Goal: Information Seeking & Learning: Learn about a topic

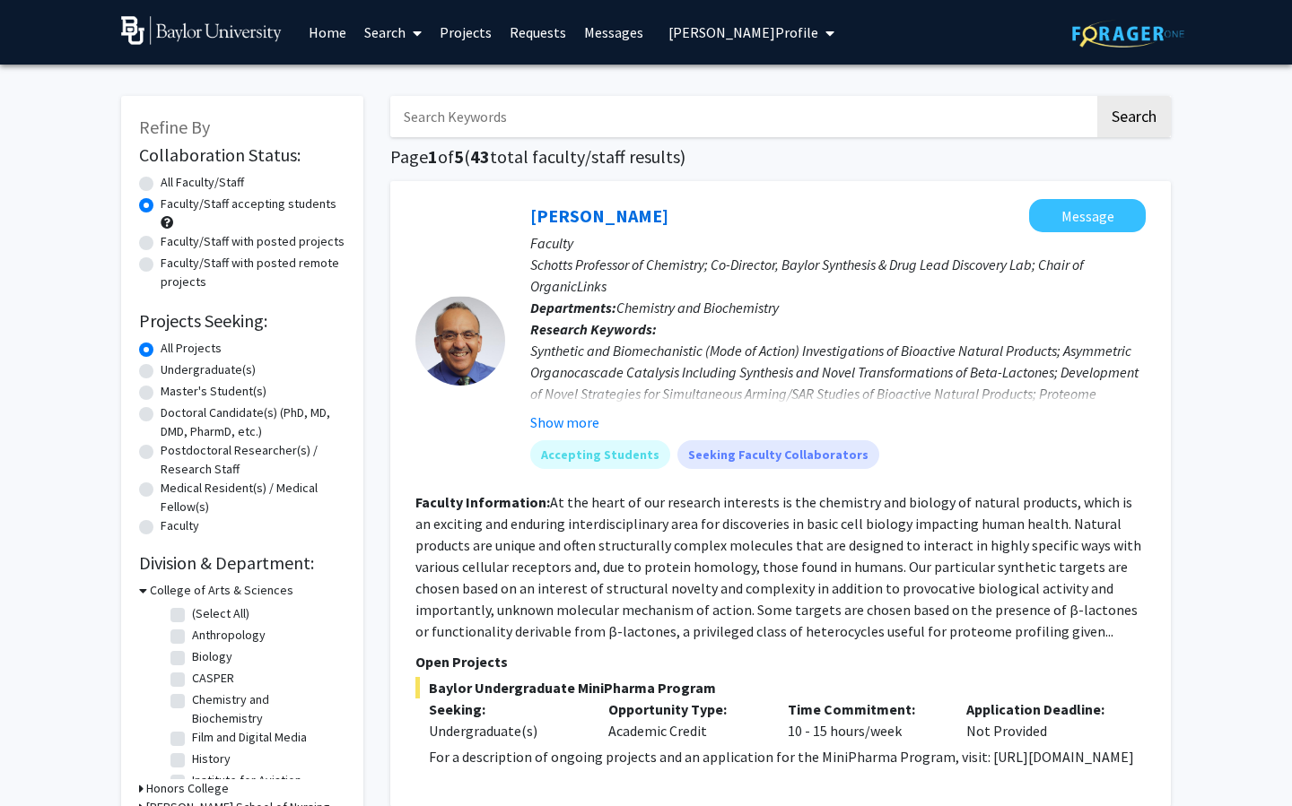
click at [466, 37] on link "Projects" at bounding box center [466, 32] width 70 height 63
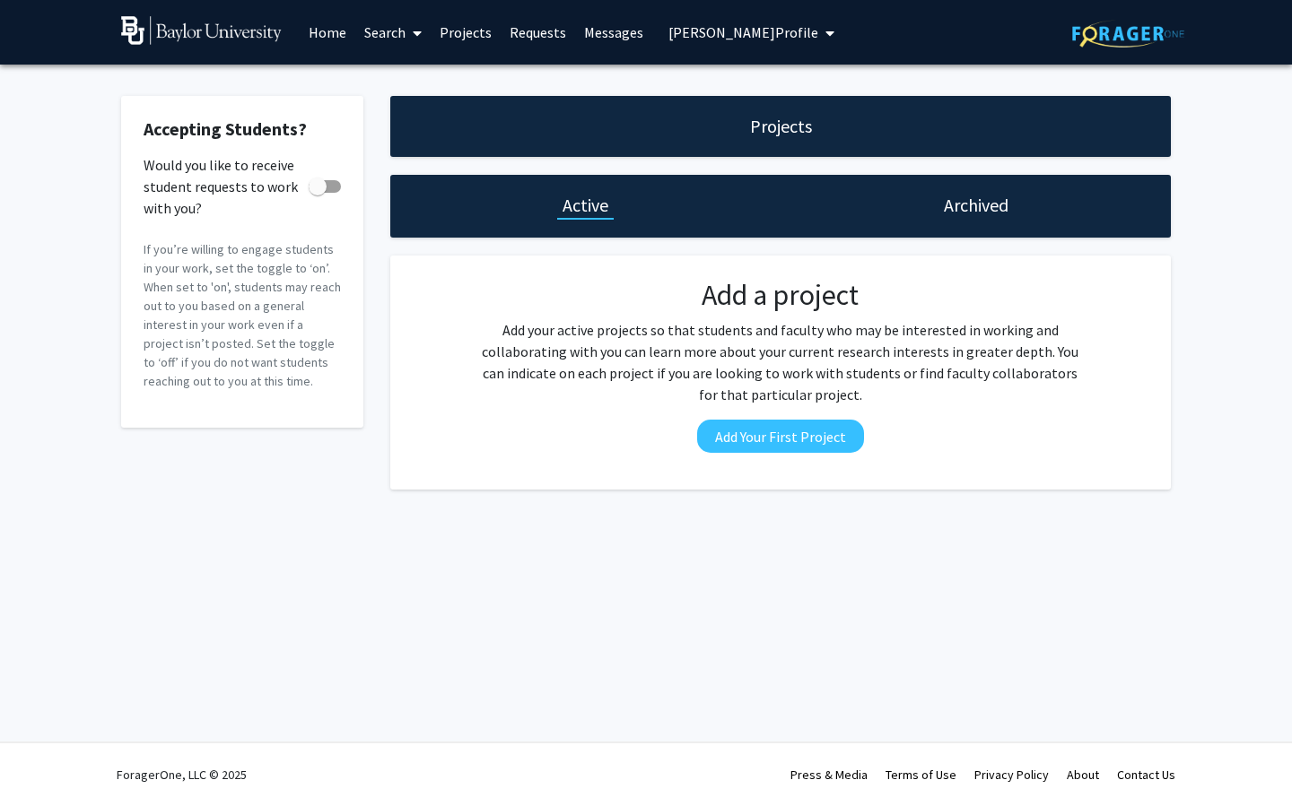
click at [374, 25] on link "Search" at bounding box center [392, 32] width 75 height 63
click at [407, 85] on span "Faculty/Staff" at bounding box center [421, 83] width 132 height 36
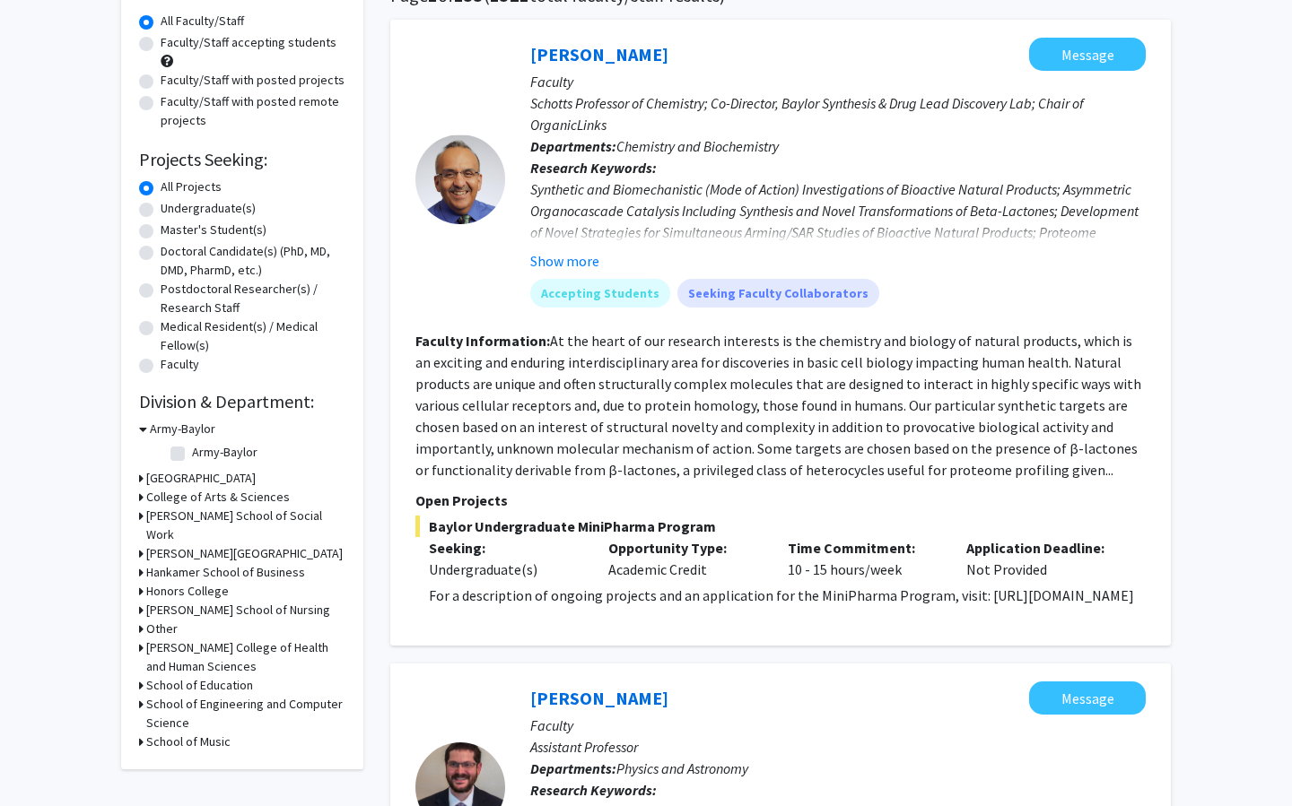
scroll to position [109, 0]
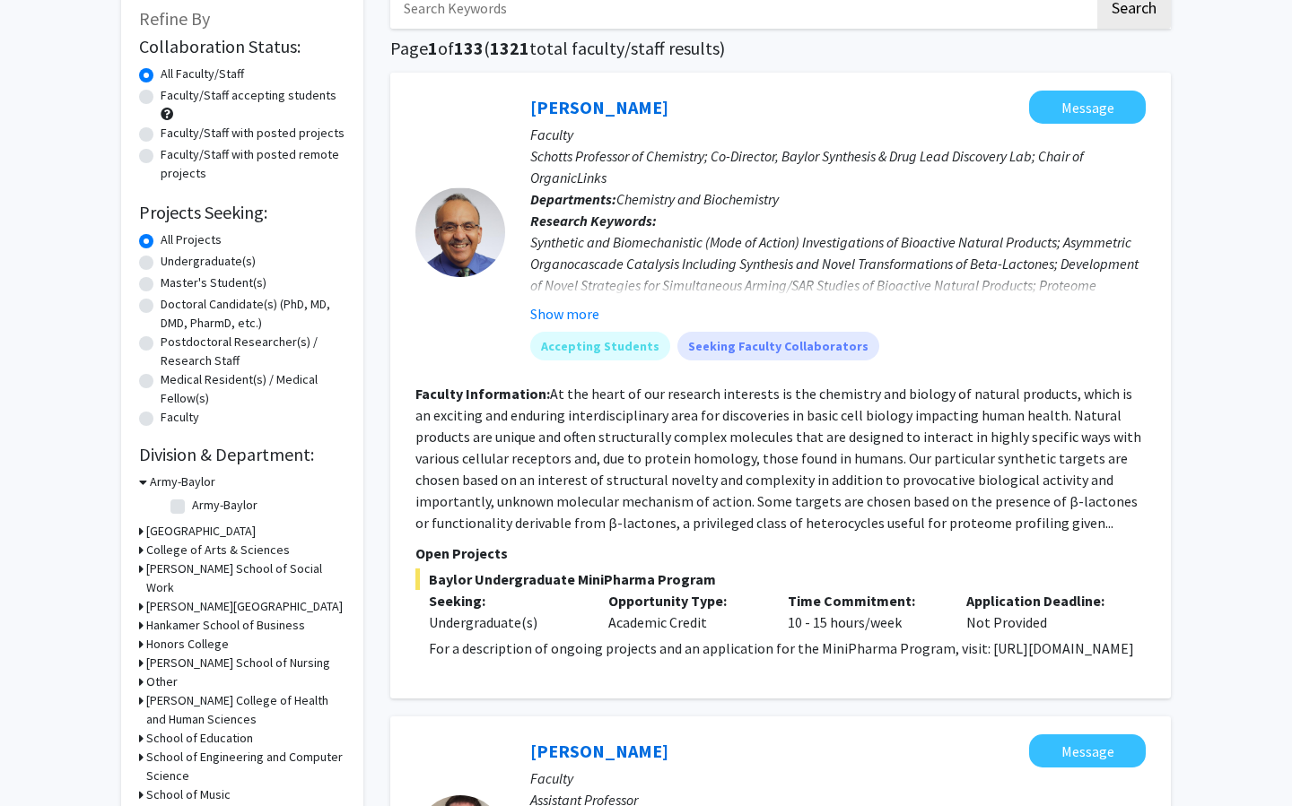
click at [249, 100] on label "Faculty/Staff accepting students" at bounding box center [249, 95] width 176 height 19
click at [172, 98] on input "Faculty/Staff accepting students" at bounding box center [167, 92] width 12 height 12
radio input "true"
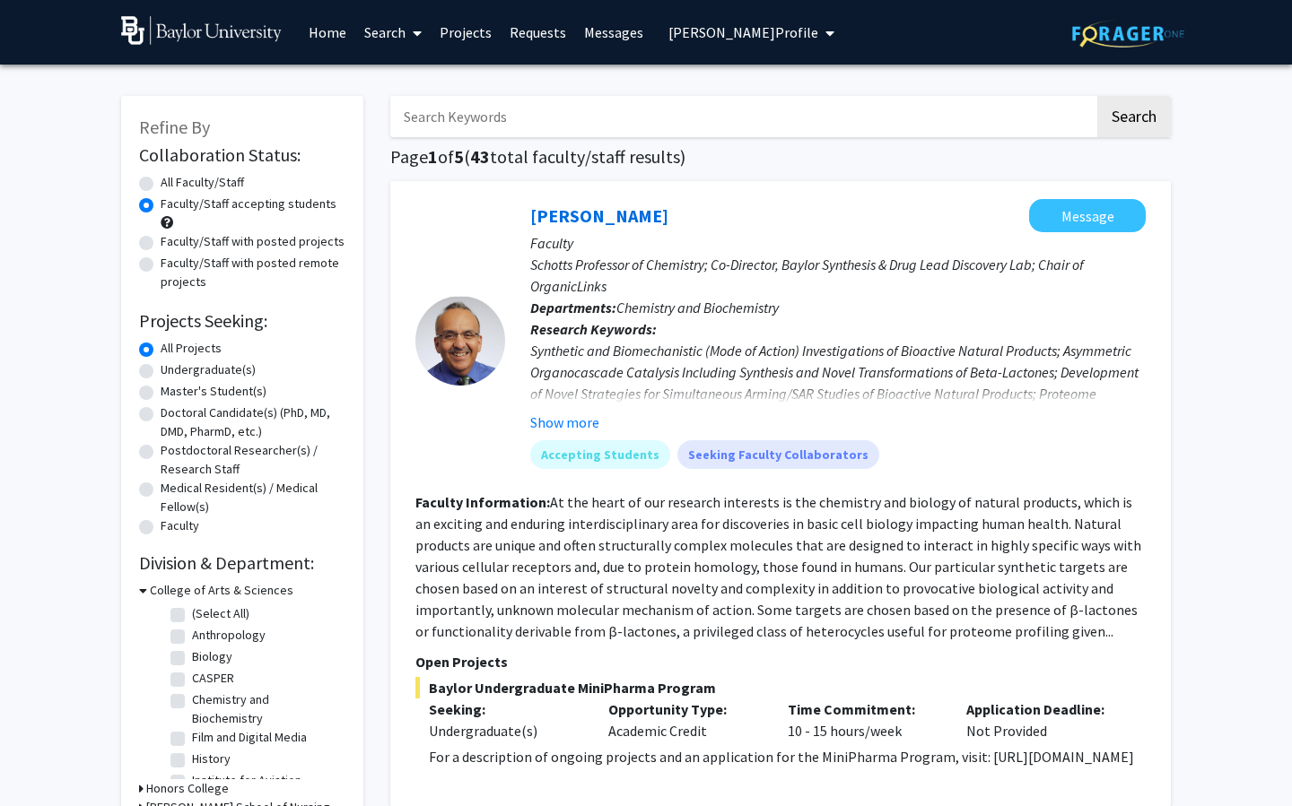
click at [236, 237] on label "Faculty/Staff with posted projects" at bounding box center [253, 241] width 184 height 19
click at [172, 237] on input "Faculty/Staff with posted projects" at bounding box center [167, 238] width 12 height 12
radio input "true"
click at [236, 271] on label "Faculty/Staff with posted remote projects" at bounding box center [253, 273] width 185 height 38
click at [172, 266] on input "Faculty/Staff with posted remote projects" at bounding box center [167, 260] width 12 height 12
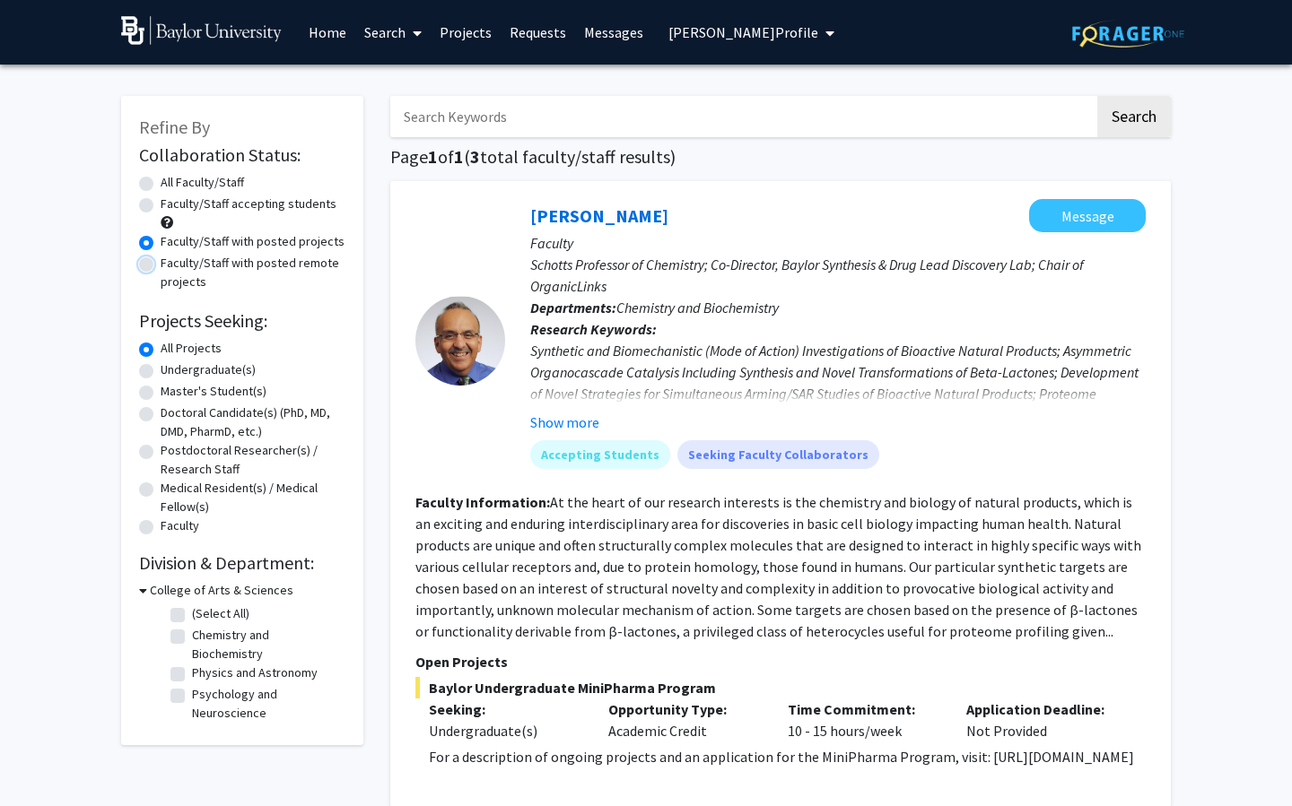
radio input "true"
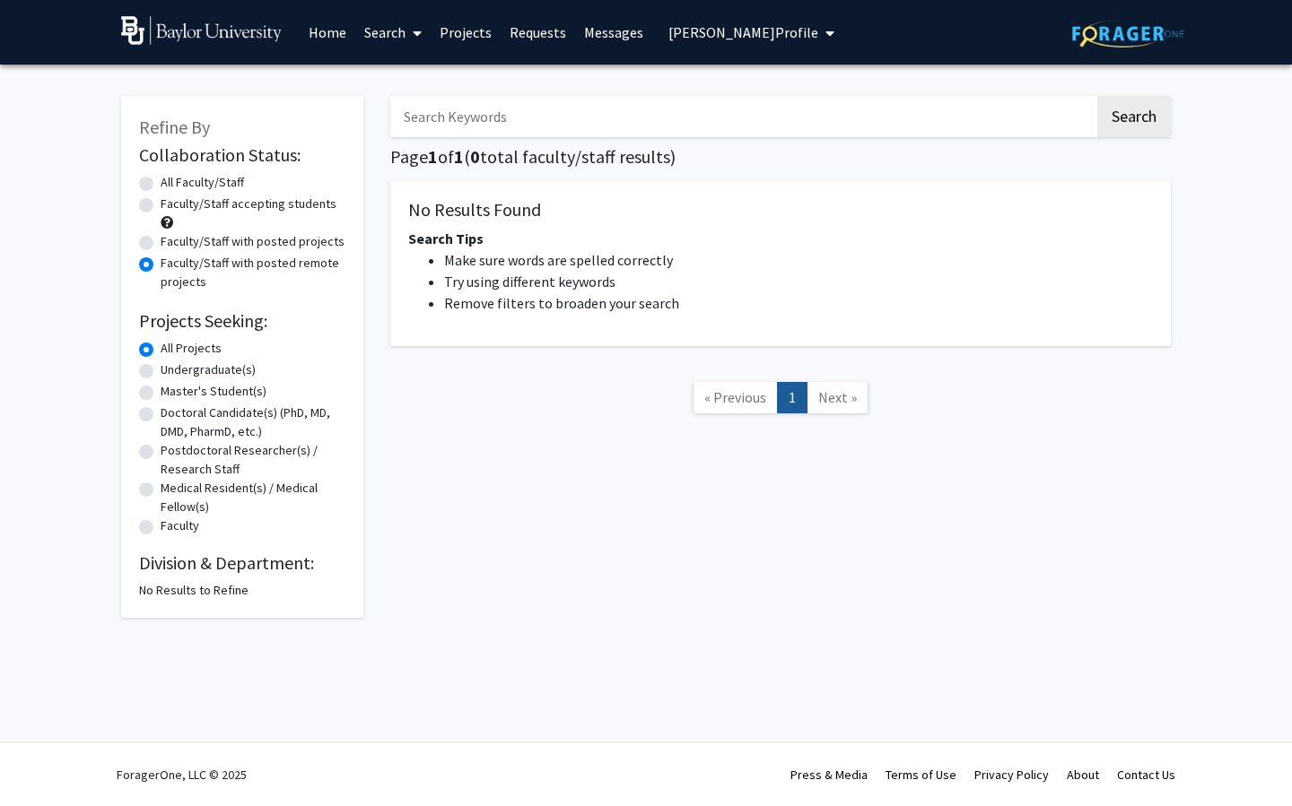
click at [269, 236] on label "Faculty/Staff with posted projects" at bounding box center [253, 241] width 184 height 19
click at [172, 236] on input "Faculty/Staff with posted projects" at bounding box center [167, 238] width 12 height 12
radio input "true"
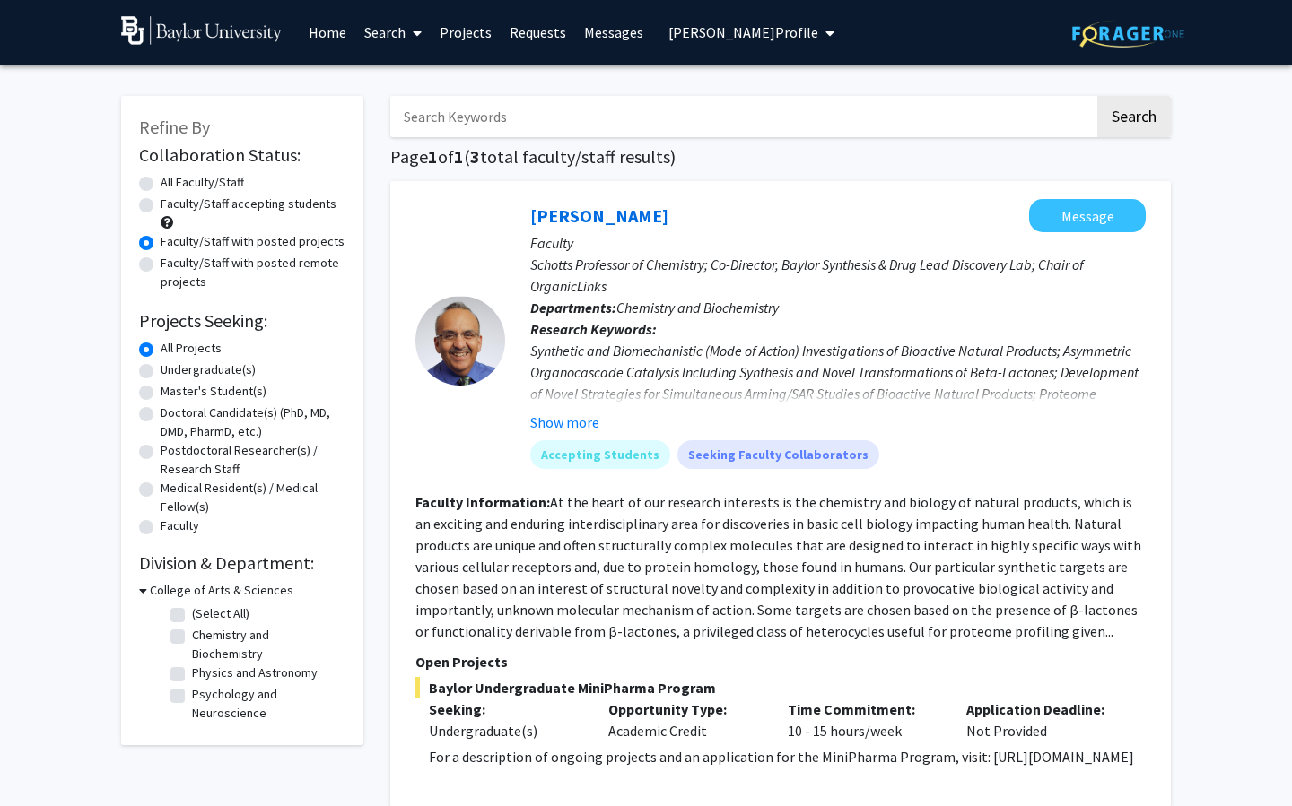
click at [206, 182] on label "All Faculty/Staff" at bounding box center [202, 182] width 83 height 19
click at [172, 182] on input "All Faculty/Staff" at bounding box center [167, 179] width 12 height 12
radio input "true"
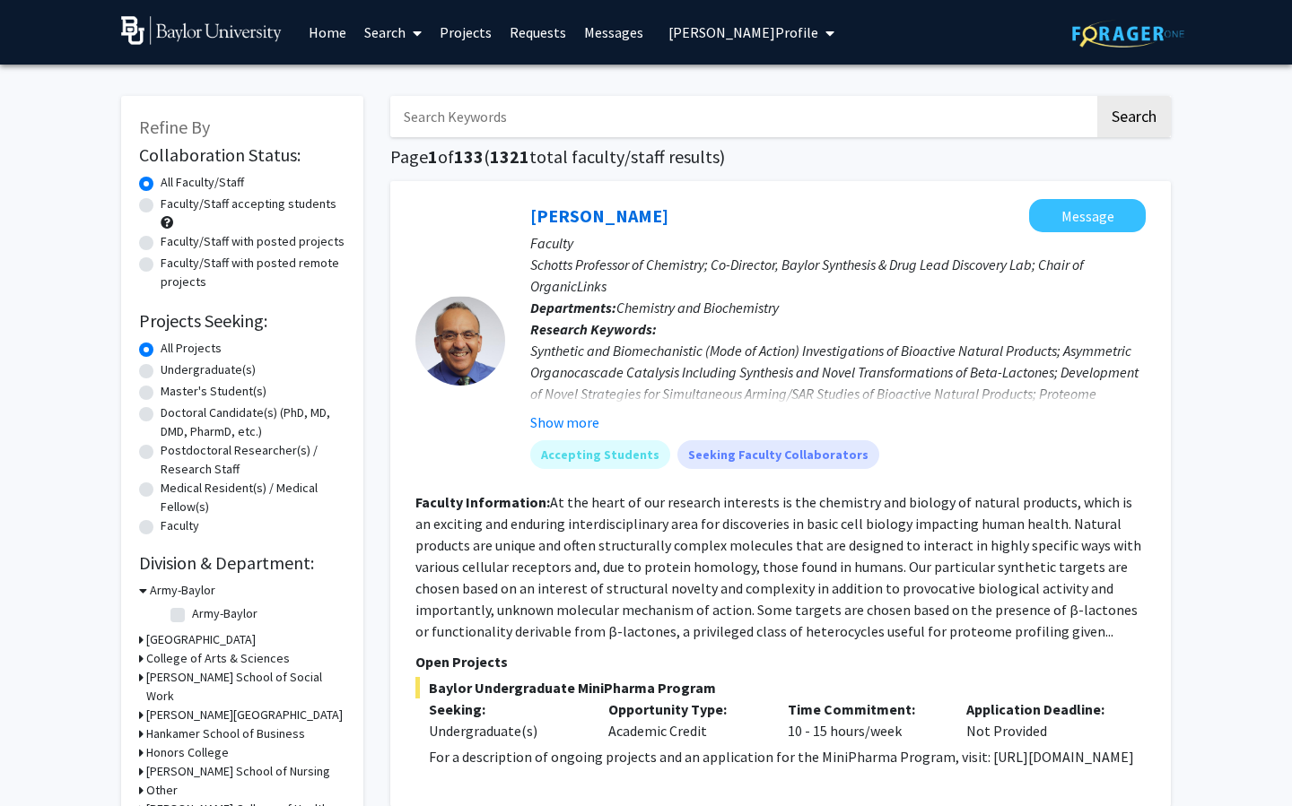
click at [251, 250] on label "Faculty/Staff with posted projects" at bounding box center [253, 241] width 184 height 19
click at [172, 244] on input "Faculty/Staff with posted projects" at bounding box center [167, 238] width 12 height 12
radio input "true"
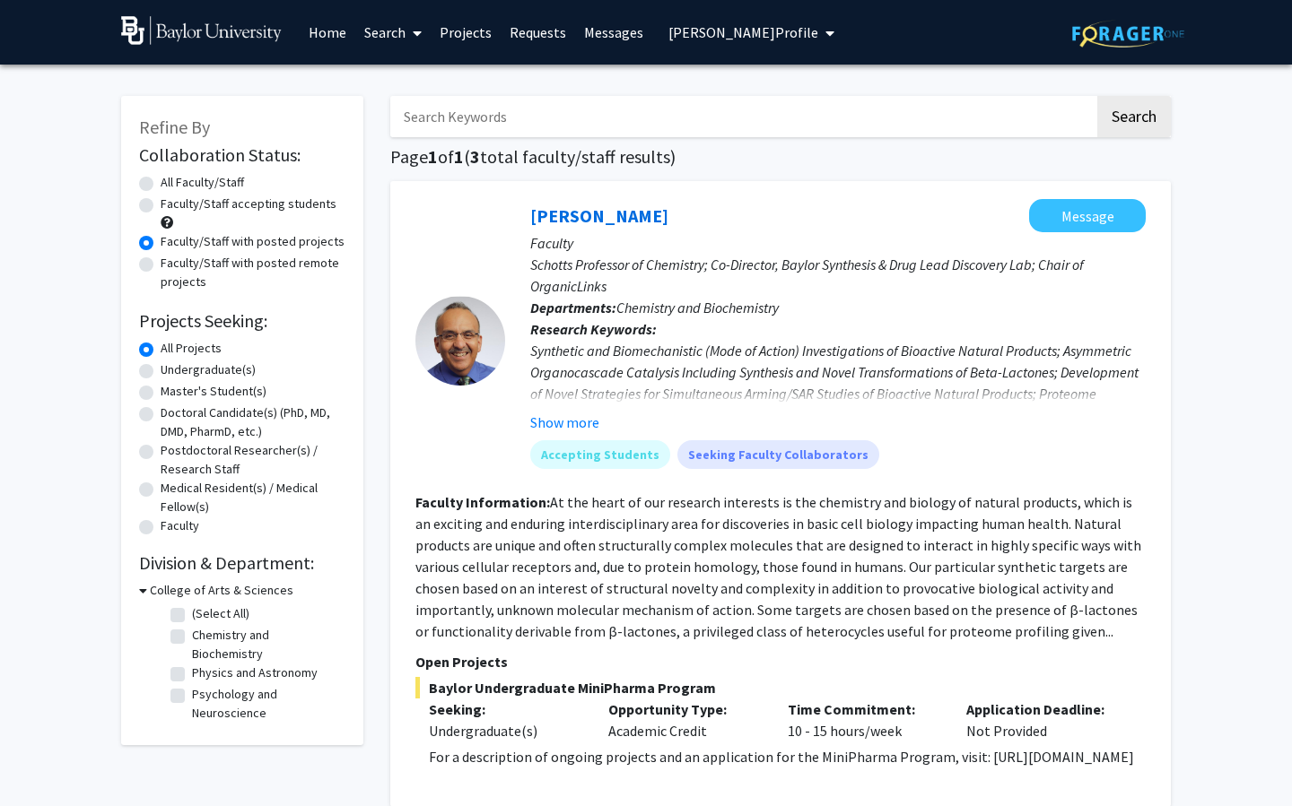
click at [475, 31] on link "Projects" at bounding box center [466, 32] width 70 height 63
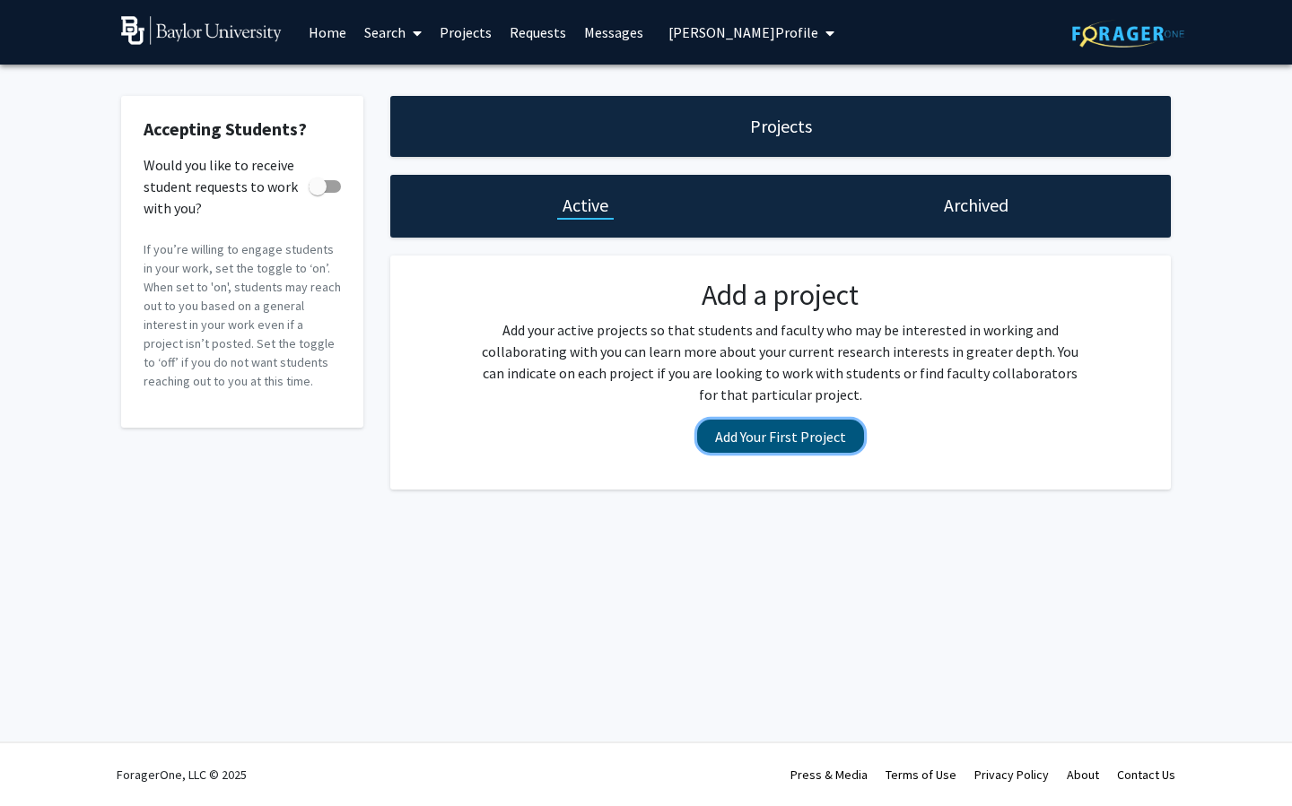
click at [777, 426] on button "Add Your First Project" at bounding box center [780, 436] width 167 height 33
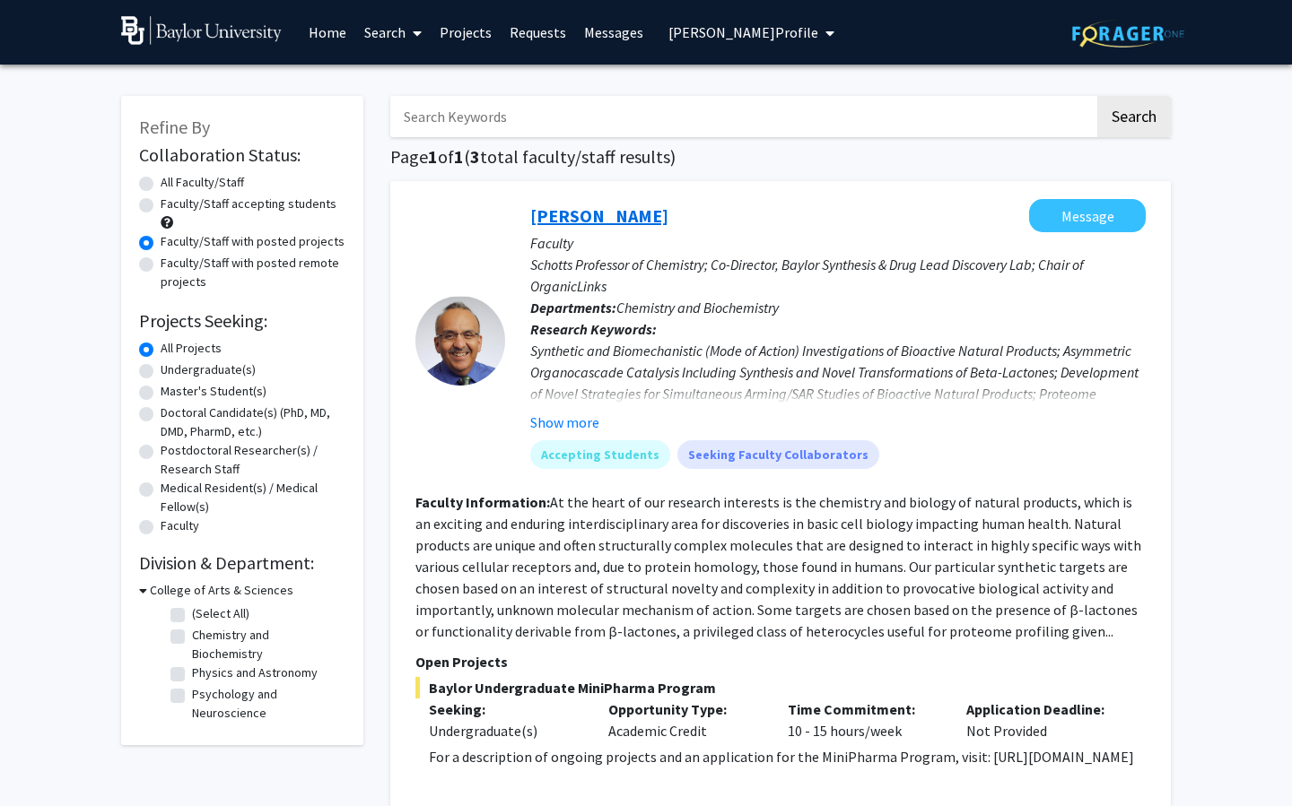
click at [600, 206] on link "[PERSON_NAME]" at bounding box center [599, 216] width 138 height 22
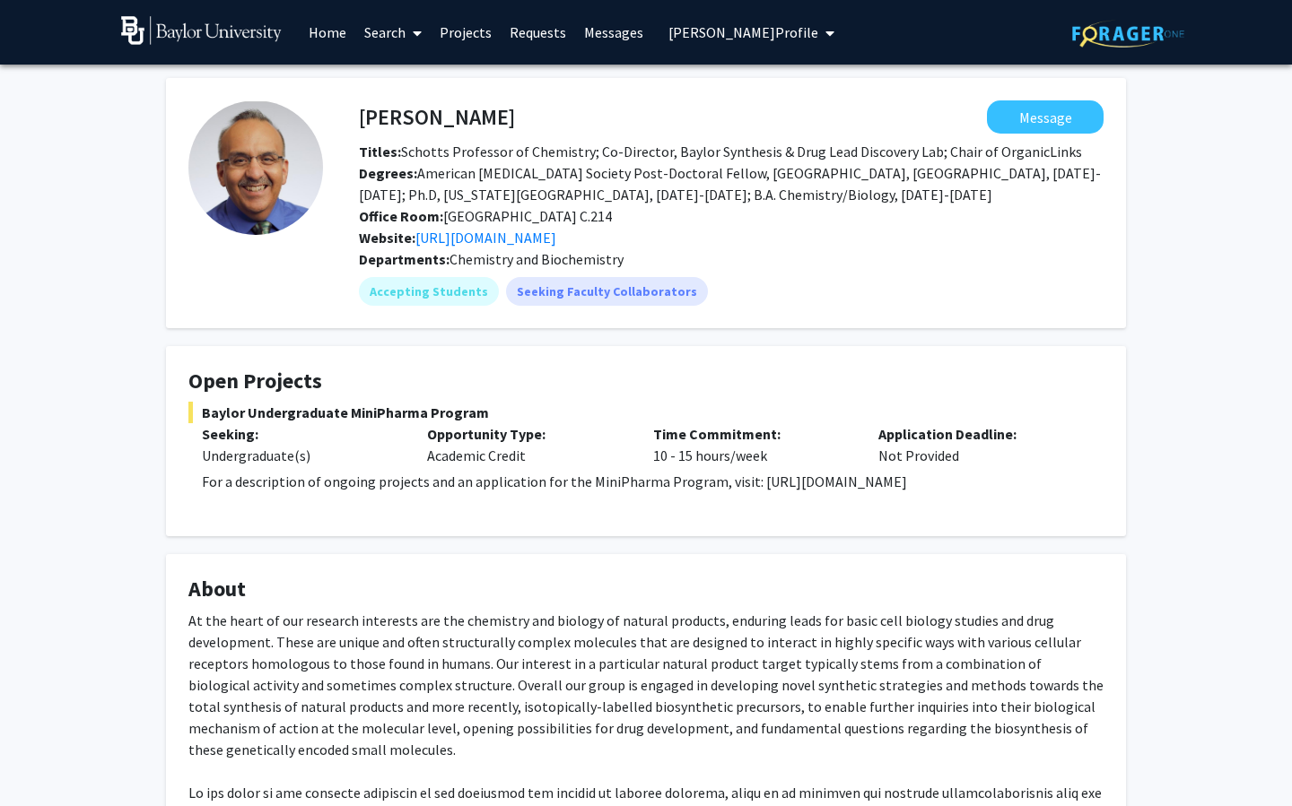
click at [735, 40] on span "Mark Richards's Profile" at bounding box center [743, 32] width 150 height 18
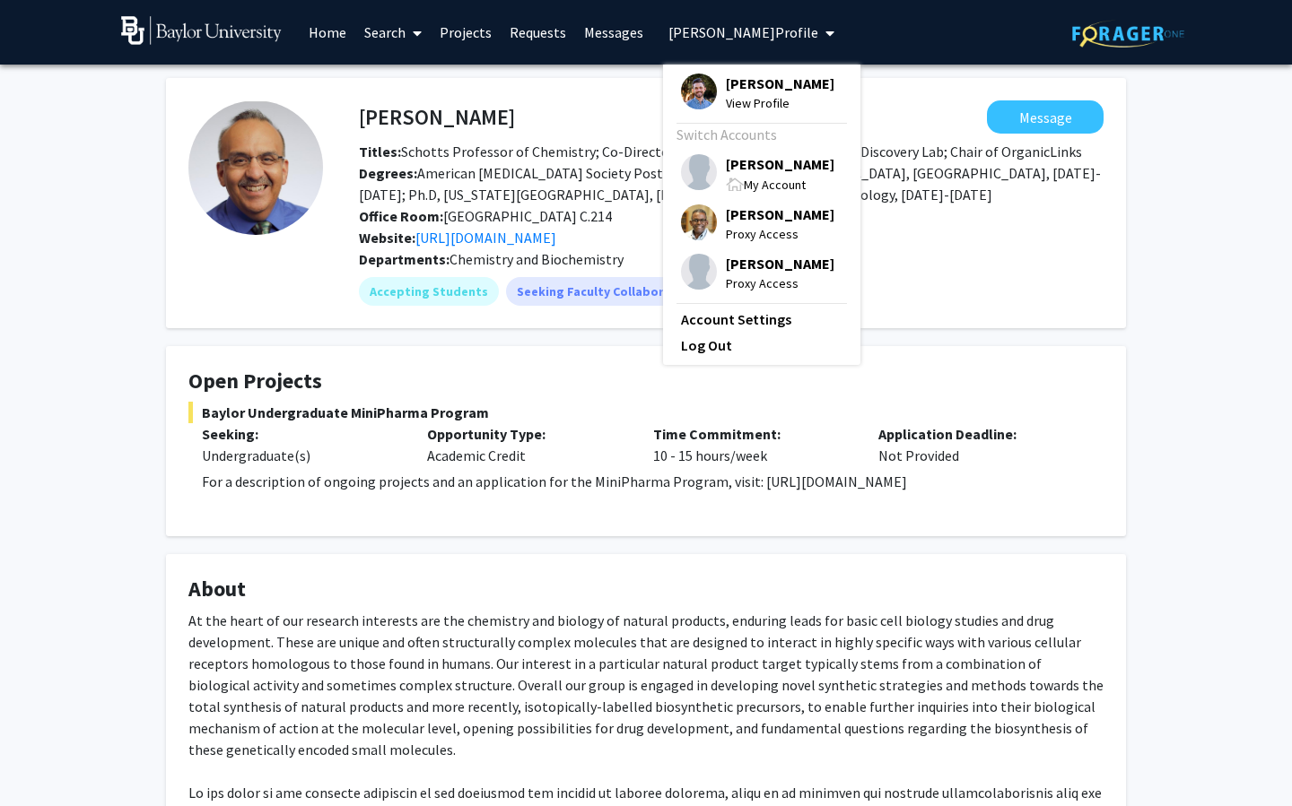
click at [726, 89] on span "[PERSON_NAME]" at bounding box center [780, 84] width 109 height 20
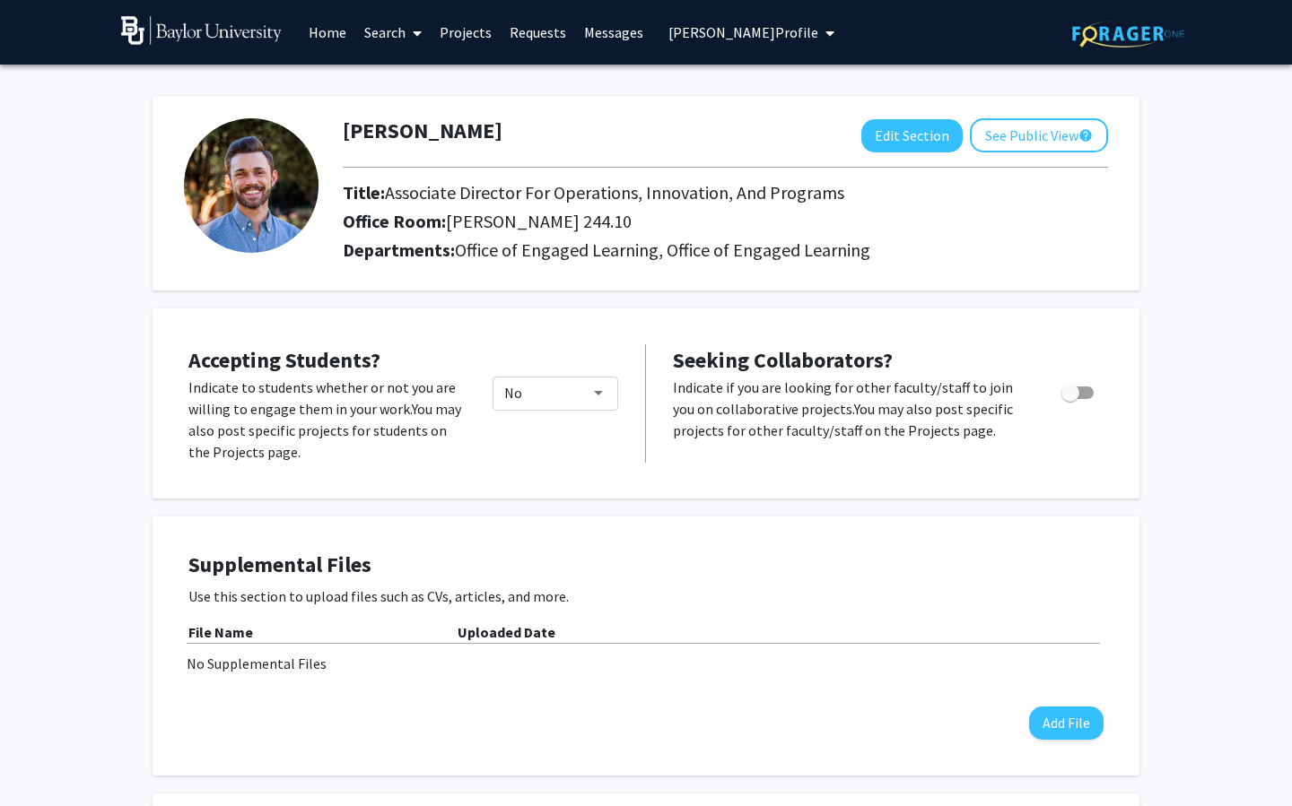
click at [1076, 394] on span "Toggle" at bounding box center [1070, 393] width 18 height 18
click at [1070, 399] on input "Toggle" at bounding box center [1069, 399] width 1 height 1
click at [1076, 394] on span "Toggle" at bounding box center [1085, 393] width 18 height 18
click at [1070, 399] on input "Toggle" at bounding box center [1069, 399] width 1 height 1
checkbox input "false"
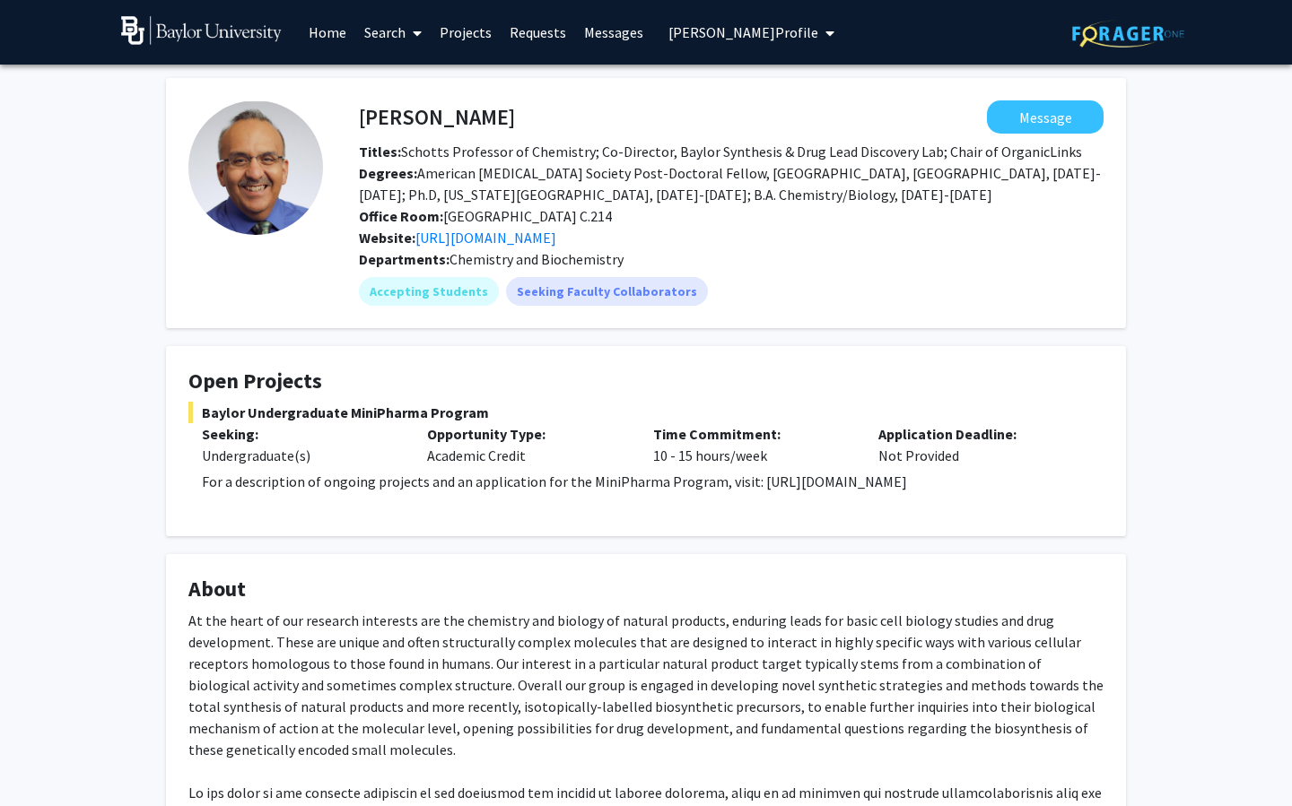
click at [334, 38] on link "Home" at bounding box center [328, 32] width 56 height 63
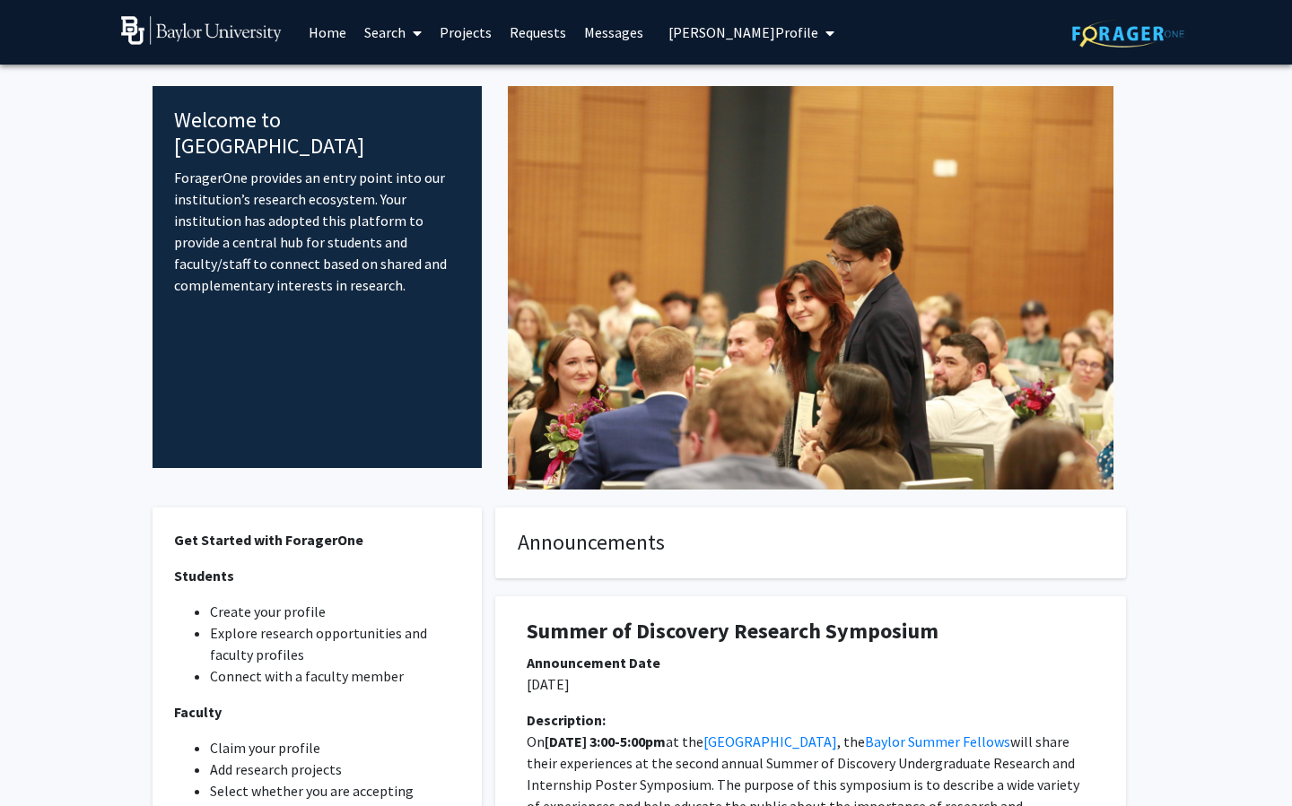
click at [382, 30] on link "Search" at bounding box center [392, 32] width 75 height 63
click at [401, 92] on span "Faculty/Staff" at bounding box center [421, 83] width 132 height 36
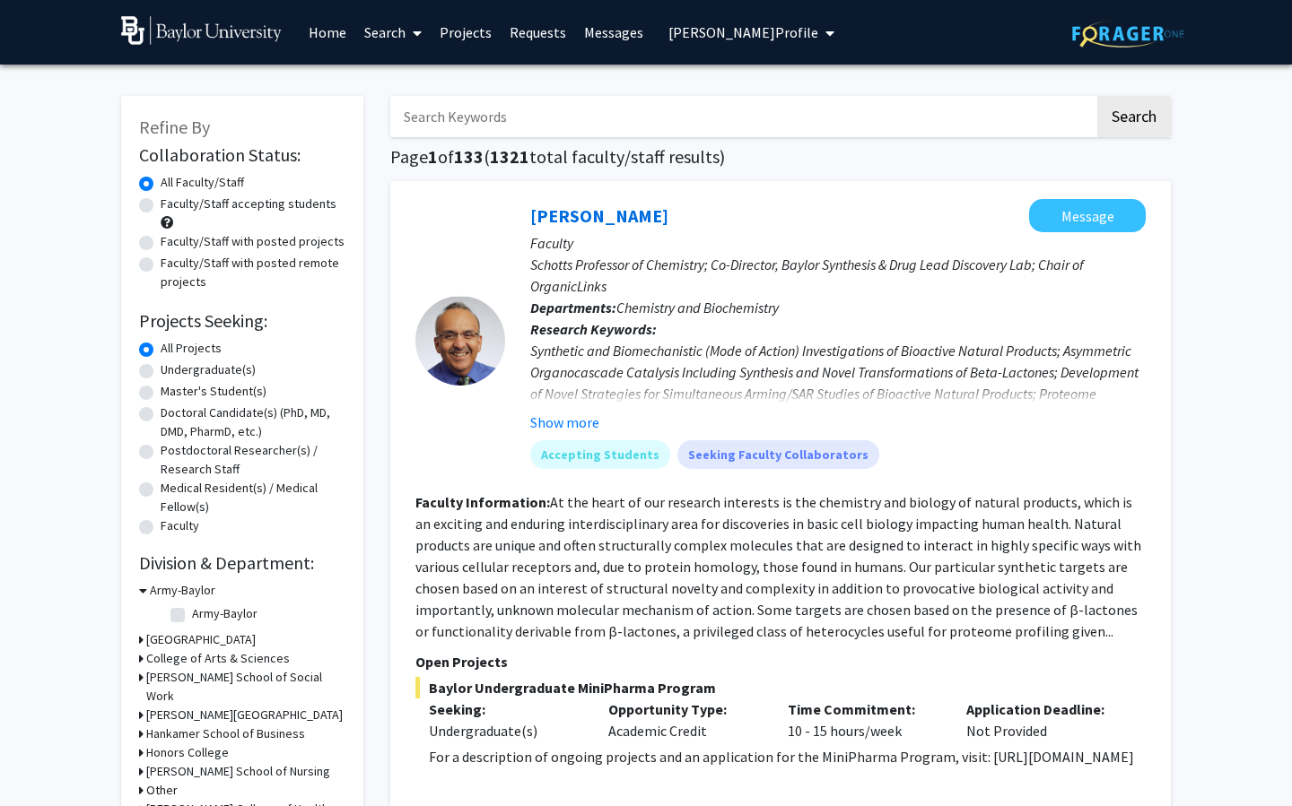
click at [396, 36] on link "Search" at bounding box center [392, 32] width 75 height 63
click at [400, 129] on span "Students" at bounding box center [409, 118] width 109 height 36
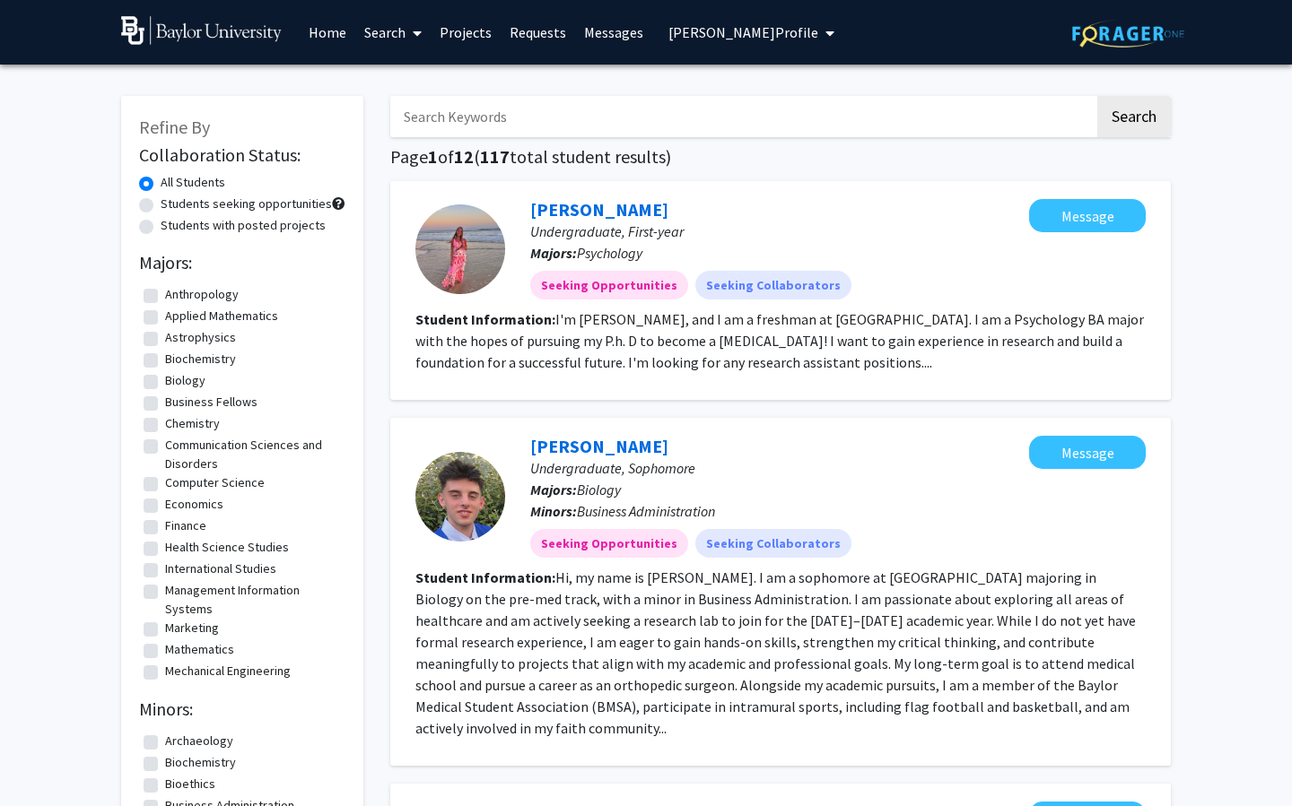
click at [242, 205] on label "Students seeking opportunities" at bounding box center [246, 204] width 171 height 19
click at [172, 205] on input "Students seeking opportunities" at bounding box center [167, 201] width 12 height 12
radio input "true"
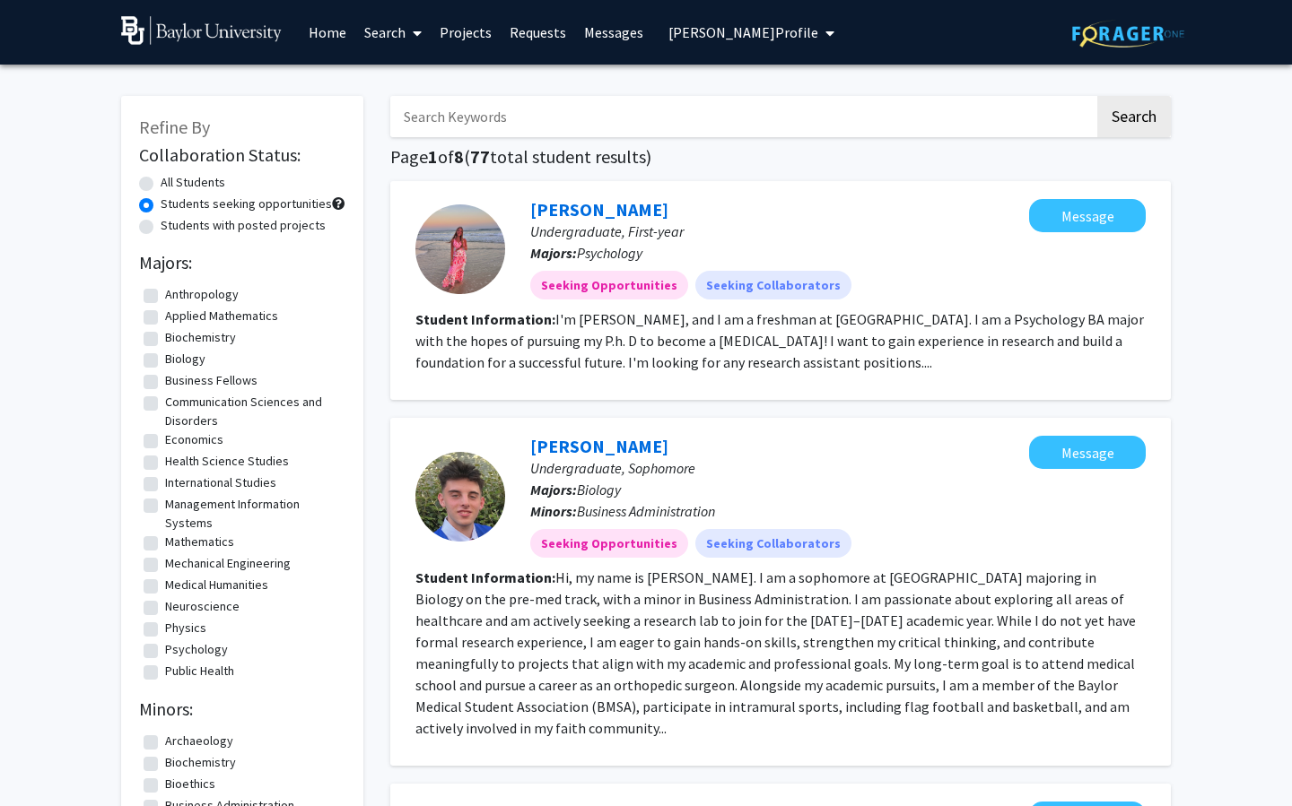
click at [192, 459] on label "Health Science Studies" at bounding box center [227, 461] width 124 height 19
click at [177, 459] on input "Health Science Studies" at bounding box center [171, 458] width 12 height 12
checkbox input "true"
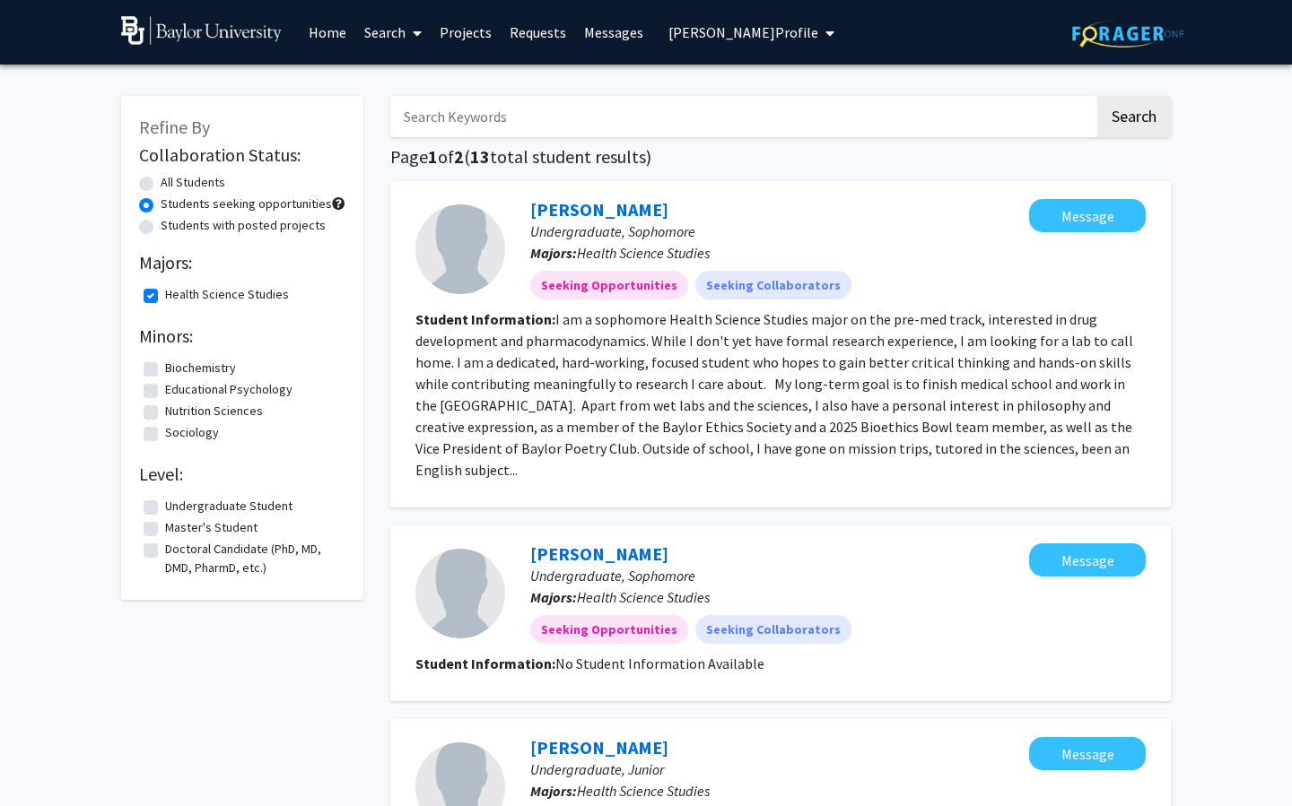
click at [200, 484] on h2 "Level:" at bounding box center [242, 475] width 206 height 22
click at [476, 37] on link "Projects" at bounding box center [466, 32] width 70 height 63
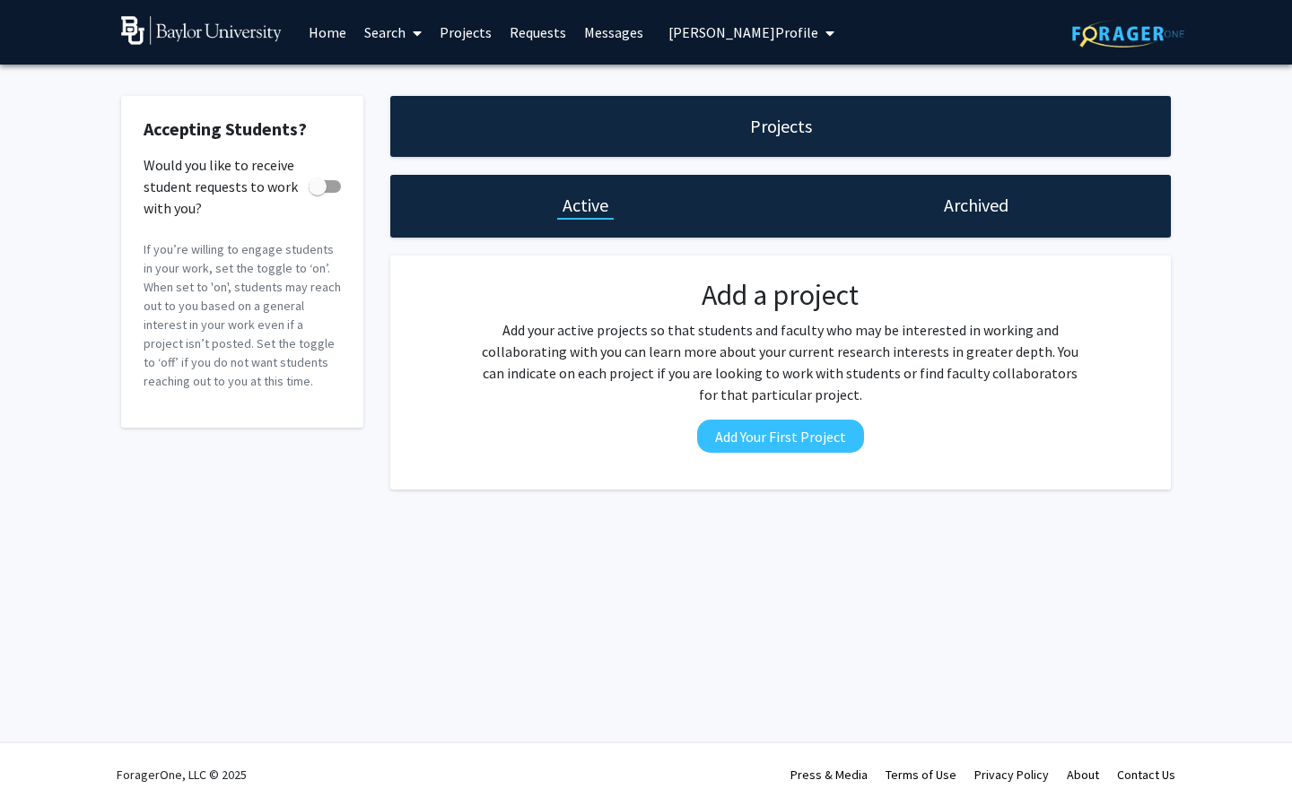
click at [753, 30] on span "Mark Richards's Profile" at bounding box center [743, 32] width 150 height 18
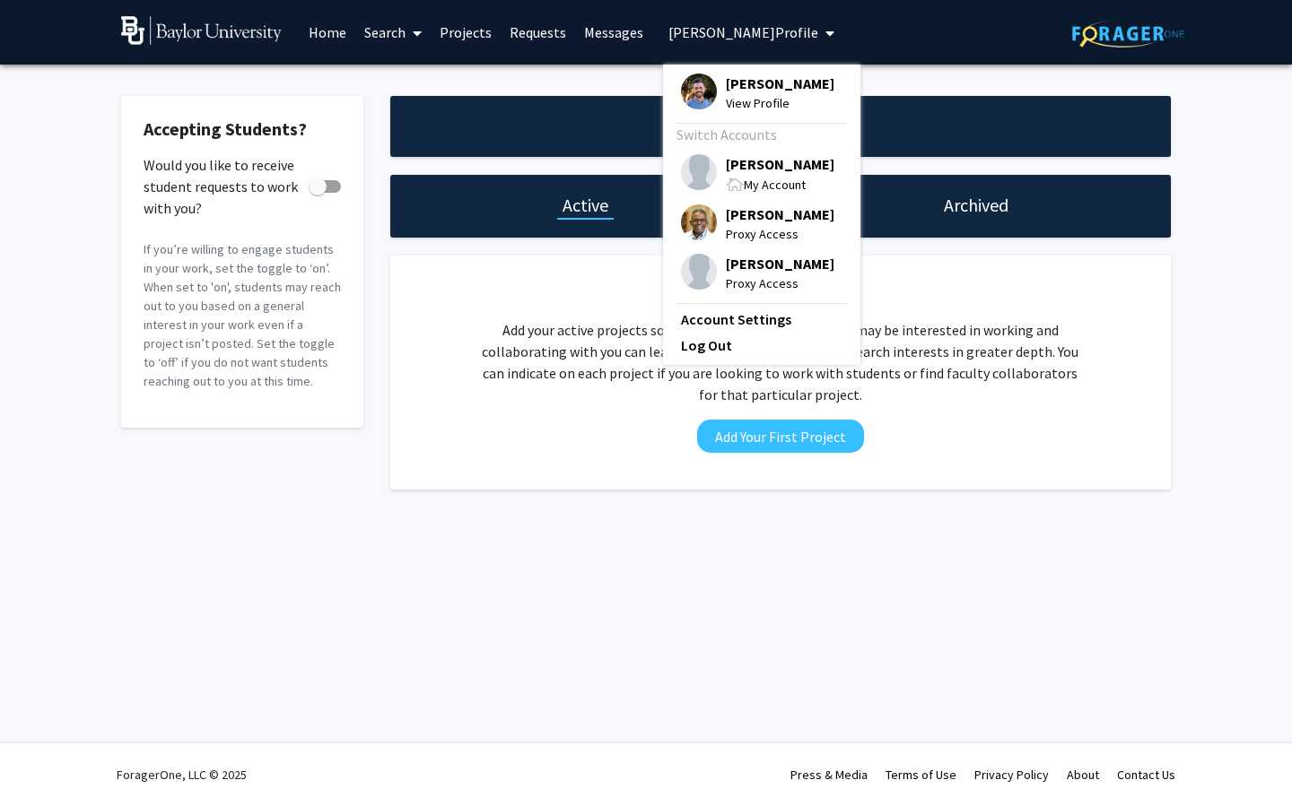
click at [774, 104] on span "View Profile" at bounding box center [780, 103] width 109 height 20
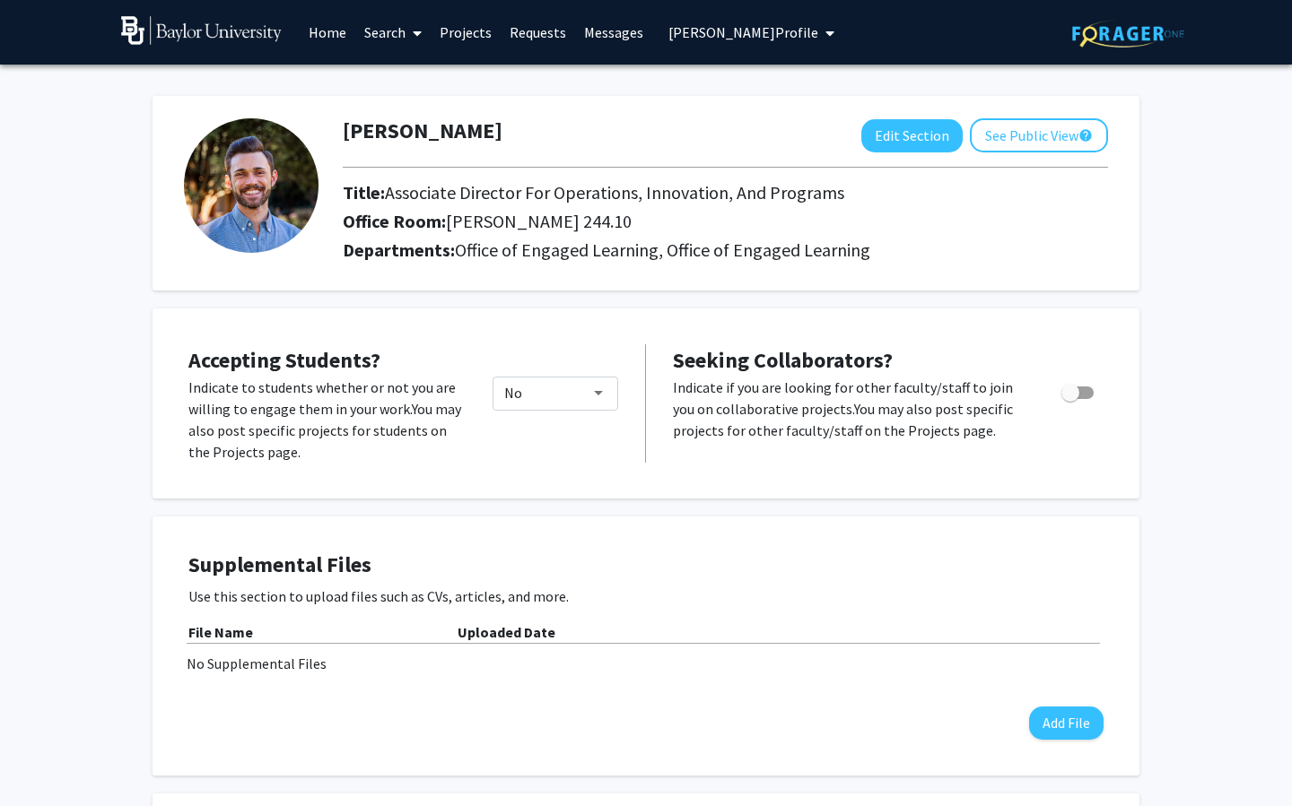
click at [1090, 392] on span "Toggle" at bounding box center [1077, 393] width 32 height 13
click at [1070, 399] on input "Toggle" at bounding box center [1069, 399] width 1 height 1
checkbox input "true"
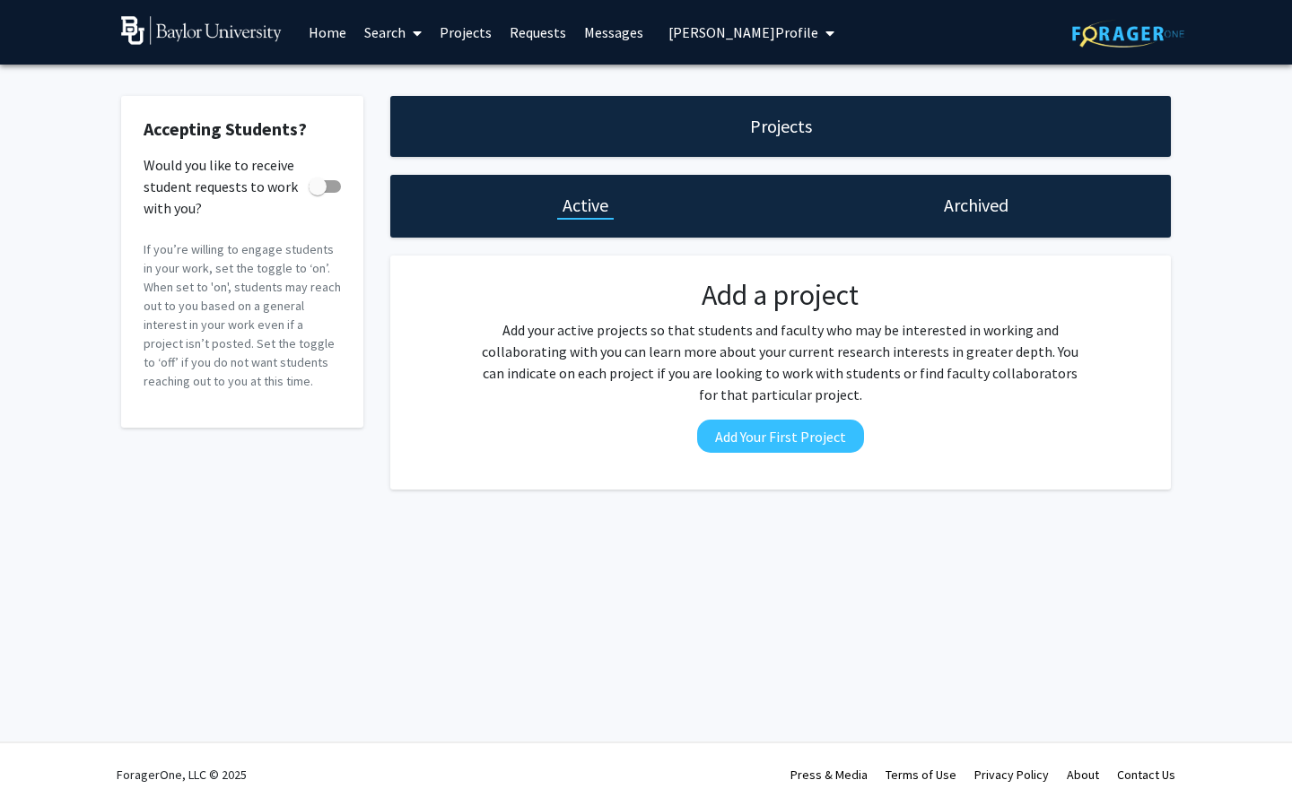
click at [736, 6] on button "Mark Richards's Profile" at bounding box center [751, 32] width 177 height 65
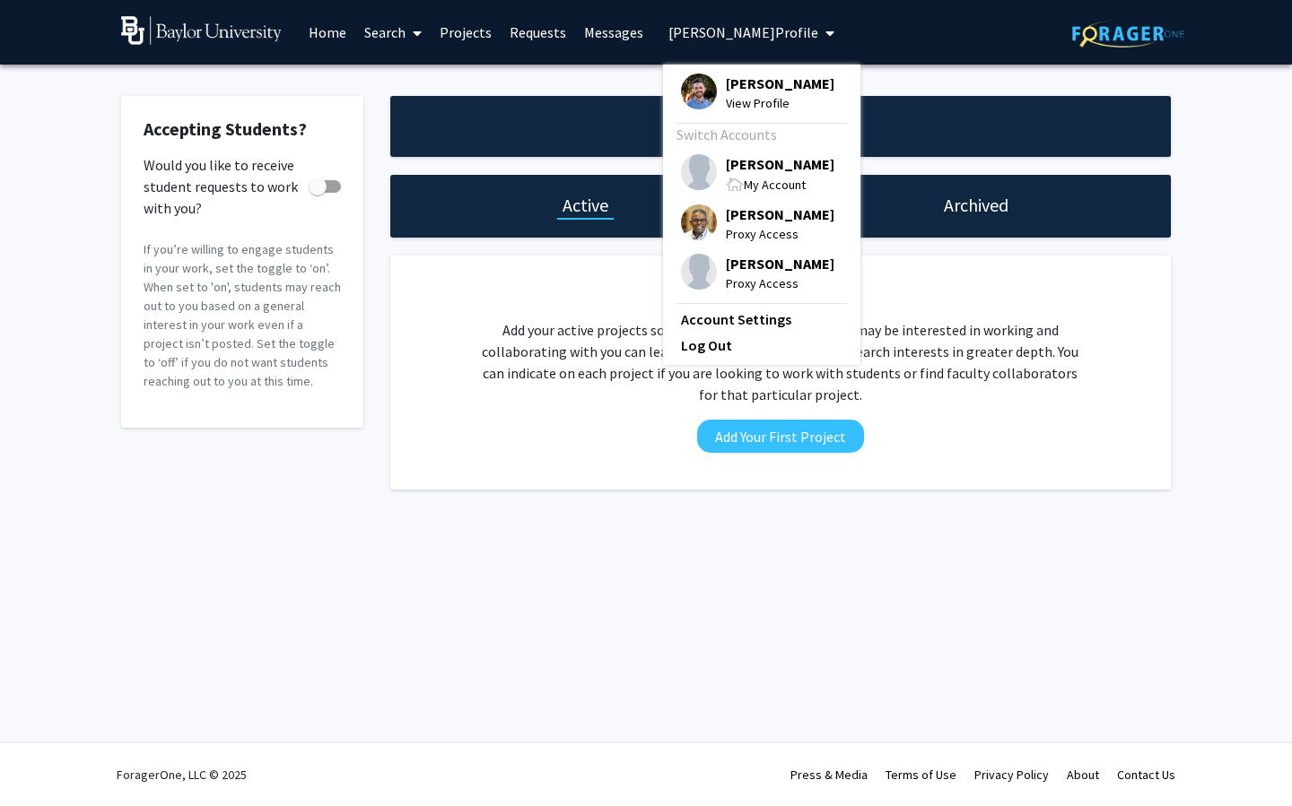
click at [449, 36] on link "Projects" at bounding box center [466, 32] width 70 height 63
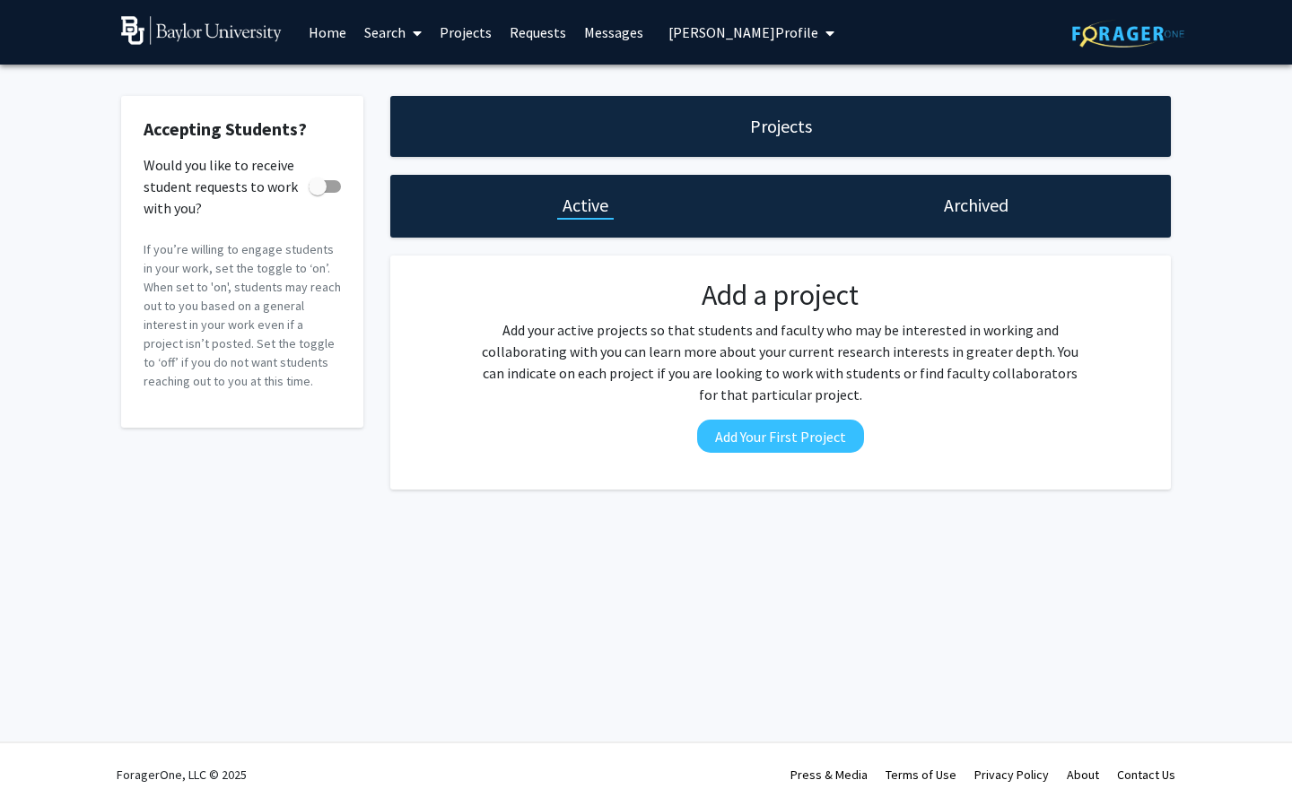
click at [466, 35] on link "Projects" at bounding box center [466, 32] width 70 height 63
click at [785, 434] on button "Add Your First Project" at bounding box center [780, 436] width 167 height 33
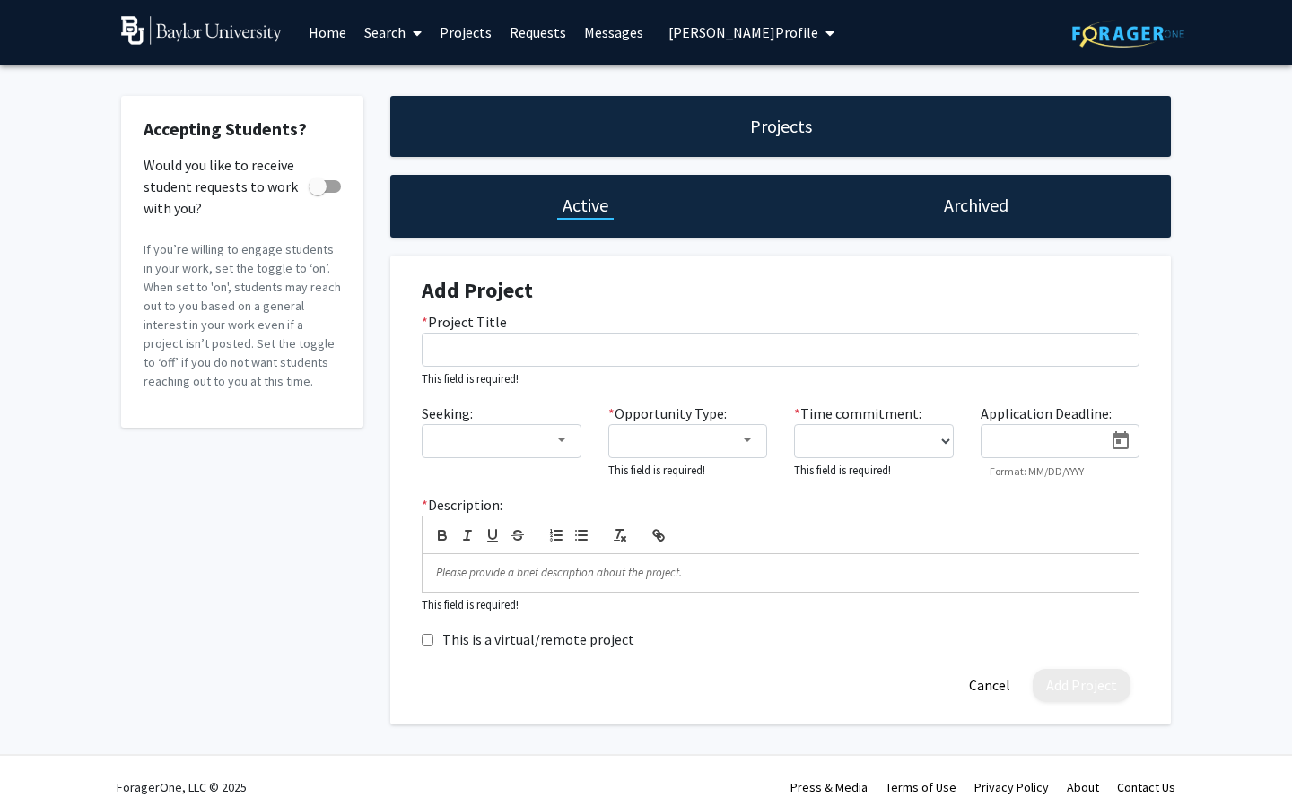
scroll to position [13, 0]
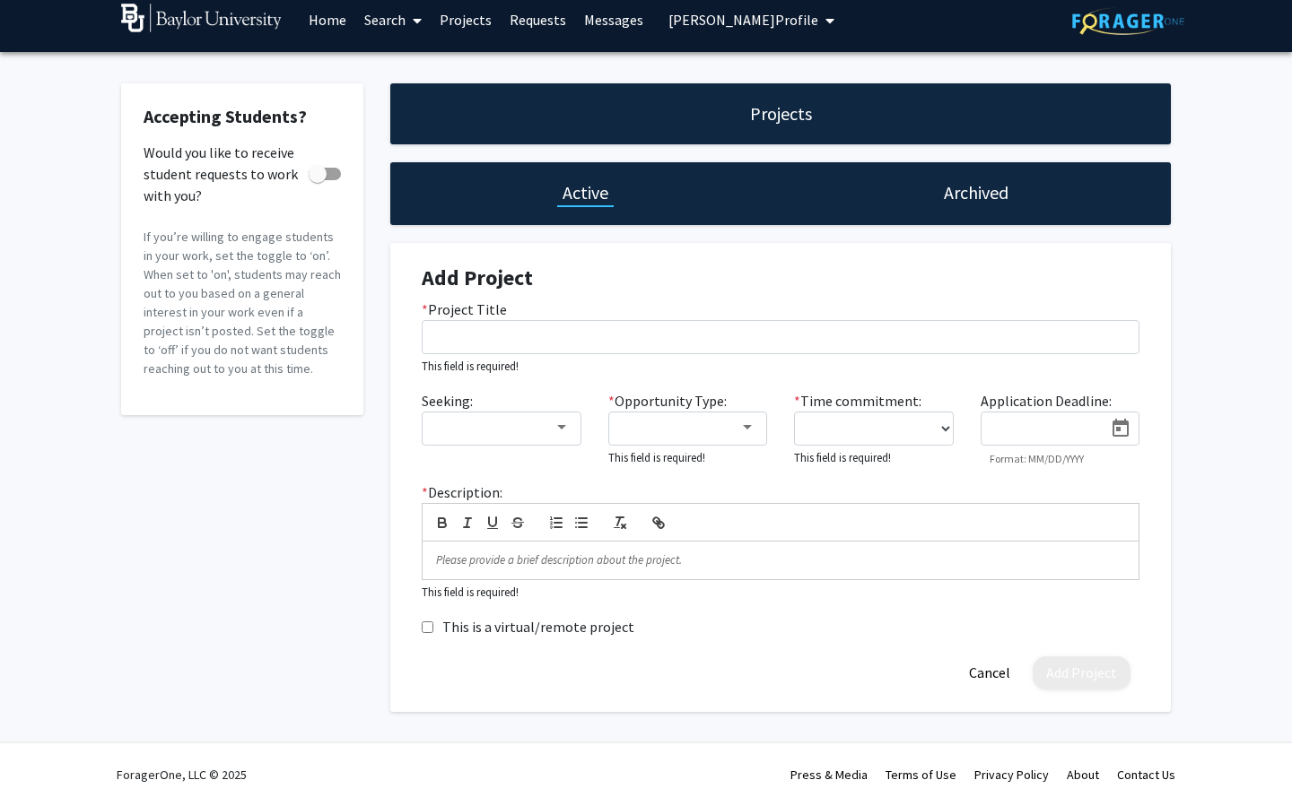
click at [400, 29] on link "Search" at bounding box center [392, 19] width 75 height 63
click at [398, 70] on span "Faculty/Staff" at bounding box center [421, 70] width 132 height 36
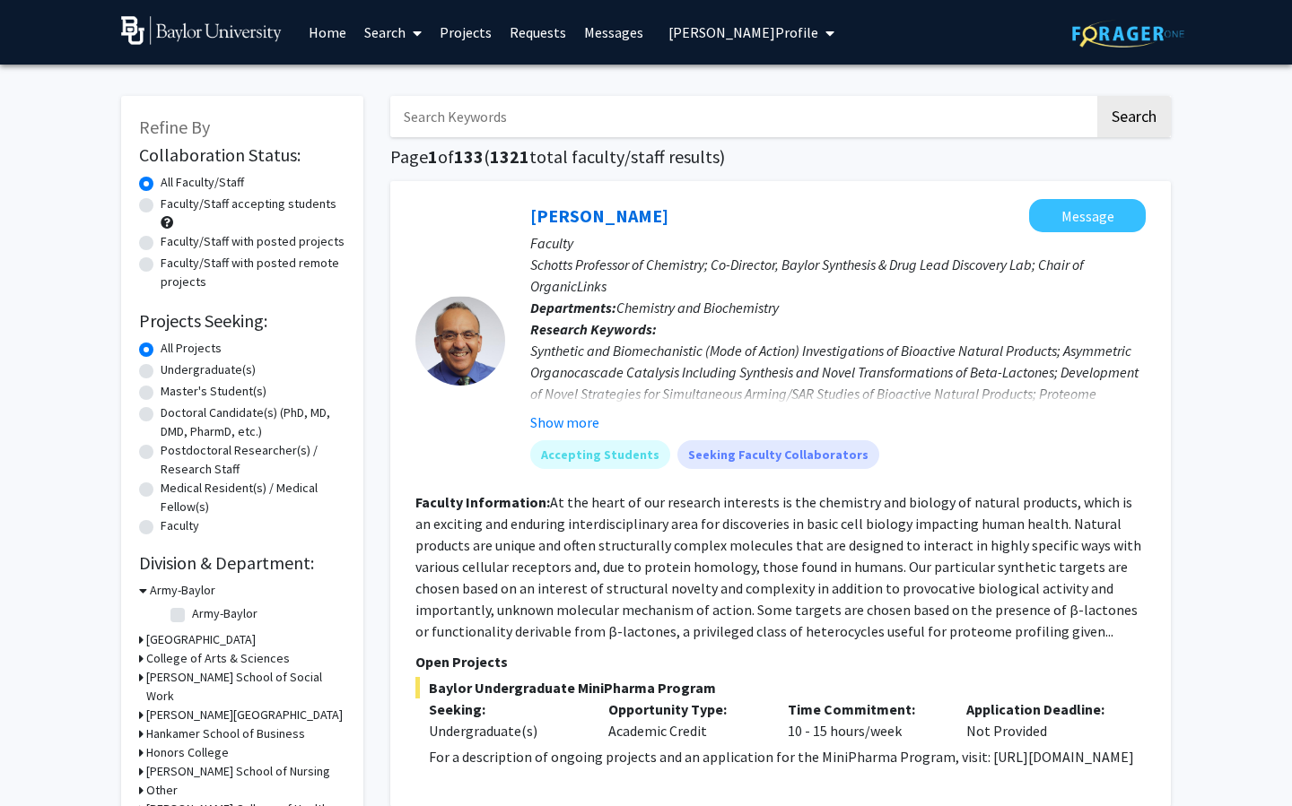
click at [224, 240] on label "Faculty/Staff with posted projects" at bounding box center [253, 241] width 184 height 19
click at [172, 240] on input "Faculty/Staff with posted projects" at bounding box center [167, 238] width 12 height 12
radio input "true"
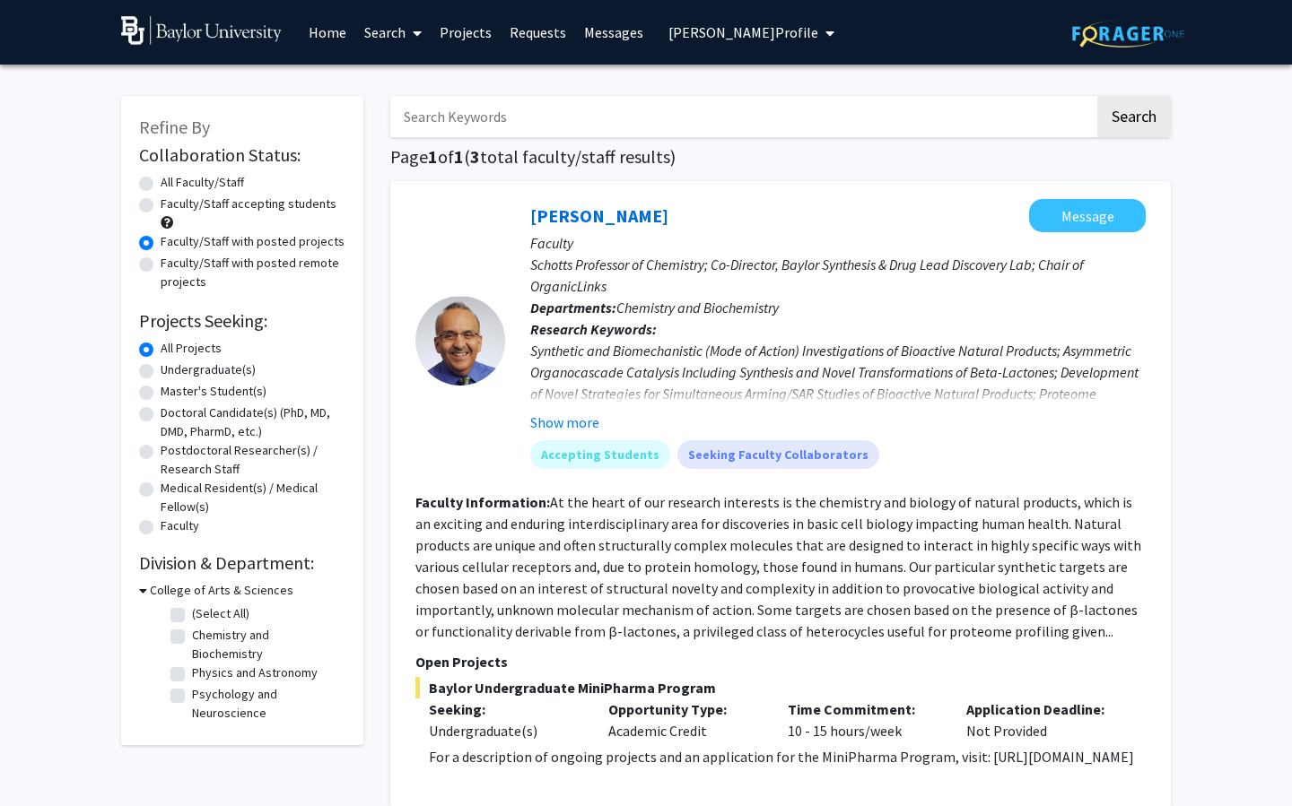
click at [196, 369] on label "Undergraduate(s)" at bounding box center [208, 370] width 95 height 19
click at [172, 369] on input "Undergraduate(s)" at bounding box center [167, 367] width 12 height 12
radio input "true"
click at [474, 46] on link "Projects" at bounding box center [466, 32] width 70 height 63
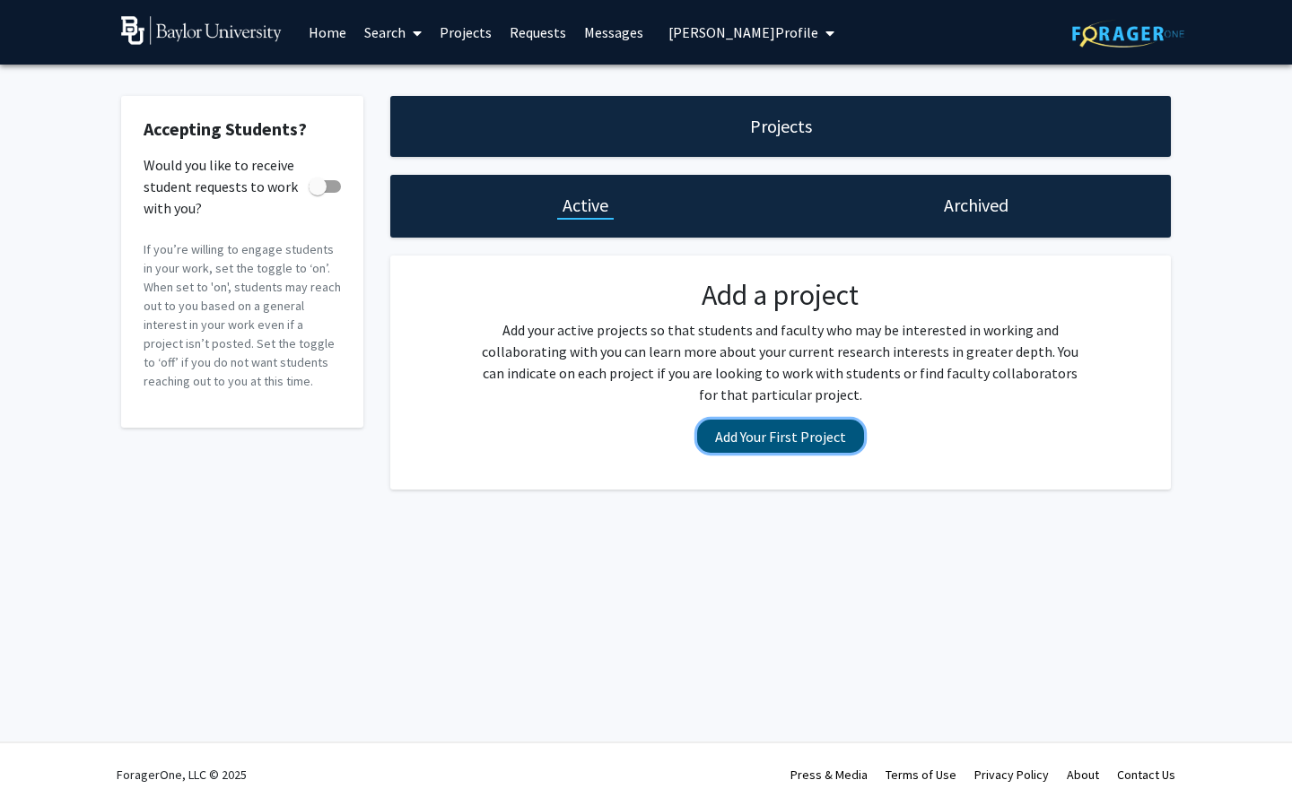
click at [794, 451] on button "Add Your First Project" at bounding box center [780, 436] width 167 height 33
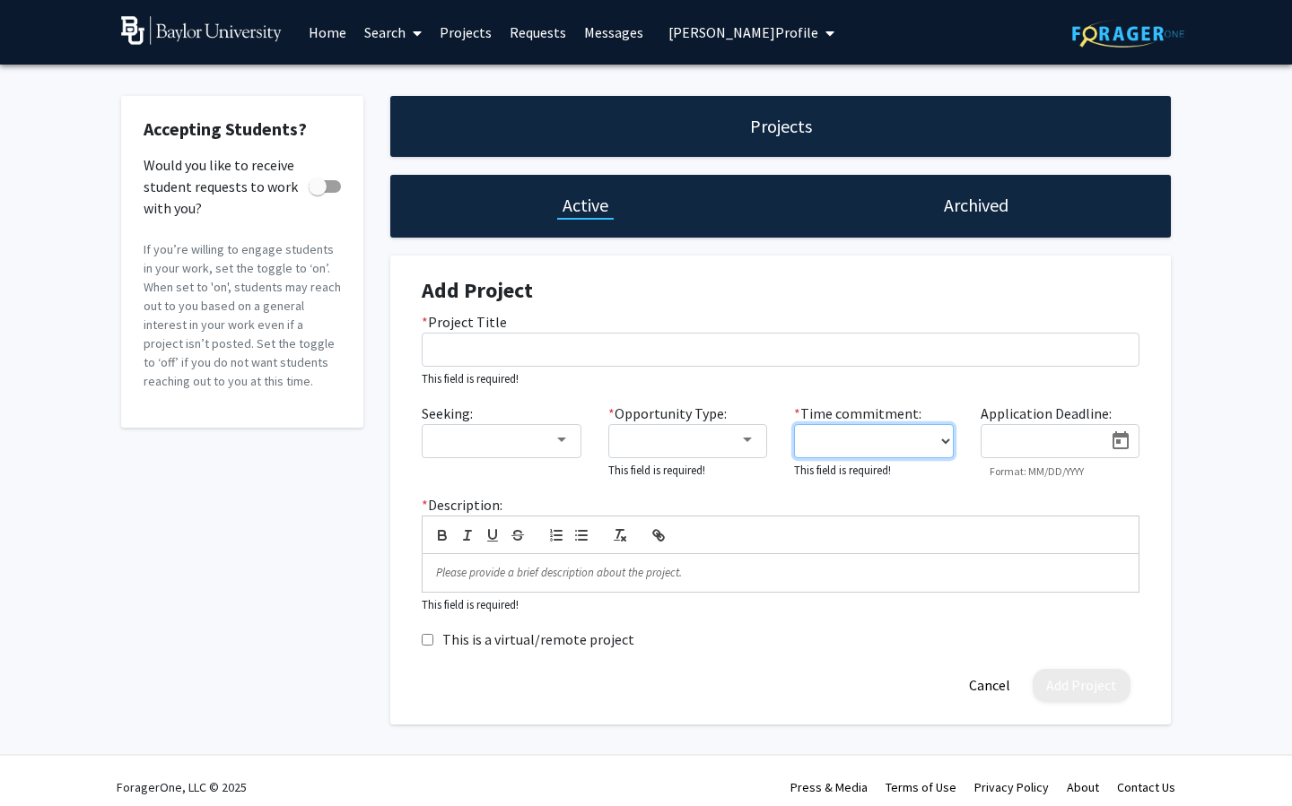
click at [840, 437] on select "0 - 5 hours/week 5 - 10 hours/week 10 - 15 hours/week 15 - 20 hours/week 20 - 3…" at bounding box center [874, 441] width 160 height 34
click at [680, 440] on div at bounding box center [680, 441] width 120 height 22
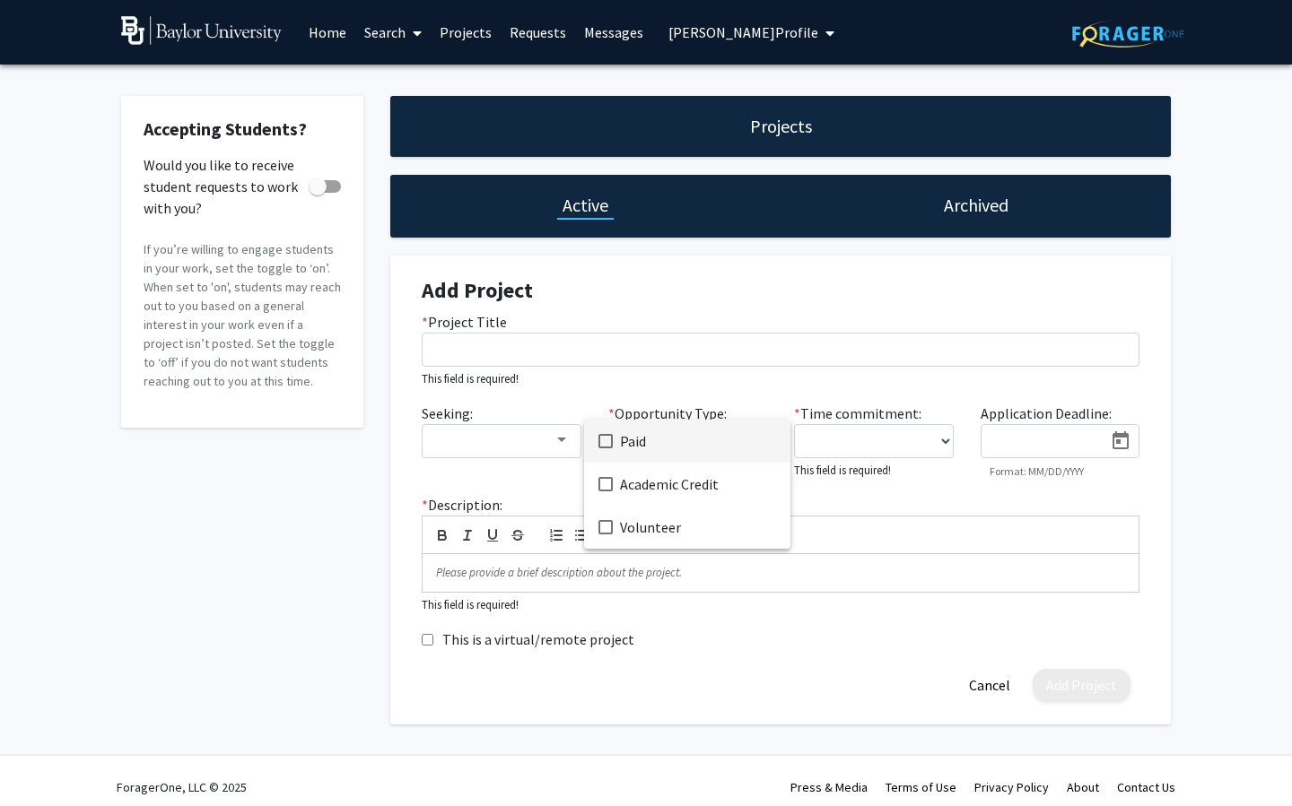
click at [515, 466] on div at bounding box center [646, 403] width 1292 height 806
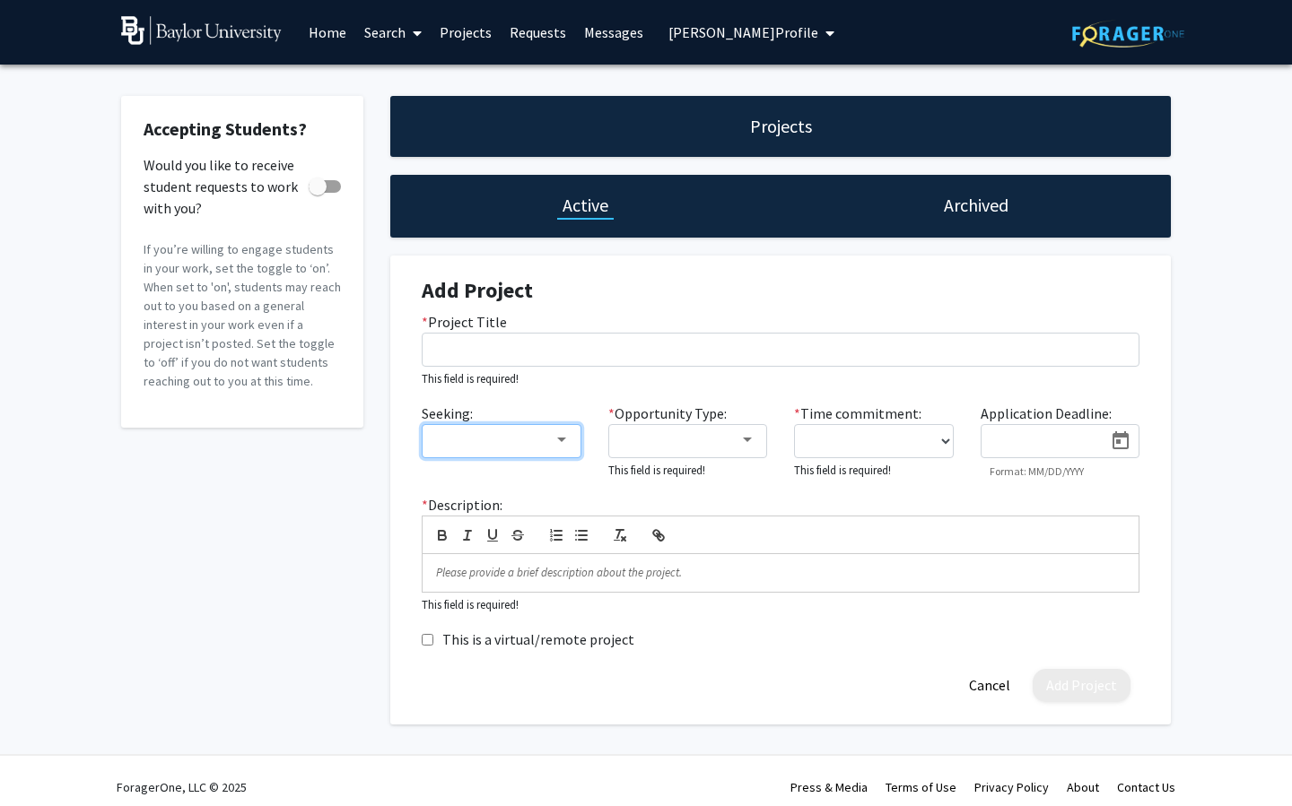
click at [498, 449] on div at bounding box center [493, 441] width 120 height 22
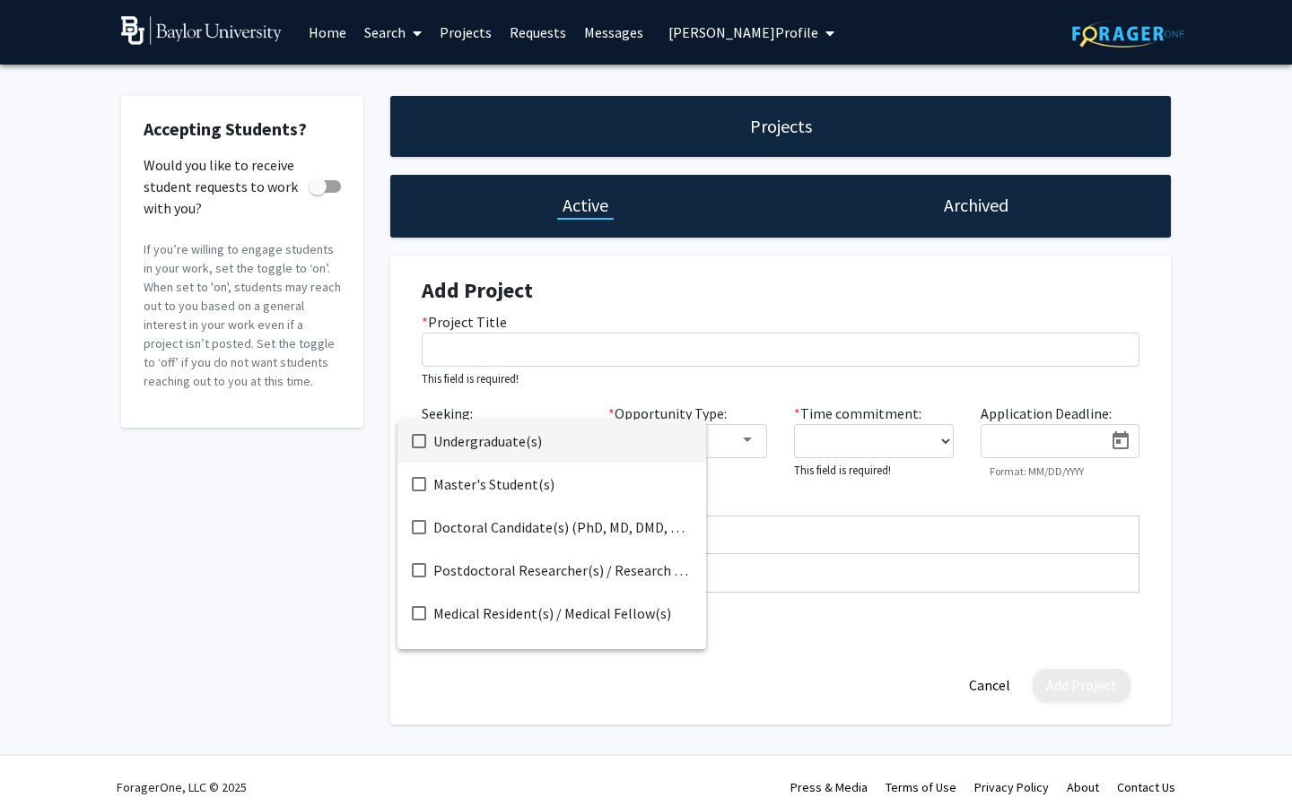
click at [599, 351] on div at bounding box center [646, 403] width 1292 height 806
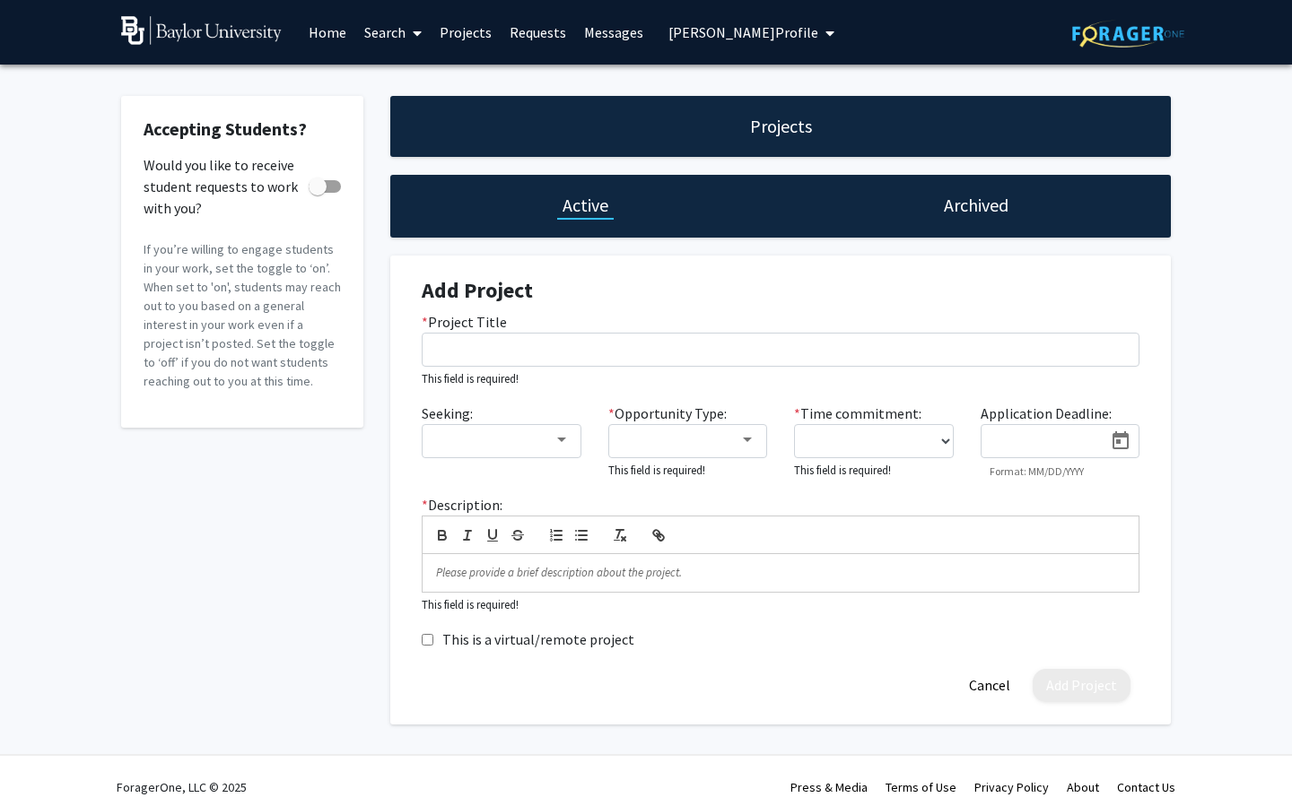
click at [388, 24] on link "Search" at bounding box center [392, 32] width 75 height 63
click at [396, 65] on span "Faculty/Staff" at bounding box center [421, 83] width 132 height 36
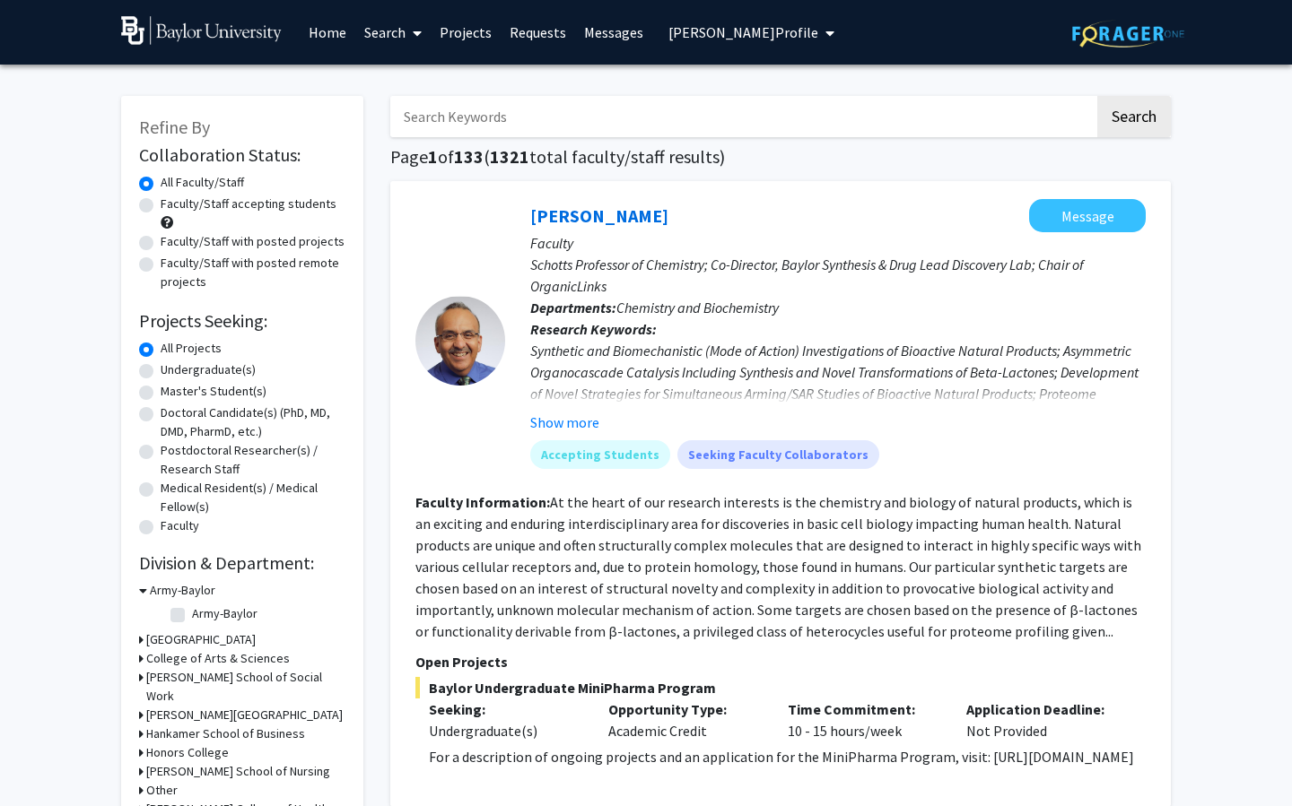
click at [260, 244] on label "Faculty/Staff with posted projects" at bounding box center [253, 241] width 184 height 19
click at [172, 244] on input "Faculty/Staff with posted projects" at bounding box center [167, 238] width 12 height 12
radio input "true"
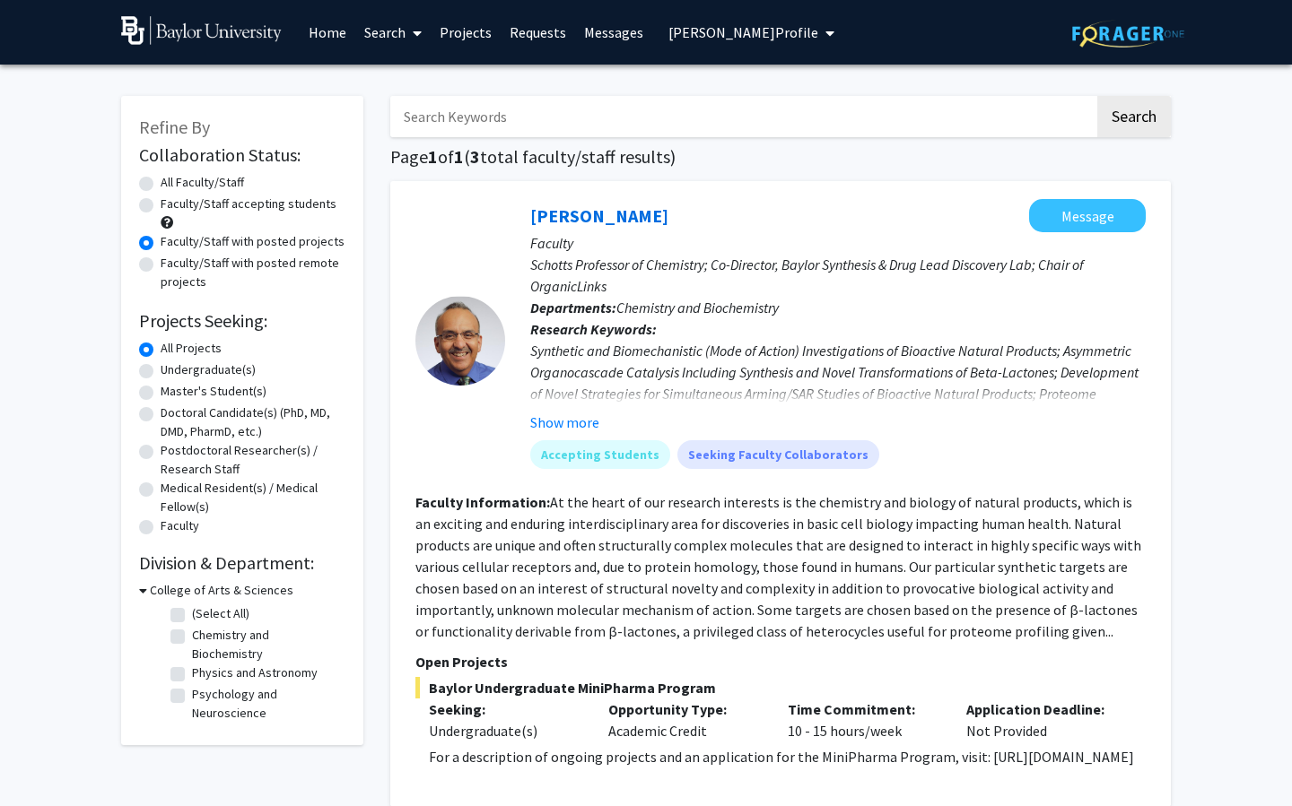
click at [198, 370] on label "Undergraduate(s)" at bounding box center [208, 370] width 95 height 19
click at [172, 370] on input "Undergraduate(s)" at bounding box center [167, 367] width 12 height 12
radio input "true"
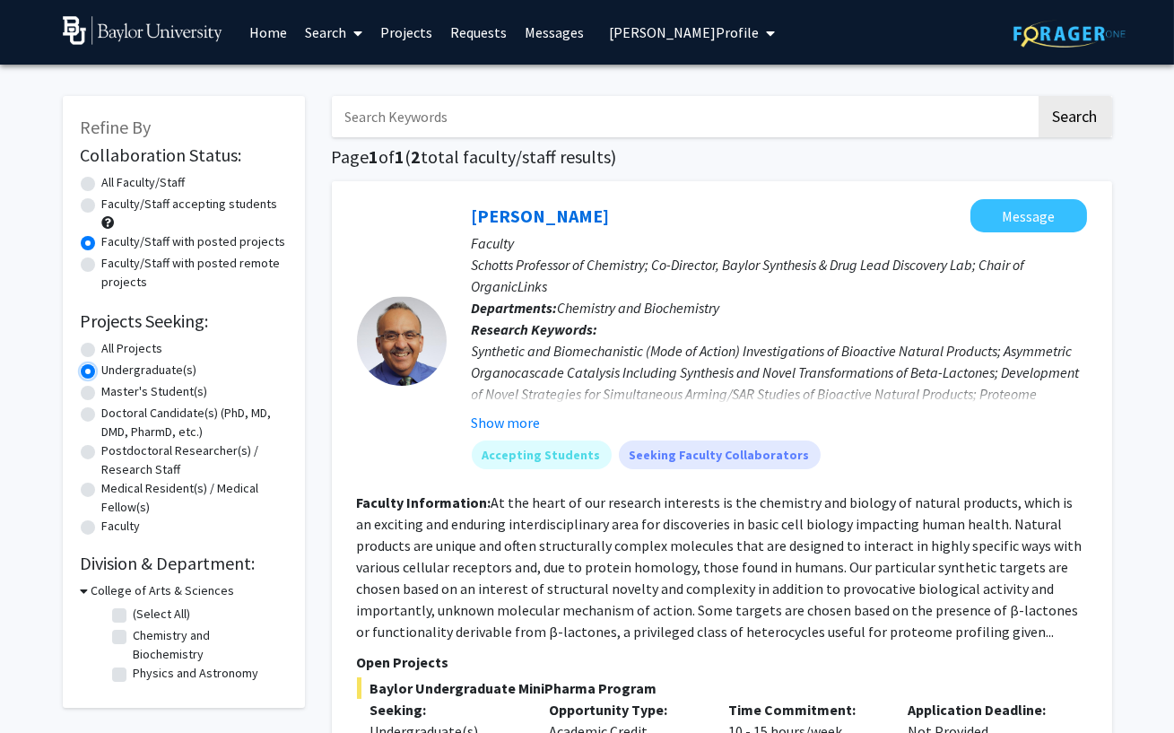
scroll to position [18, 0]
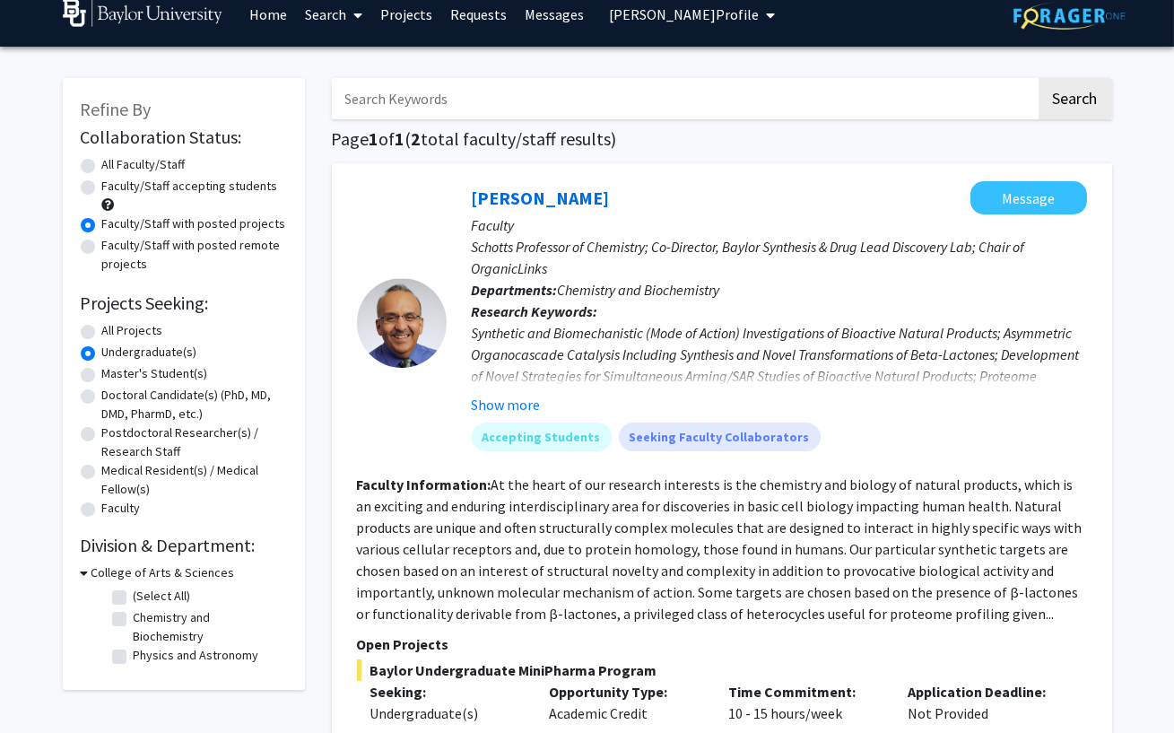
click at [707, 22] on span "Mark Richards's Profile" at bounding box center [684, 14] width 150 height 18
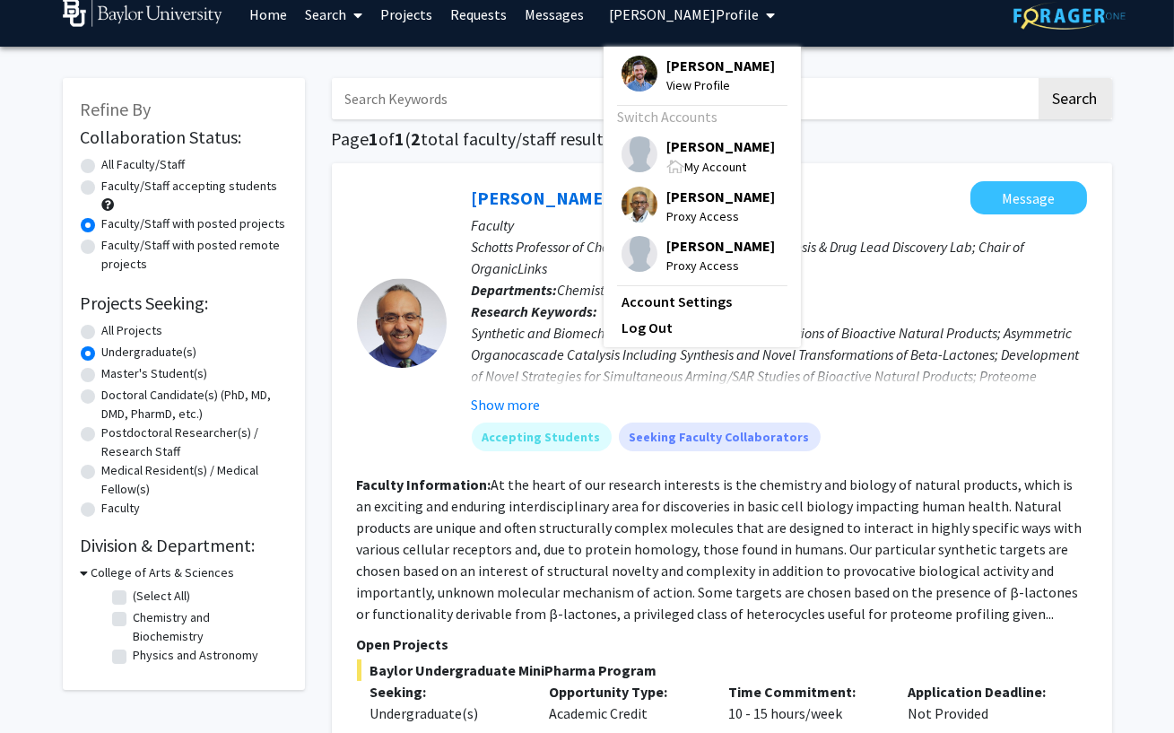
click at [687, 66] on span "[PERSON_NAME]" at bounding box center [721, 66] width 109 height 20
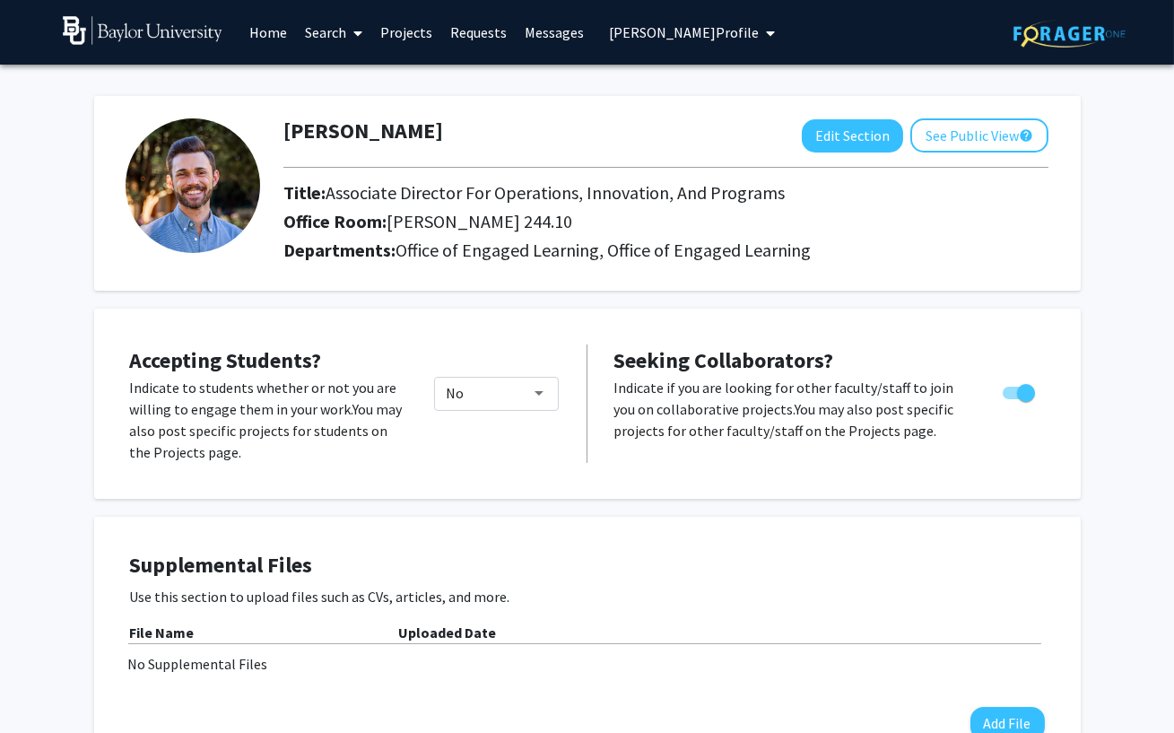
click at [726, 421] on p "Indicate if you are looking for other faculty/staff to join you on collaborativ…" at bounding box center [791, 409] width 354 height 65
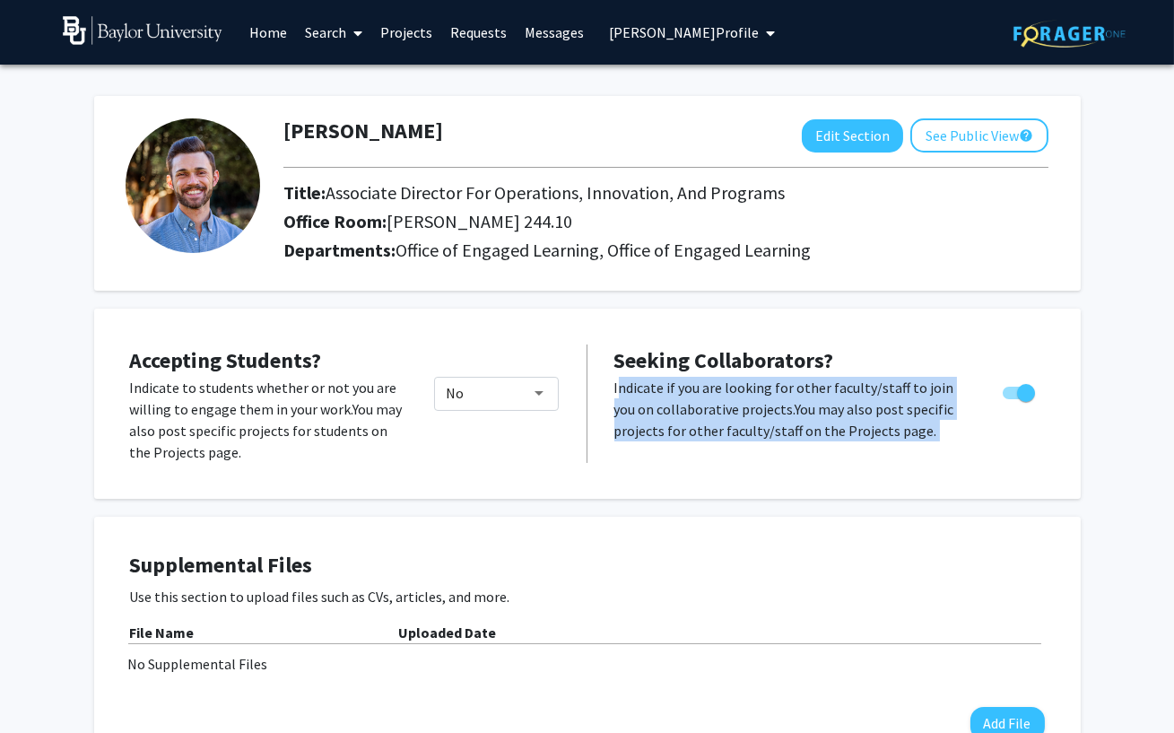
click at [726, 421] on p "Indicate if you are looking for other faculty/staff to join you on collaborativ…" at bounding box center [791, 409] width 354 height 65
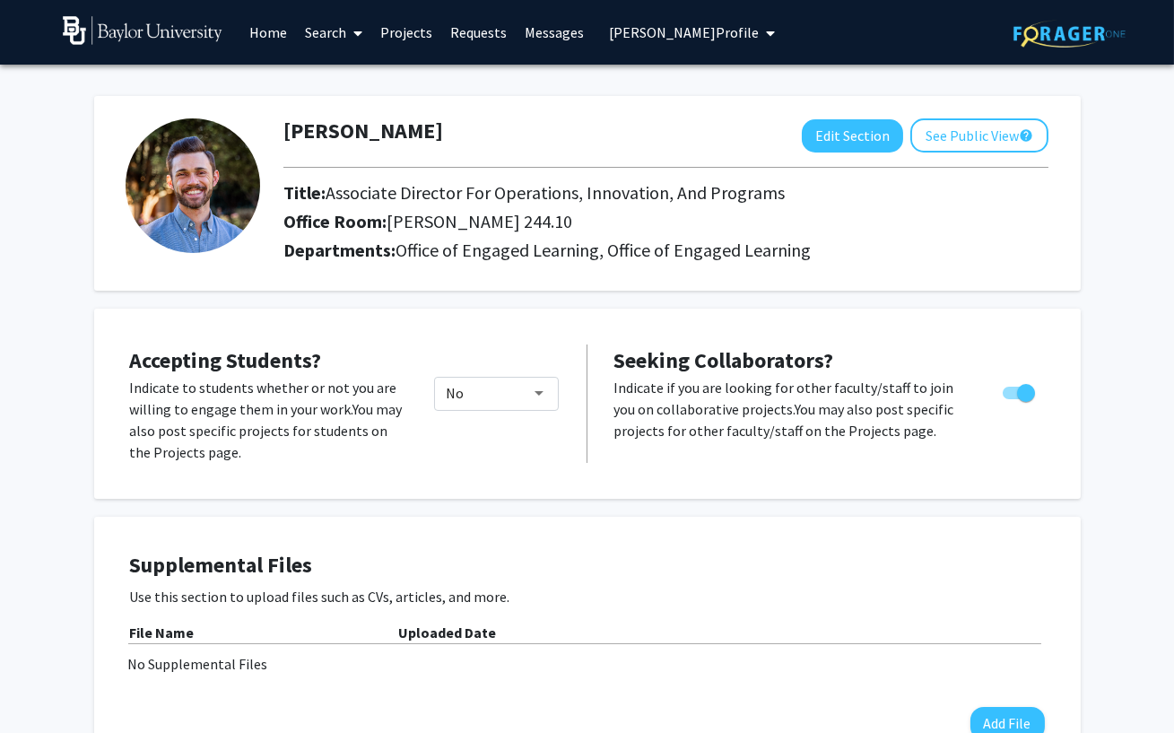
click at [333, 28] on link "Search" at bounding box center [333, 32] width 75 height 63
click at [335, 68] on span "Faculty/Staff" at bounding box center [362, 83] width 132 height 36
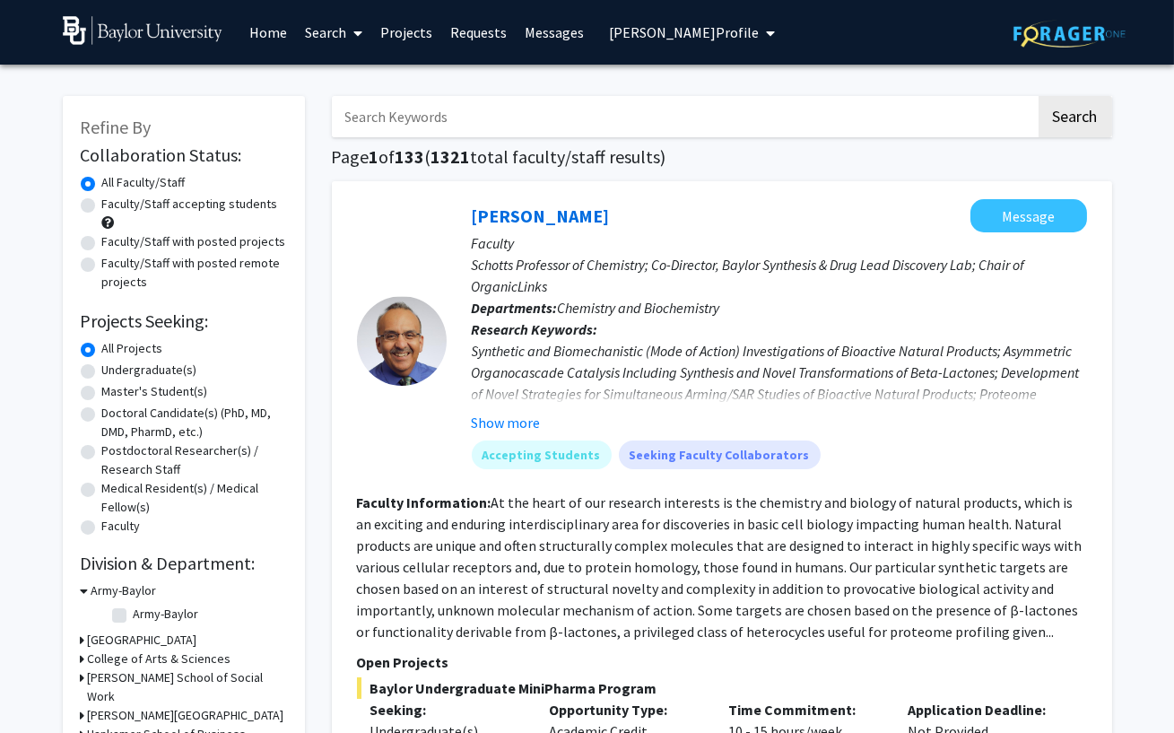
click at [153, 209] on label "Faculty/Staff accepting students" at bounding box center [190, 204] width 176 height 19
click at [114, 206] on input "Faculty/Staff accepting students" at bounding box center [108, 201] width 12 height 12
radio input "true"
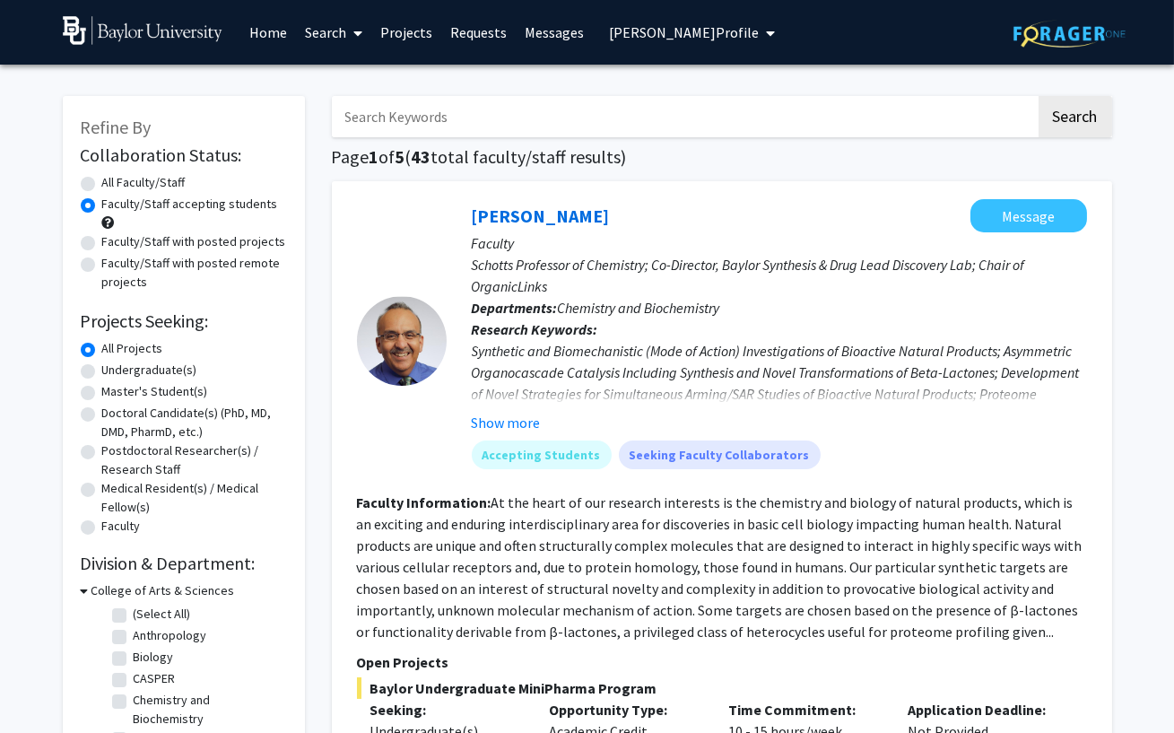
click at [196, 243] on label "Faculty/Staff with posted projects" at bounding box center [194, 241] width 184 height 19
click at [114, 243] on input "Faculty/Staff with posted projects" at bounding box center [108, 238] width 12 height 12
radio input "true"
click at [344, 42] on link "Search" at bounding box center [333, 32] width 75 height 63
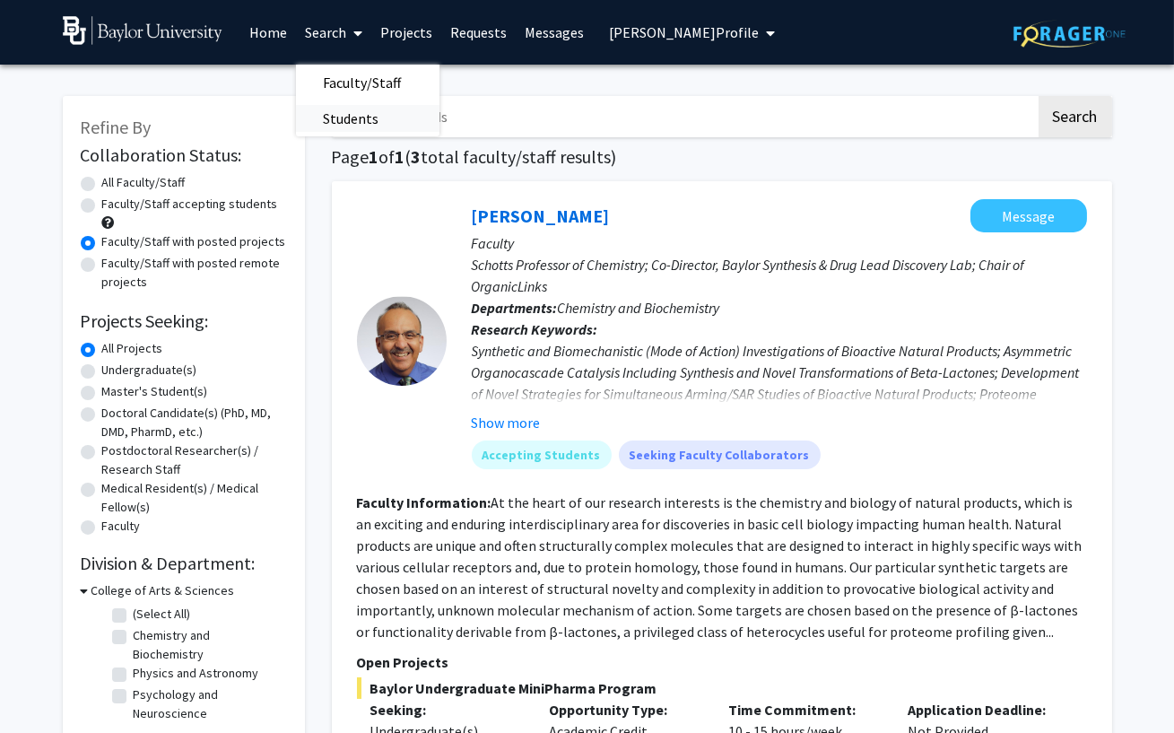
click at [346, 126] on span "Students" at bounding box center [350, 118] width 109 height 36
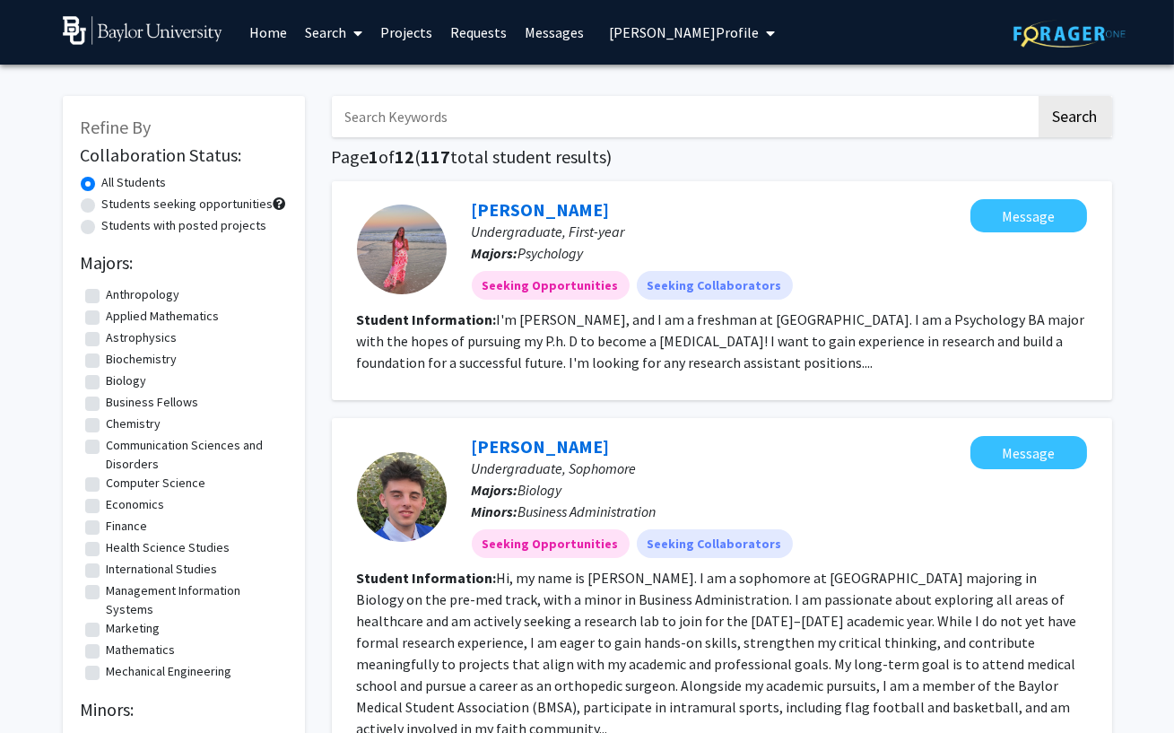
click at [423, 21] on link "Projects" at bounding box center [406, 32] width 70 height 63
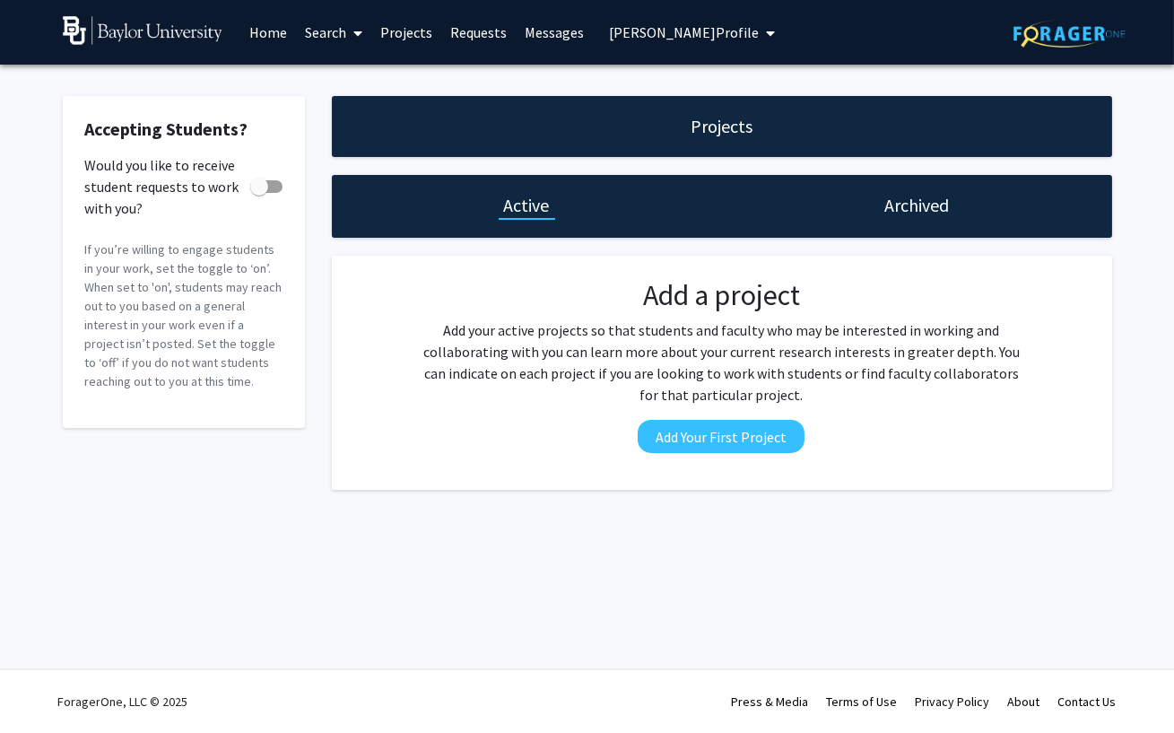
click at [336, 45] on link "Search" at bounding box center [333, 32] width 75 height 63
click at [352, 84] on span "Faculty/Staff" at bounding box center [362, 83] width 132 height 36
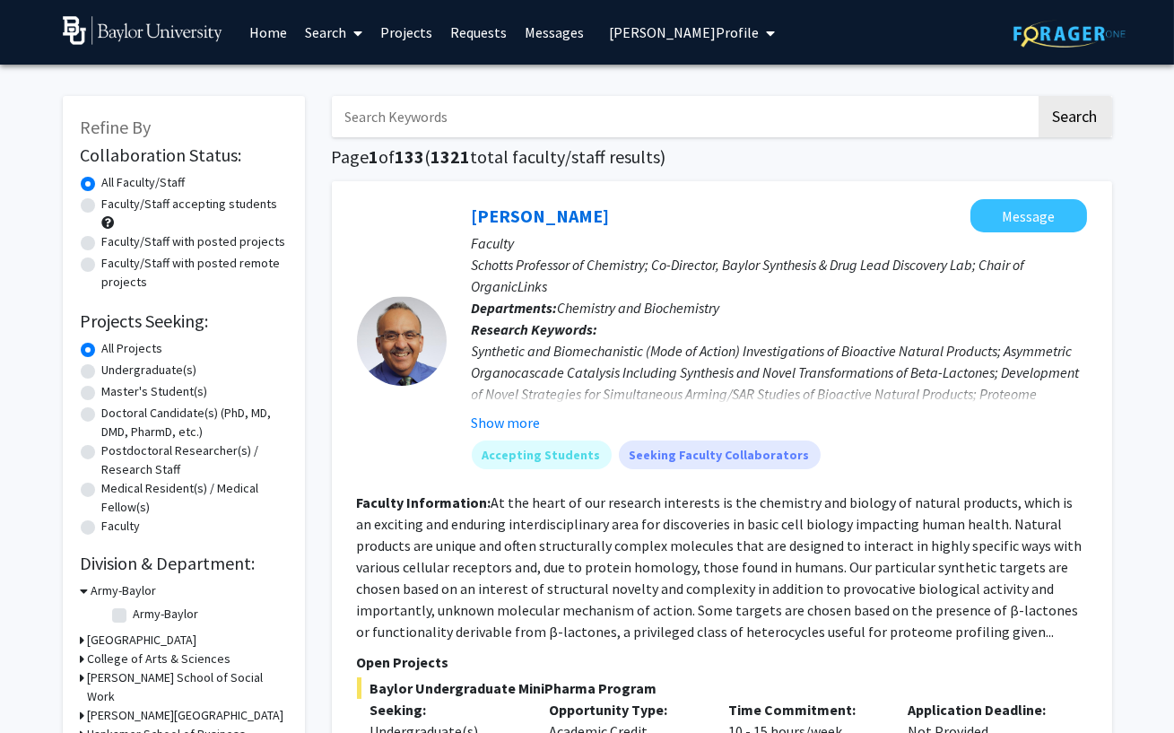
click at [192, 244] on label "Faculty/Staff with posted projects" at bounding box center [194, 241] width 184 height 19
click at [114, 244] on input "Faculty/Staff with posted projects" at bounding box center [108, 238] width 12 height 12
radio input "true"
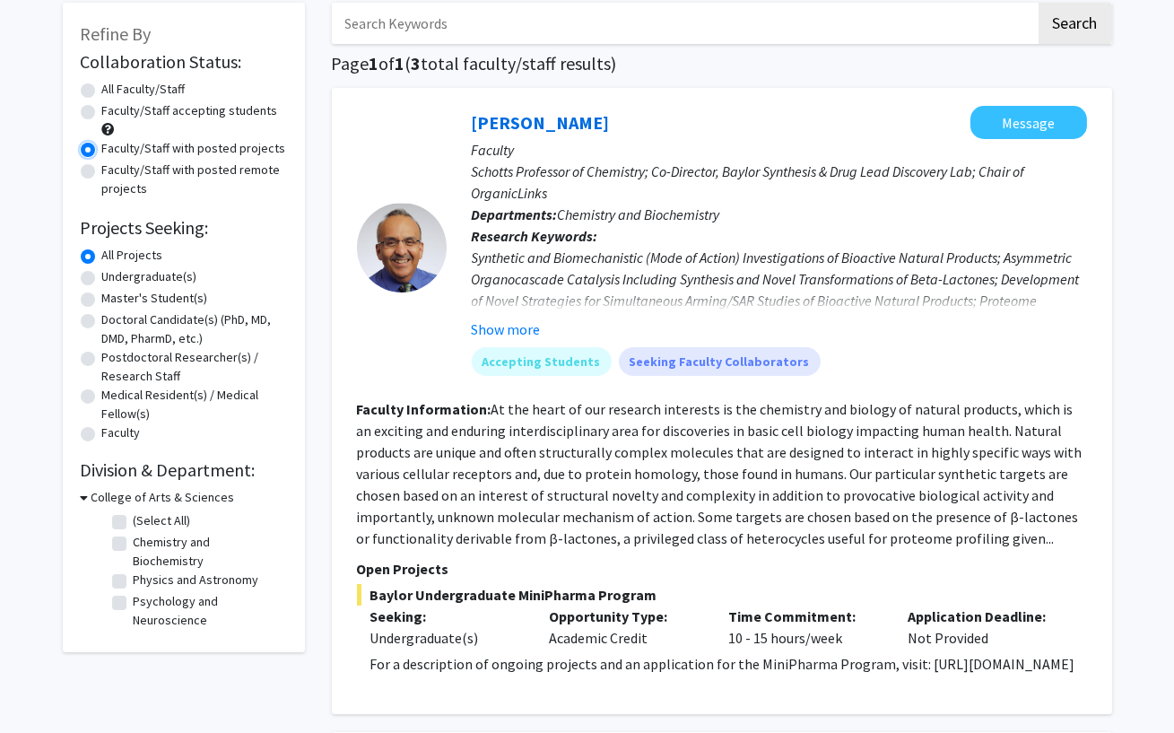
scroll to position [135, 0]
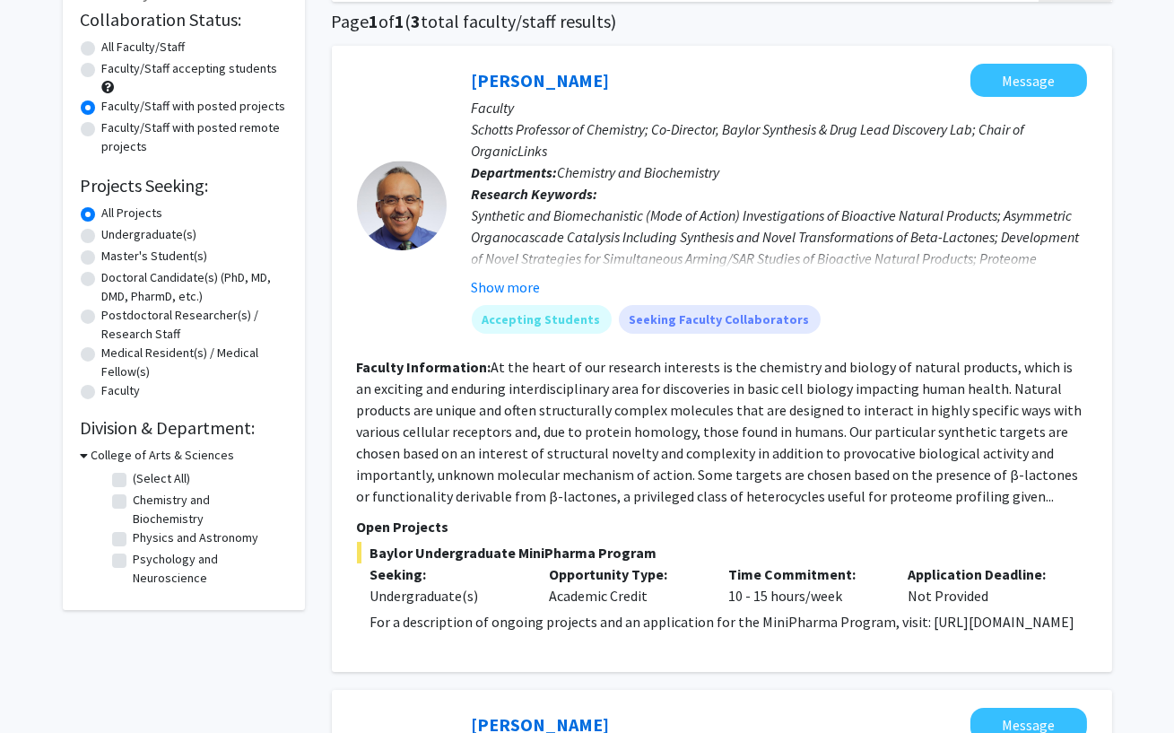
click at [579, 549] on span "Baylor Undergraduate MiniPharma Program" at bounding box center [722, 553] width 730 height 22
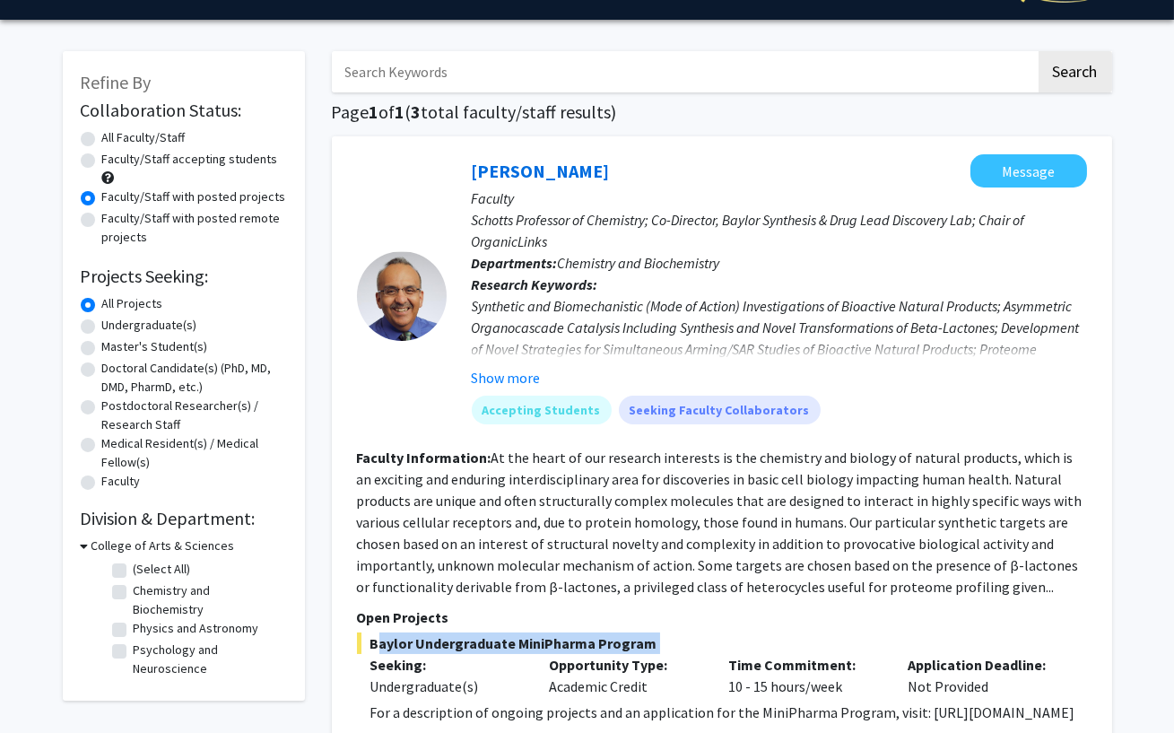
scroll to position [29, 0]
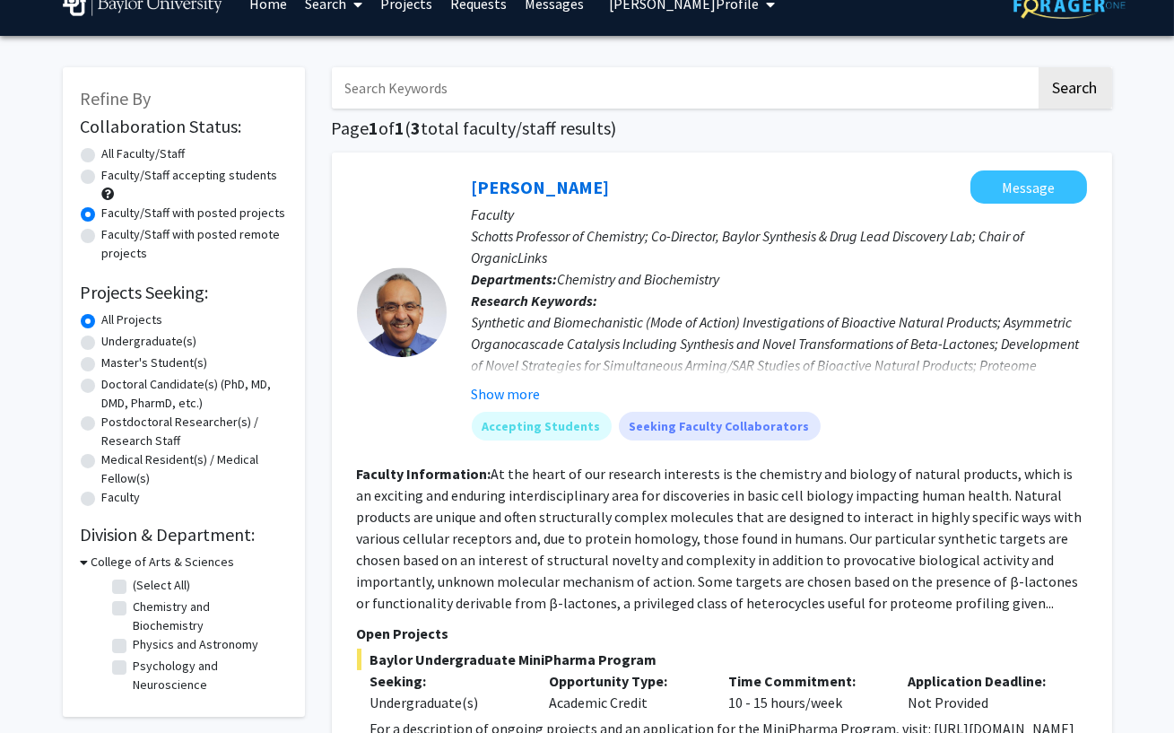
click at [509, 508] on fg-read-more "At the heart of our research interests is the chemistry and biology of natural …" at bounding box center [720, 538] width 726 height 147
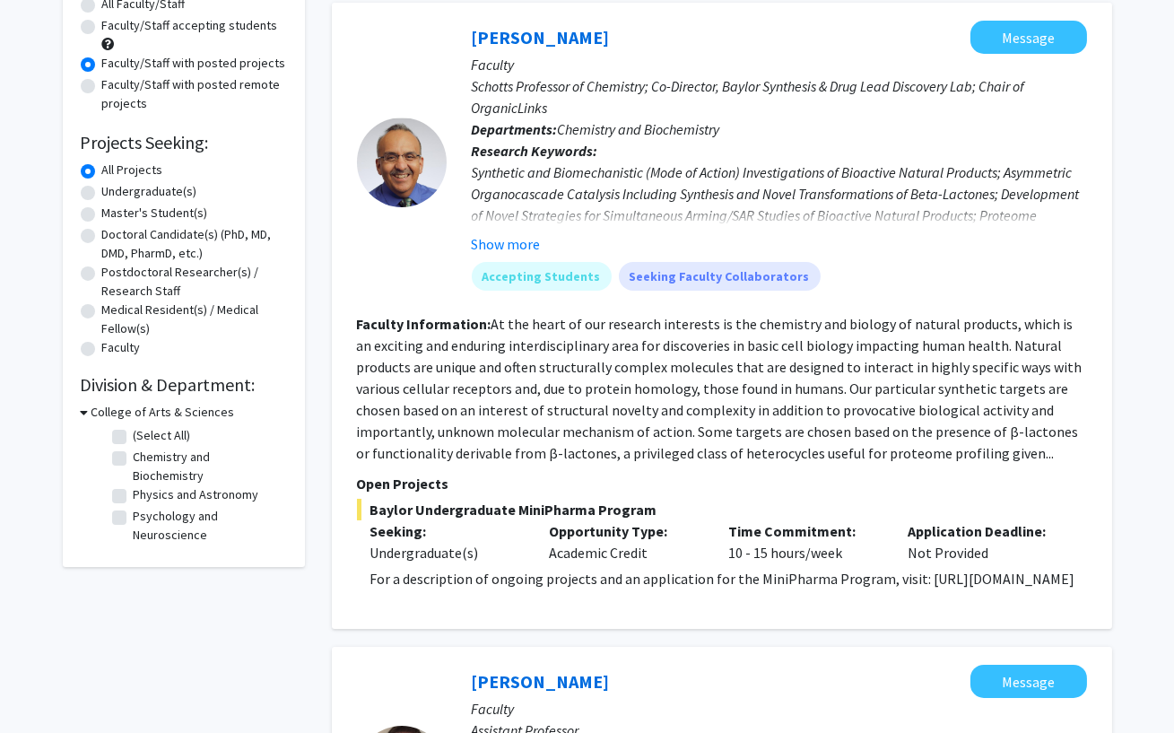
scroll to position [180, 0]
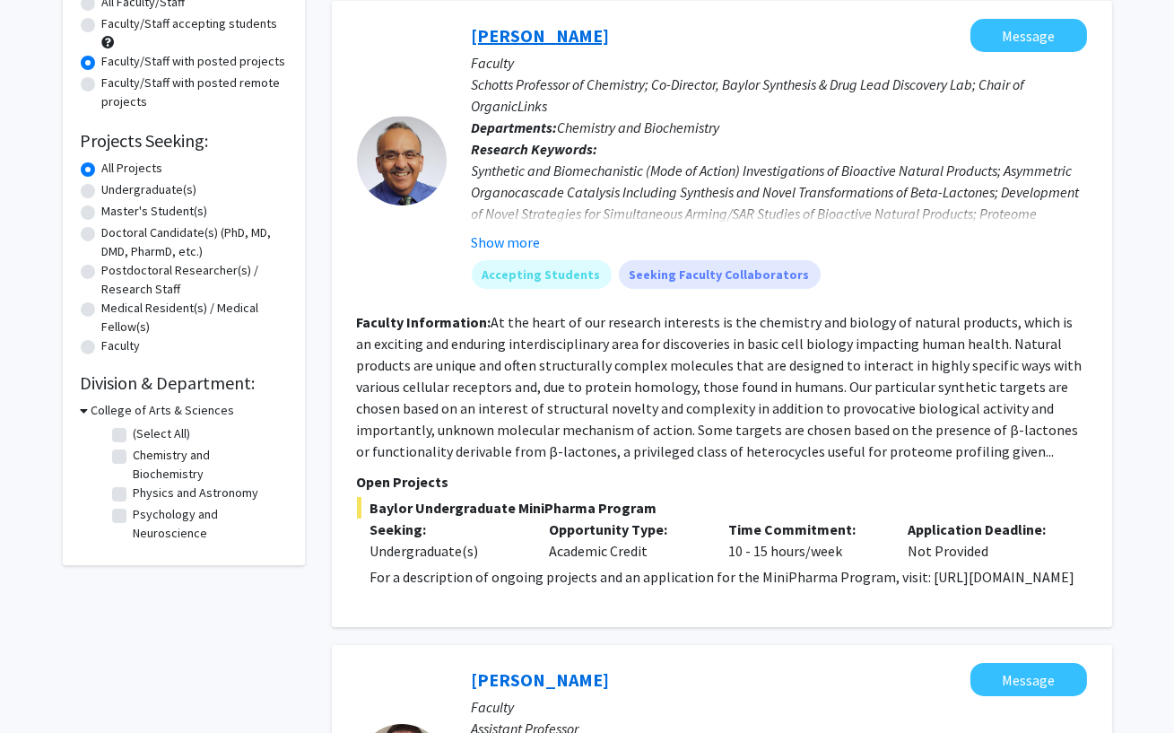
click at [570, 43] on link "[PERSON_NAME]" at bounding box center [541, 35] width 138 height 22
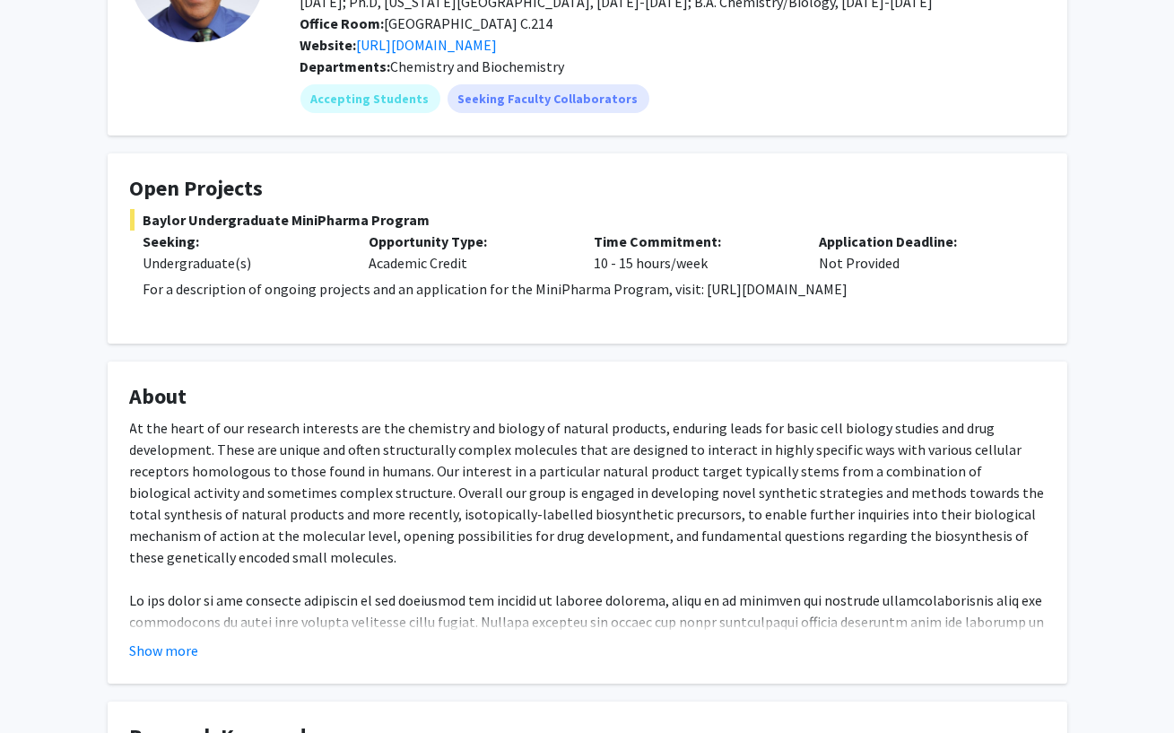
scroll to position [191, 0]
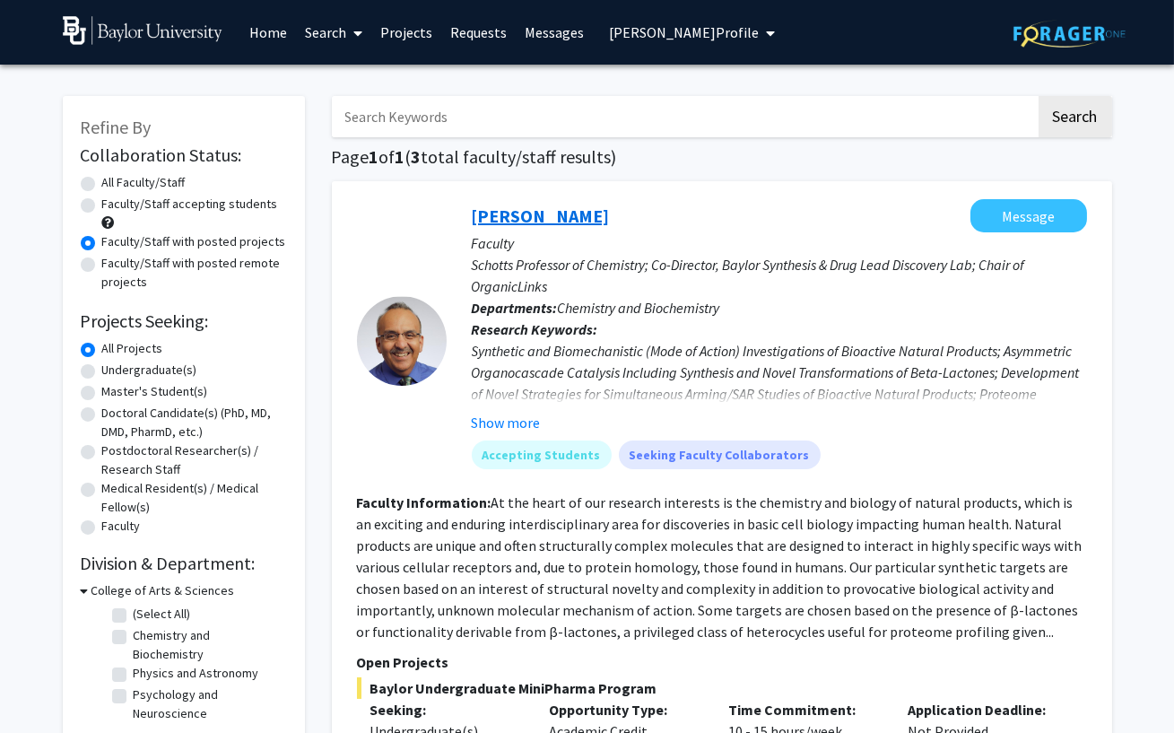
click at [547, 208] on link "[PERSON_NAME]" at bounding box center [541, 216] width 138 height 22
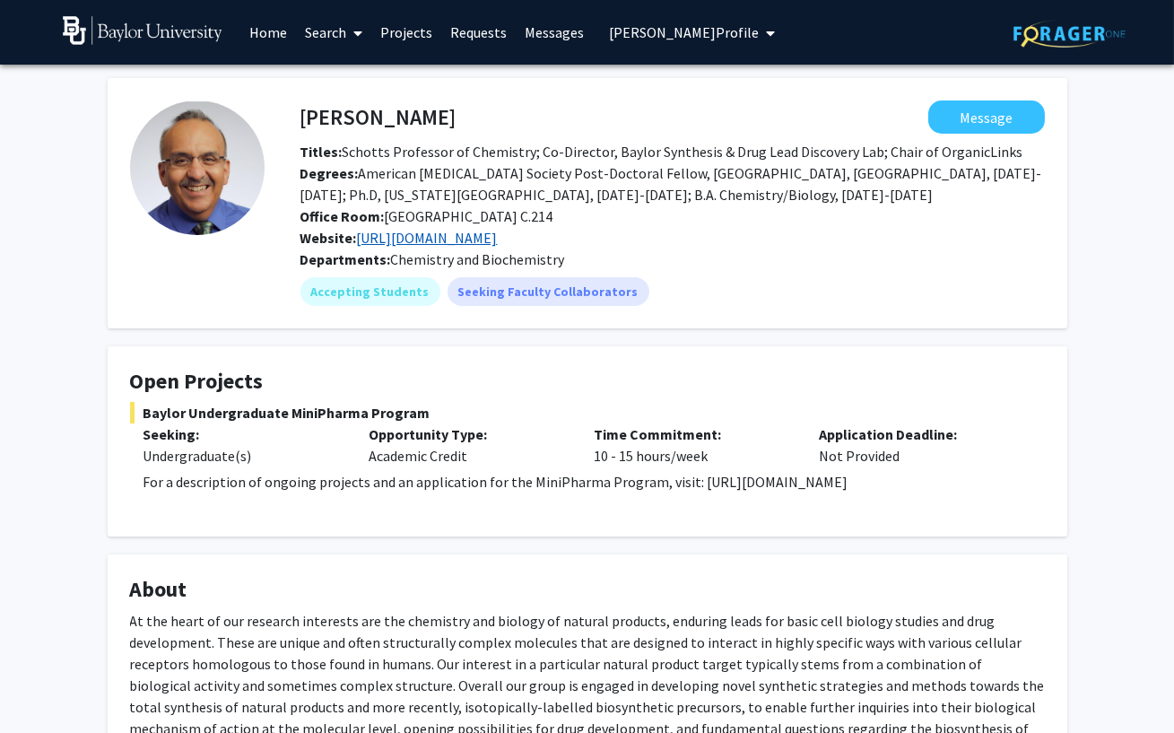
click at [473, 237] on link "http://www.danielromogroup.com" at bounding box center [427, 238] width 141 height 18
click at [675, 35] on span "Mark Richards's Profile" at bounding box center [684, 32] width 150 height 18
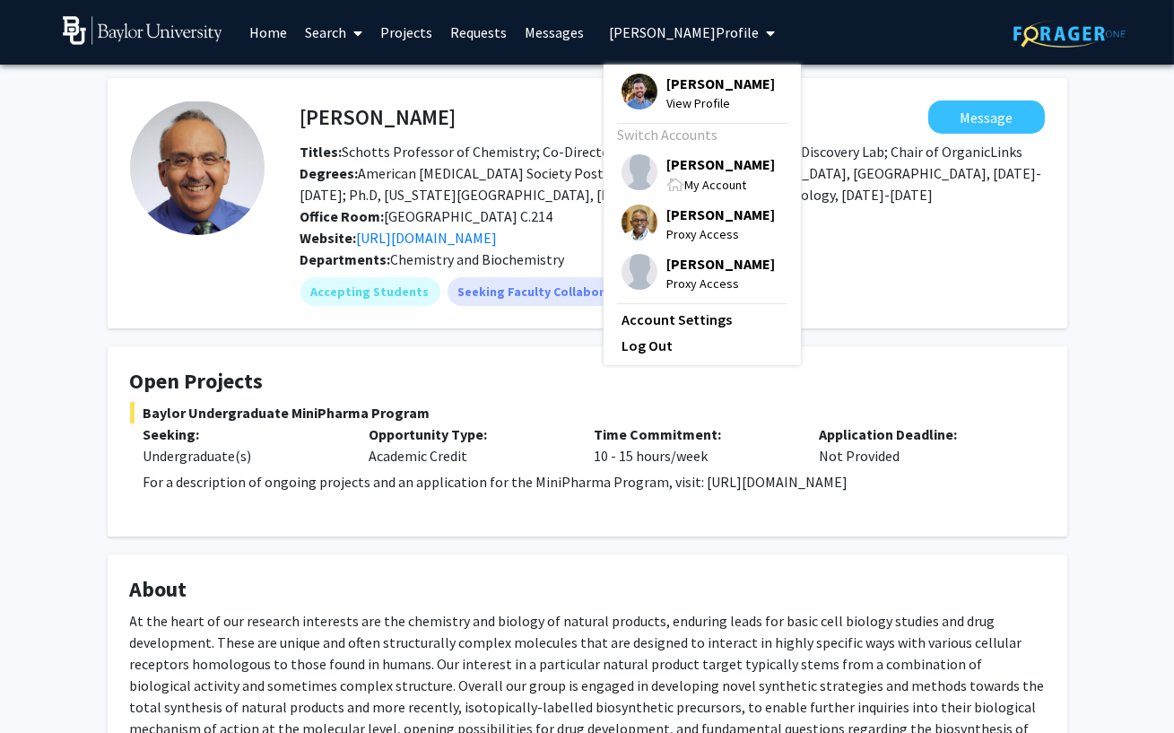
click at [704, 82] on span "[PERSON_NAME]" at bounding box center [721, 84] width 109 height 20
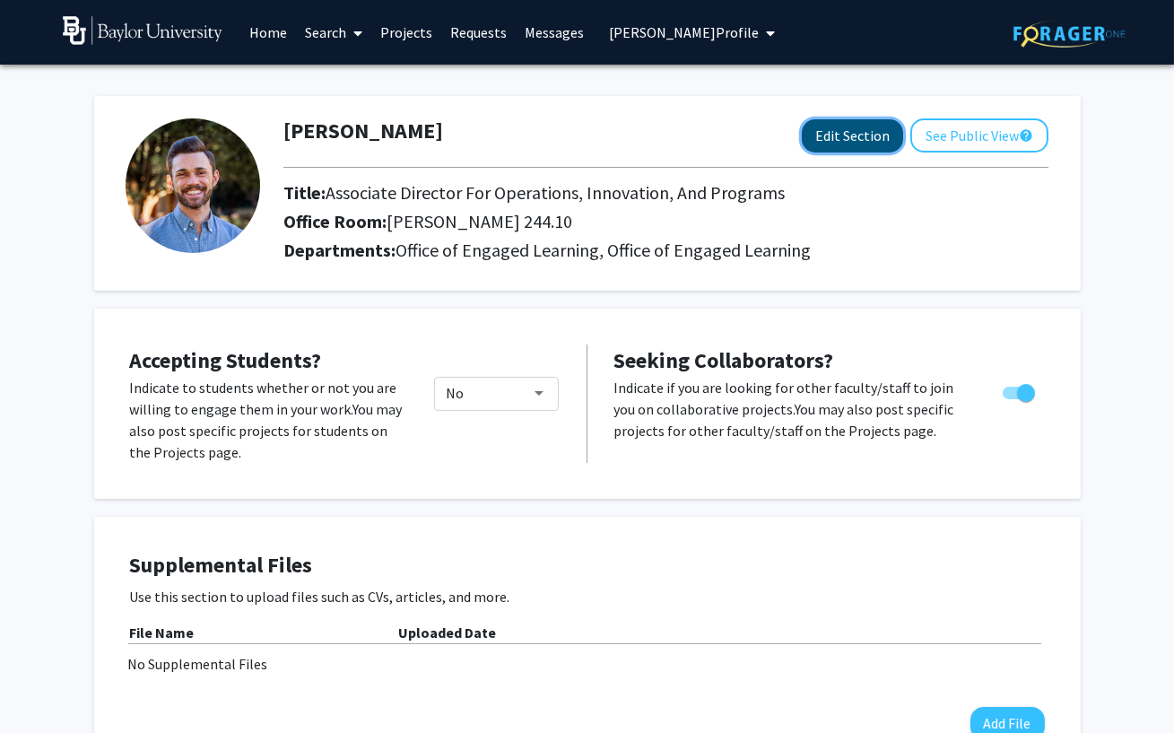
click at [870, 148] on button "Edit Section" at bounding box center [852, 135] width 101 height 33
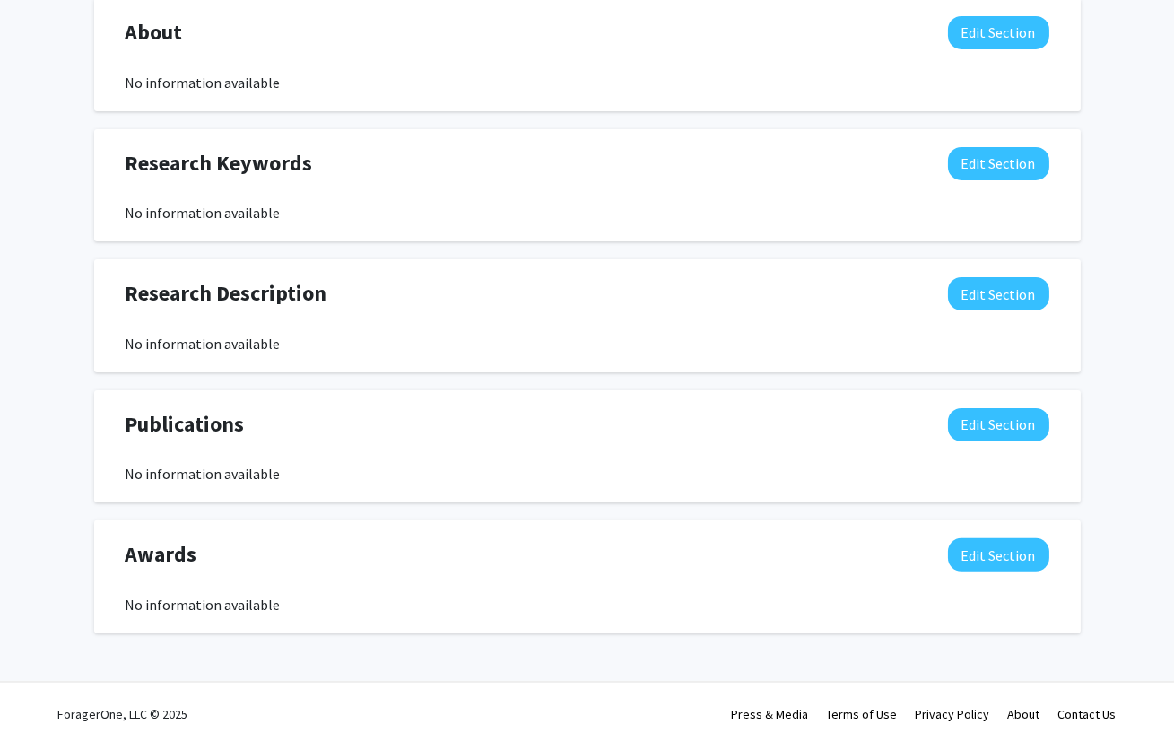
scroll to position [1108, 0]
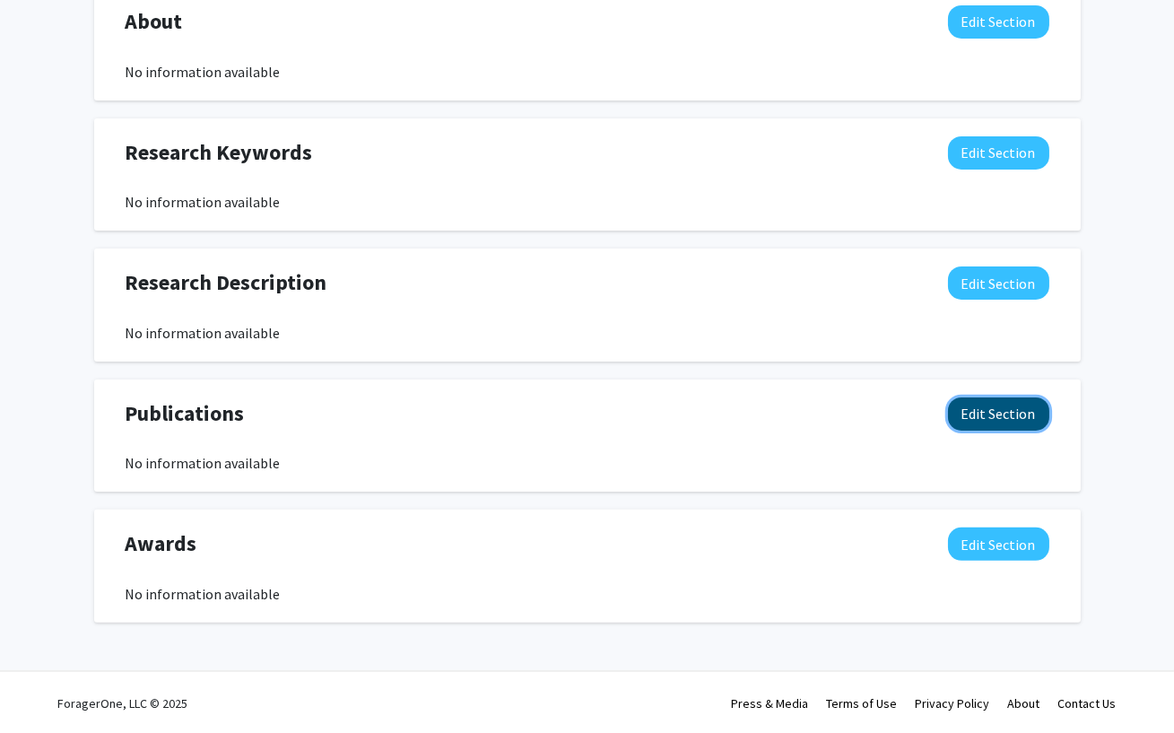
click at [964, 426] on button "Edit Section" at bounding box center [998, 413] width 101 height 33
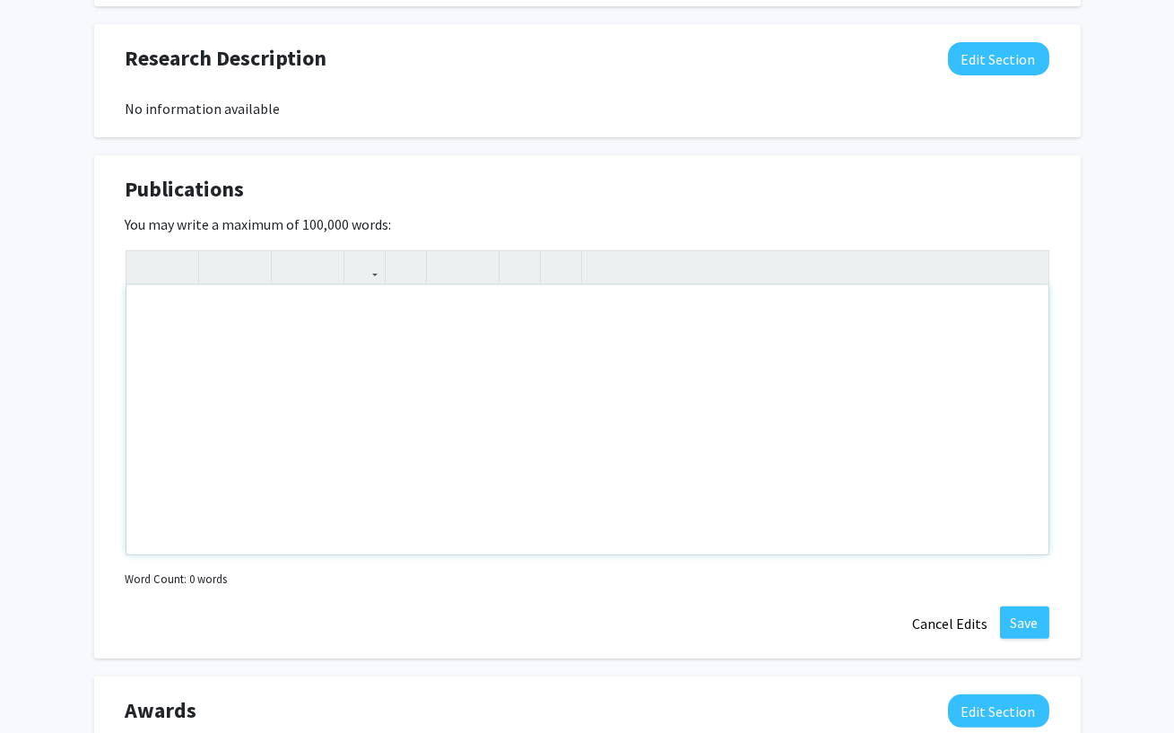
scroll to position [1337, 0]
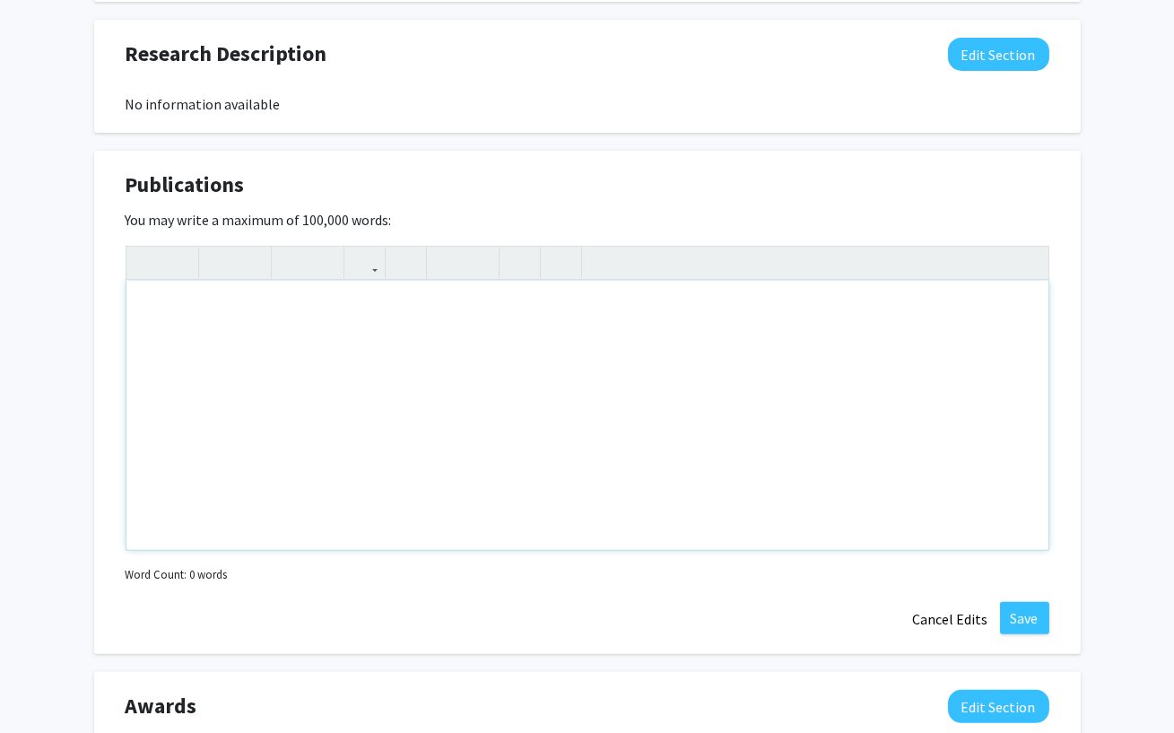
click at [387, 362] on div "Note to users with screen readers: Please deactivate our accessibility plugin f…" at bounding box center [587, 415] width 922 height 269
click at [580, 193] on div "Publications Edit Section" at bounding box center [587, 189] width 951 height 41
click at [1019, 602] on button "Save" at bounding box center [1024, 618] width 49 height 32
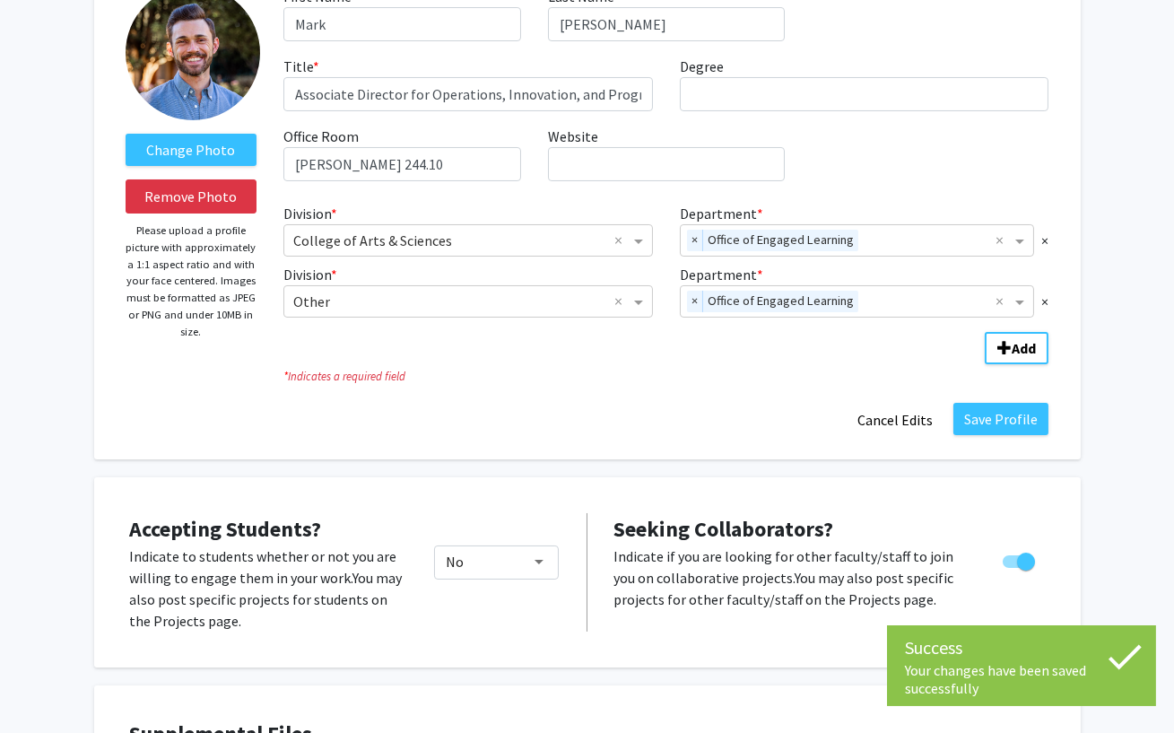
scroll to position [0, 0]
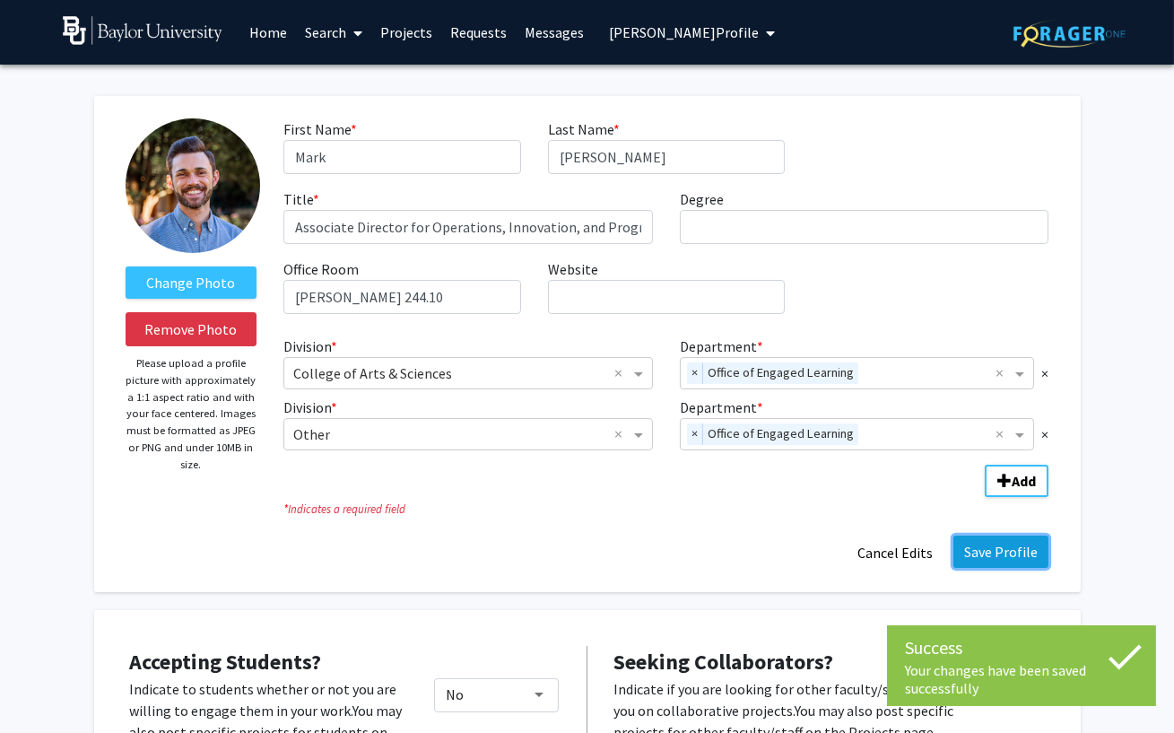
click at [998, 564] on button "Save Profile" at bounding box center [1001, 552] width 95 height 32
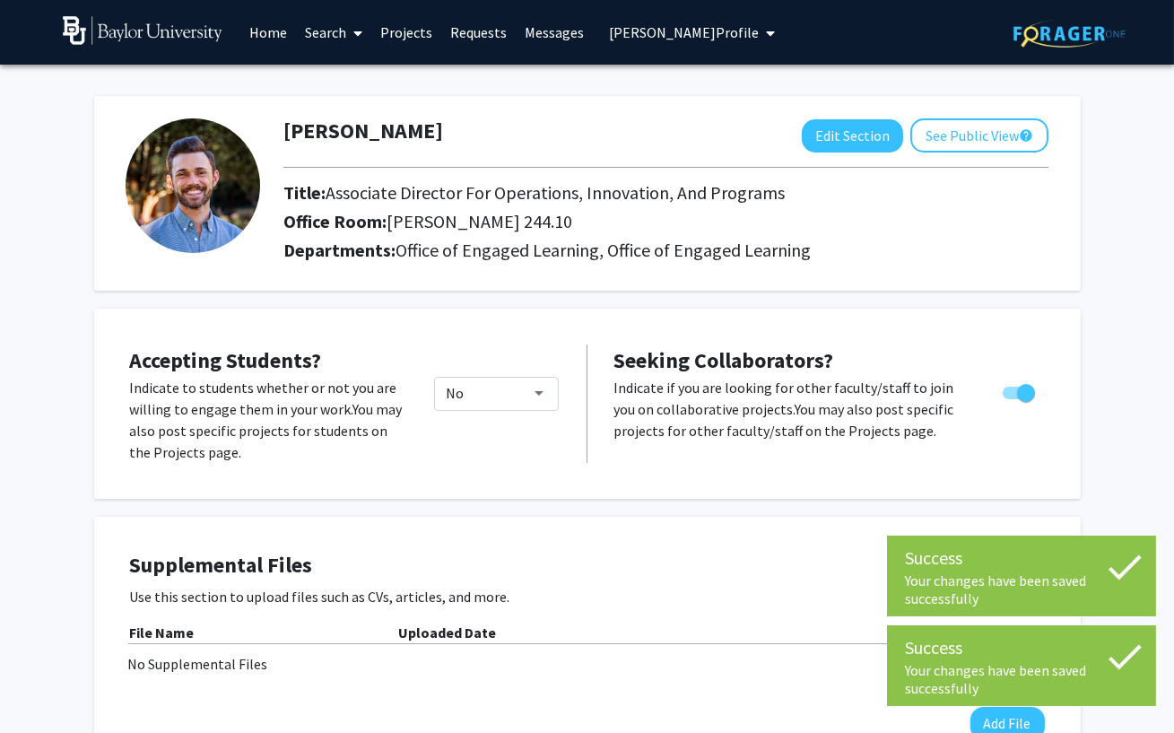
click at [470, 31] on link "Requests" at bounding box center [478, 32] width 74 height 63
click at [335, 30] on link "Search" at bounding box center [333, 32] width 75 height 63
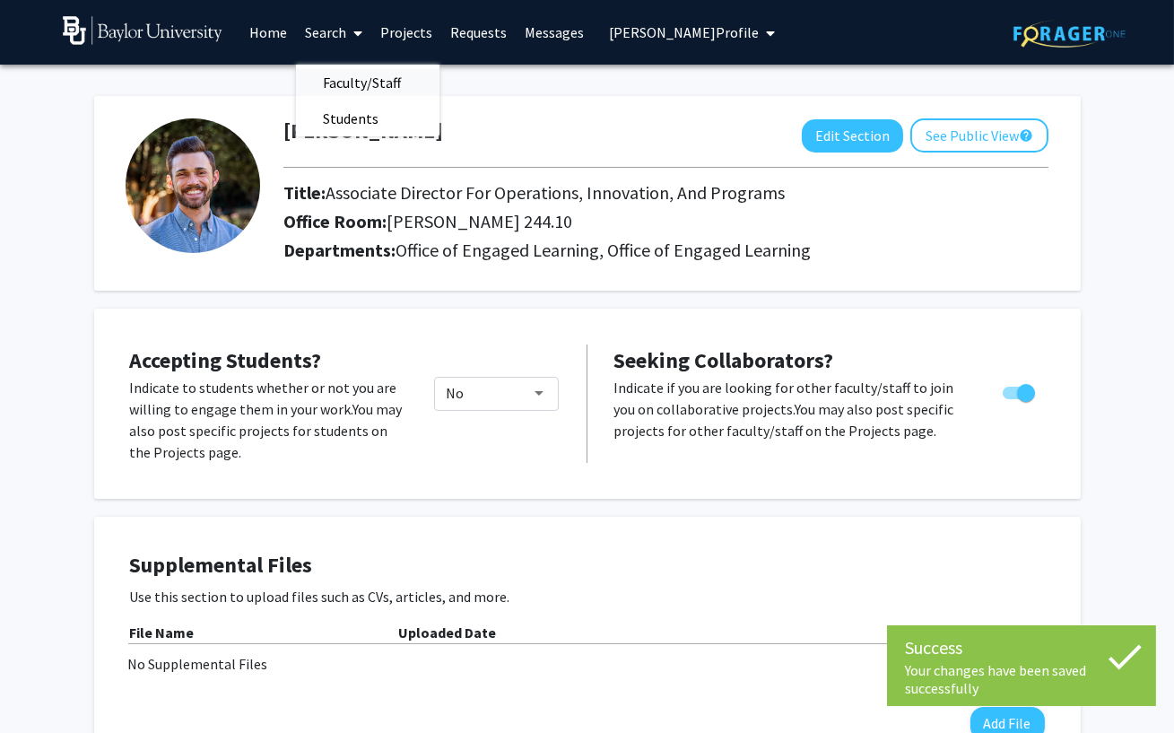
click at [353, 74] on span "Faculty/Staff" at bounding box center [362, 83] width 132 height 36
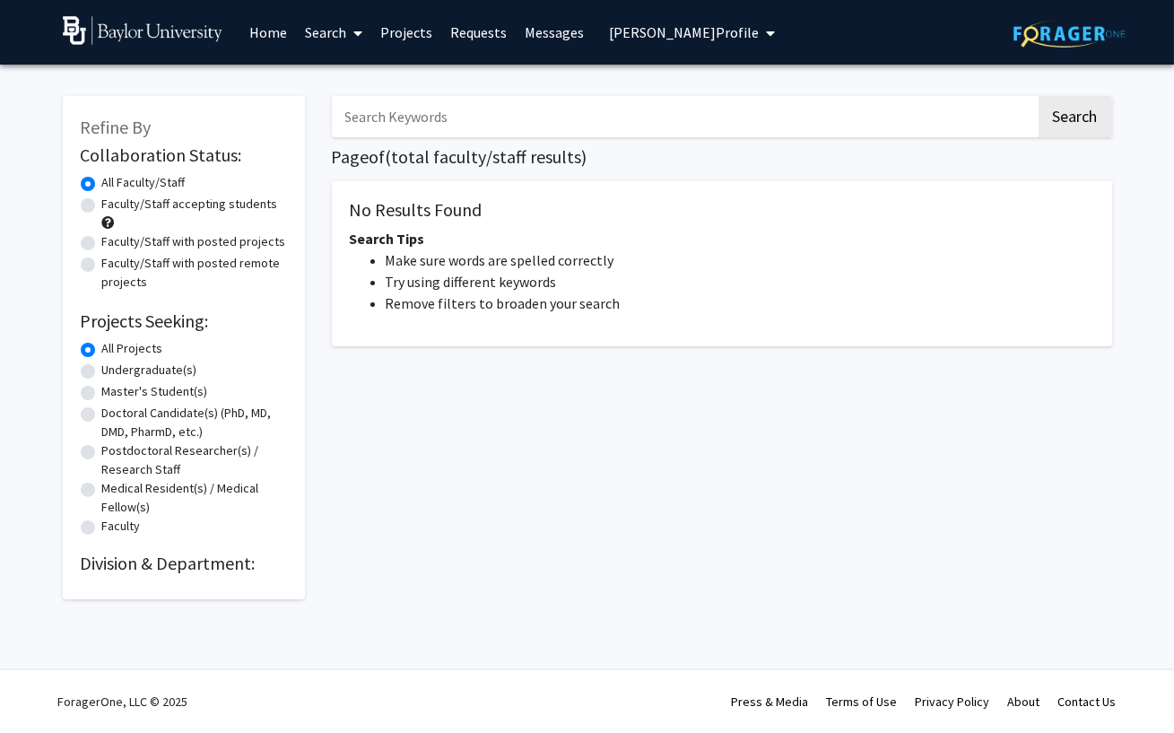
click at [340, 30] on link "Search" at bounding box center [333, 32] width 75 height 63
click at [353, 76] on span "Faculty/Staff" at bounding box center [362, 83] width 132 height 36
click at [274, 25] on link "Home" at bounding box center [268, 32] width 56 height 63
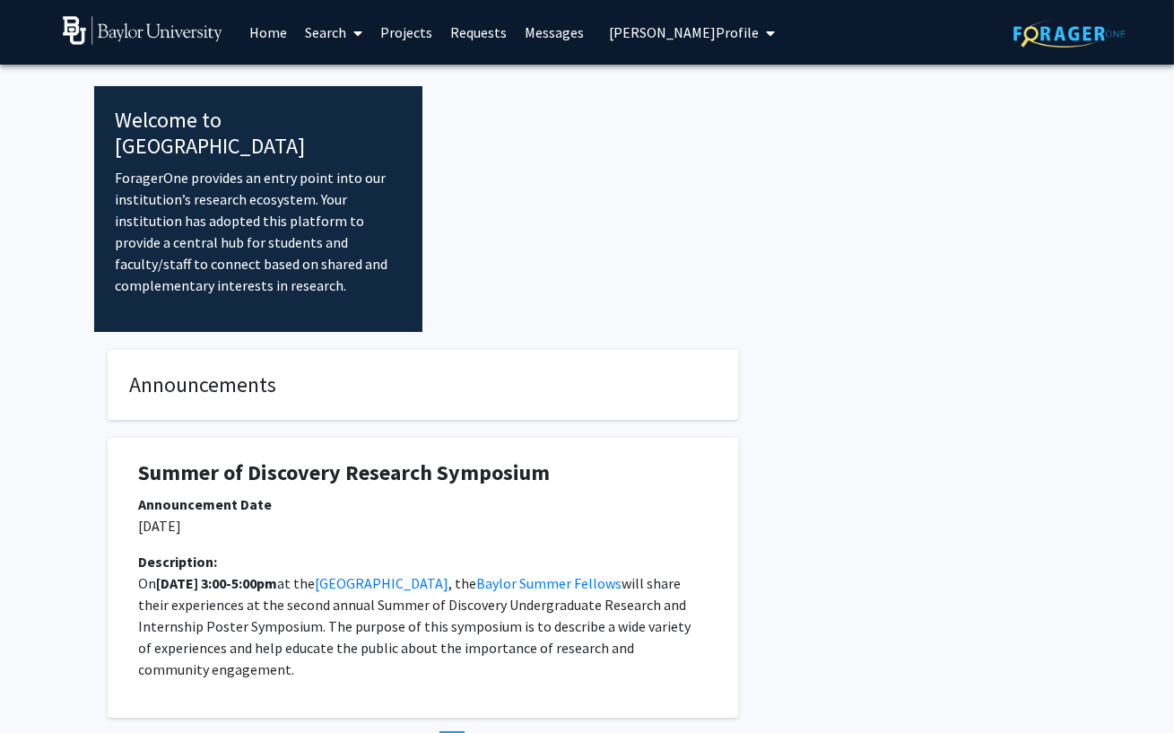
click at [725, 23] on span "Mark Richards's Profile" at bounding box center [684, 32] width 150 height 18
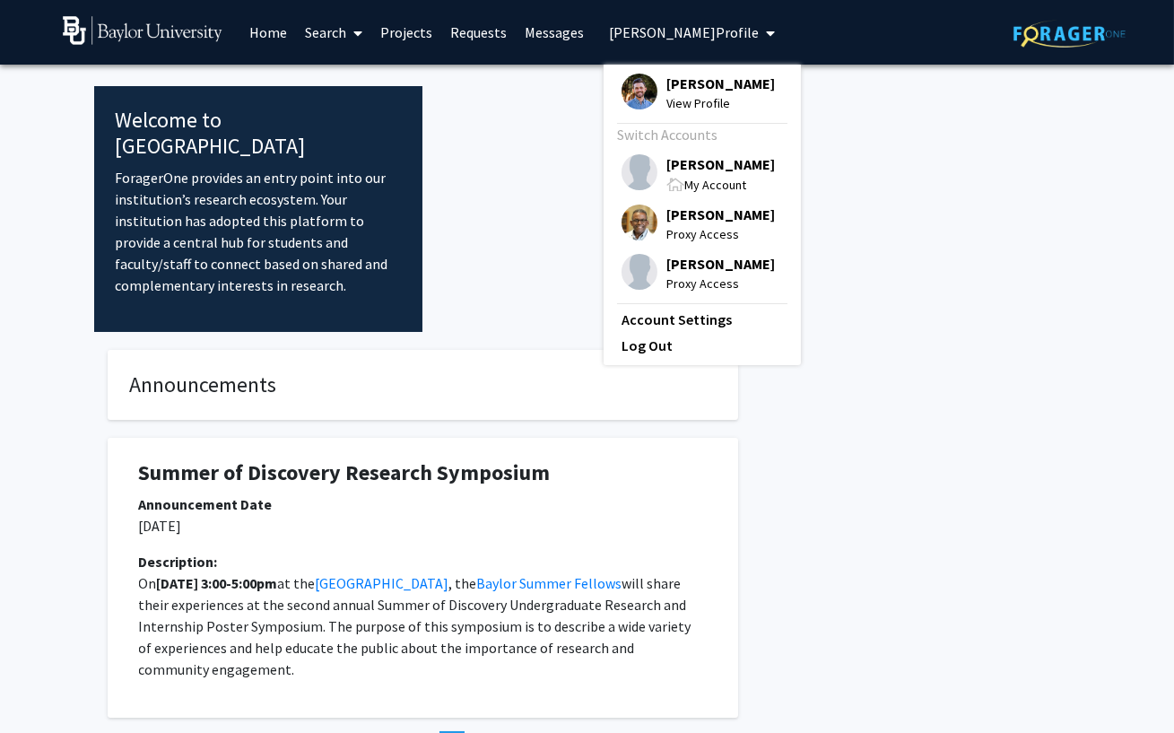
click at [677, 158] on span "[PERSON_NAME]" at bounding box center [721, 164] width 109 height 20
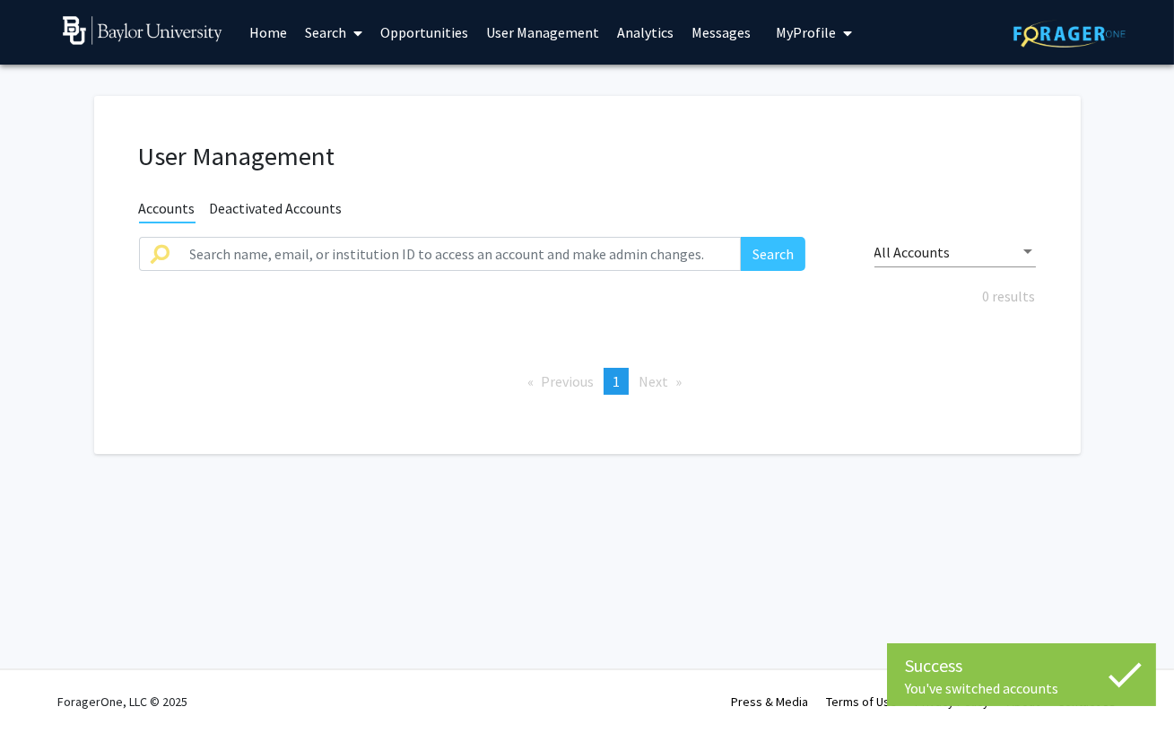
click at [807, 47] on button "My Profile" at bounding box center [814, 32] width 87 height 65
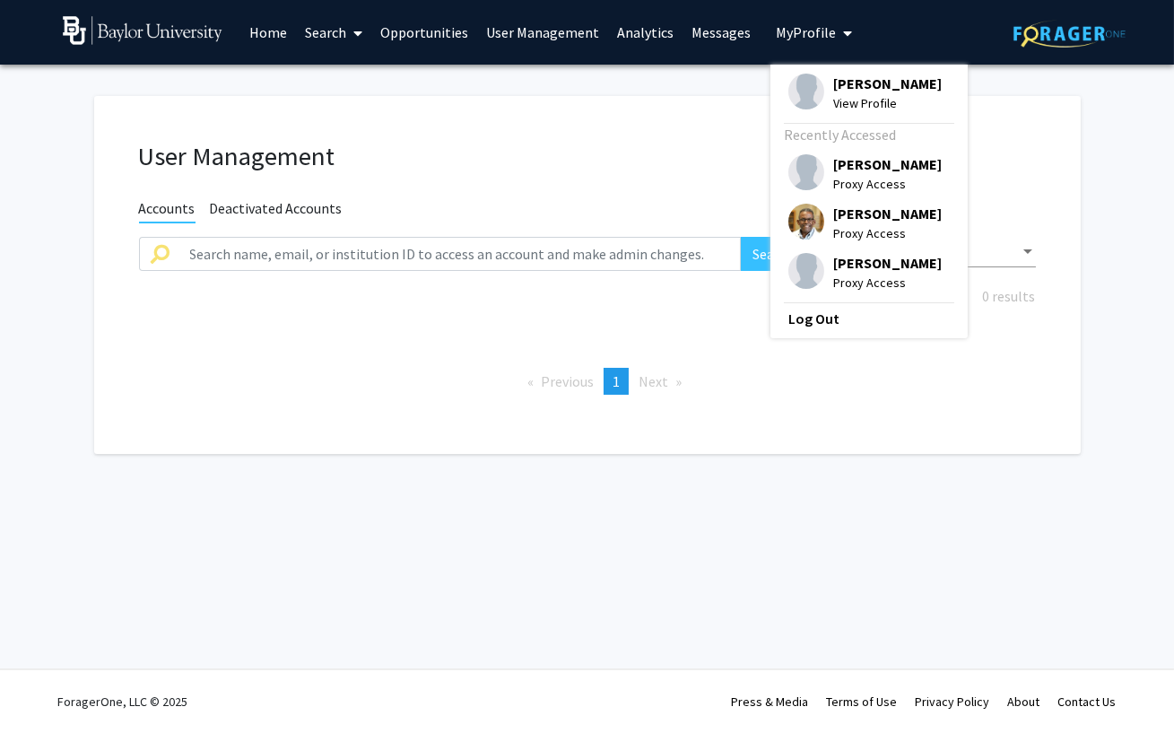
click at [862, 165] on span "[PERSON_NAME]" at bounding box center [887, 164] width 109 height 20
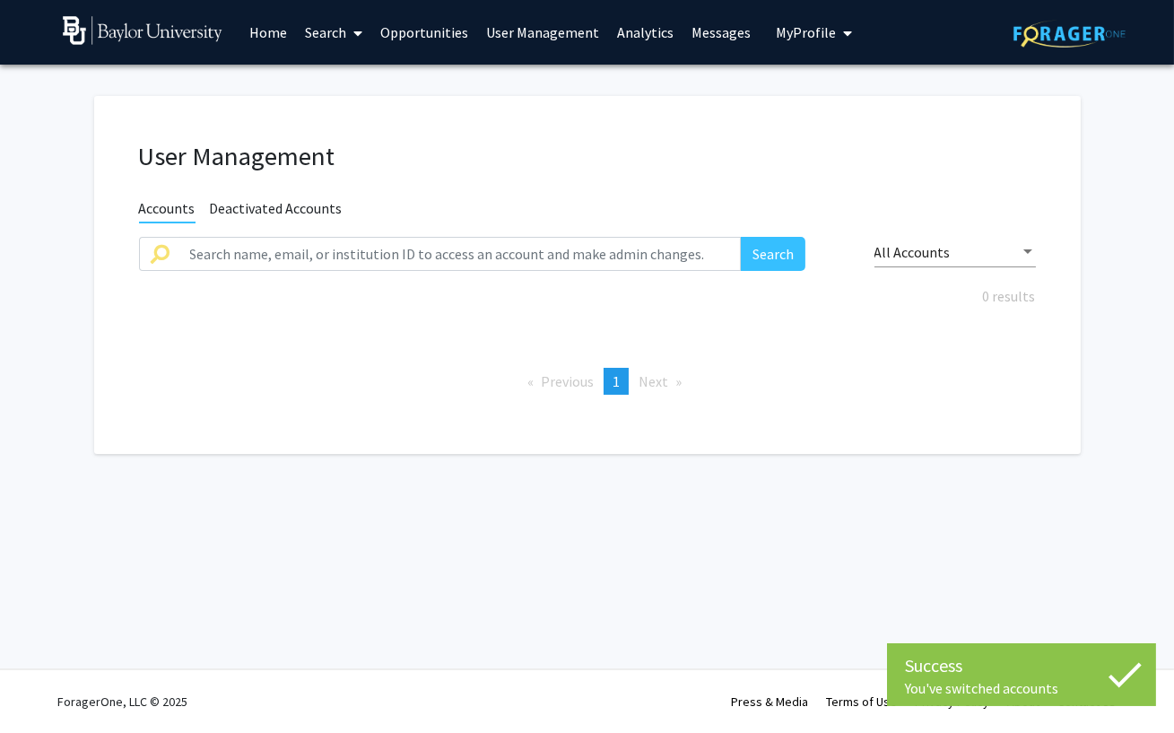
click at [808, 56] on button "My Profile" at bounding box center [814, 32] width 87 height 65
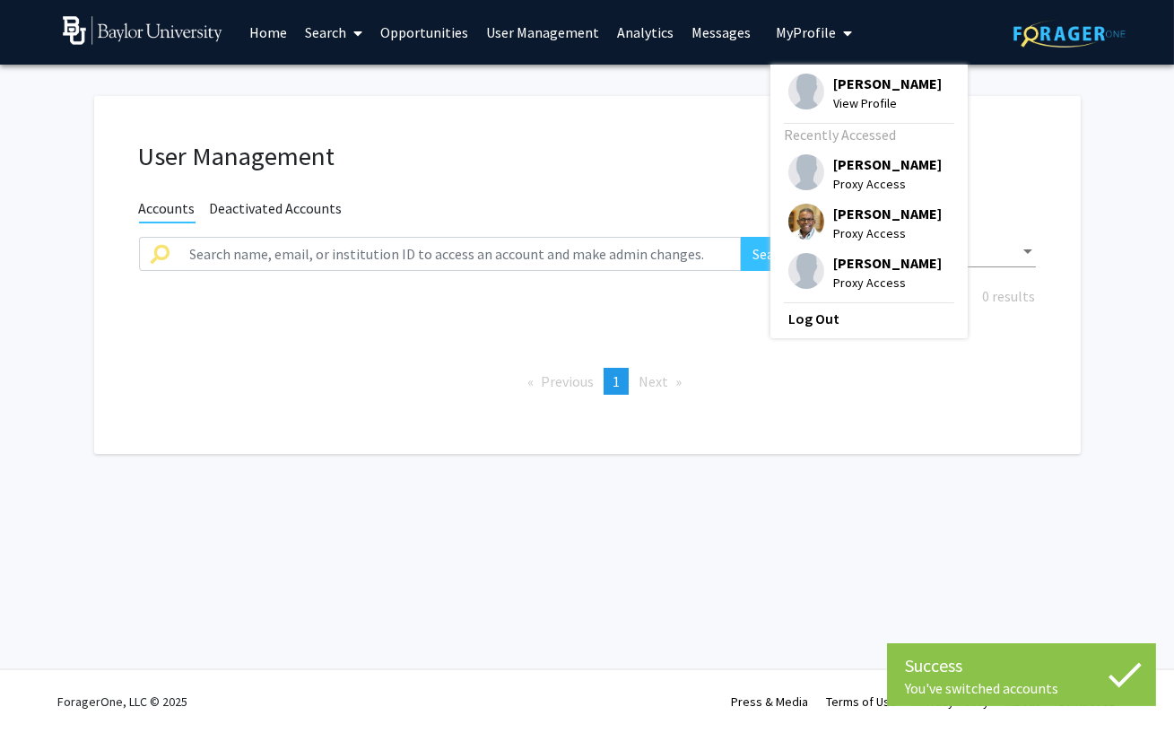
click at [341, 28] on link "Search" at bounding box center [333, 32] width 75 height 63
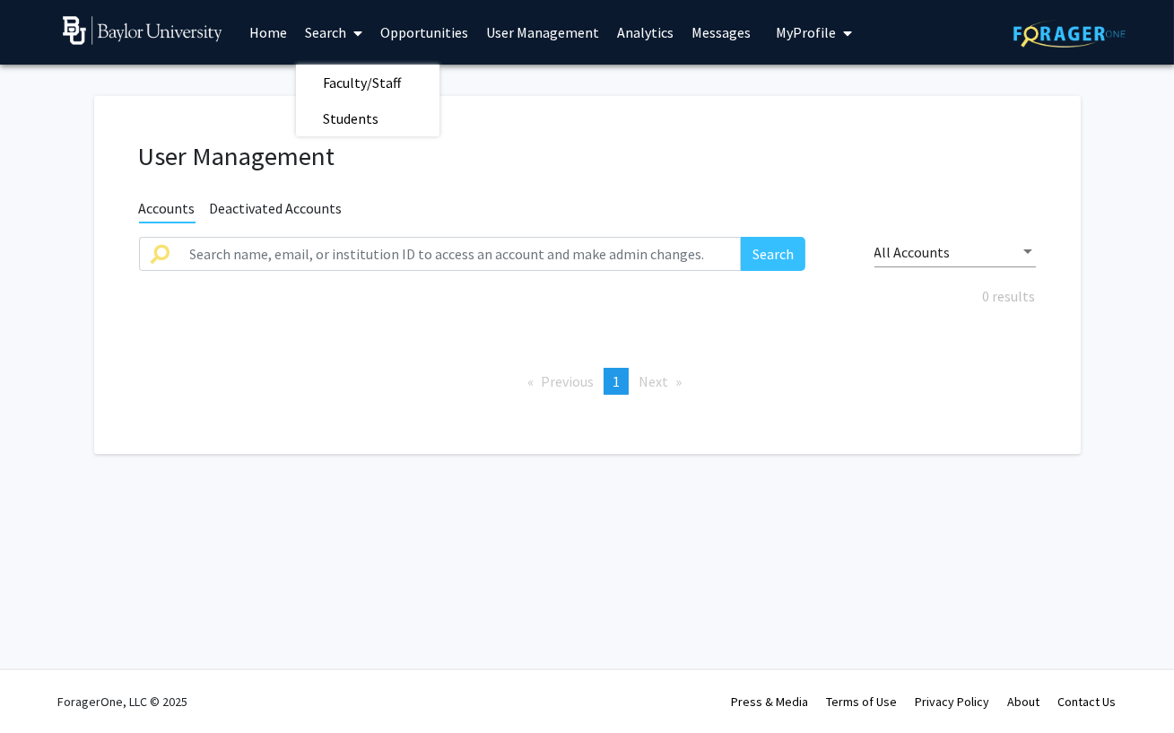
click at [274, 228] on div "User Management Accounts Deactivated Accounts Search All Accounts 0 results Pre…" at bounding box center [587, 275] width 987 height 358
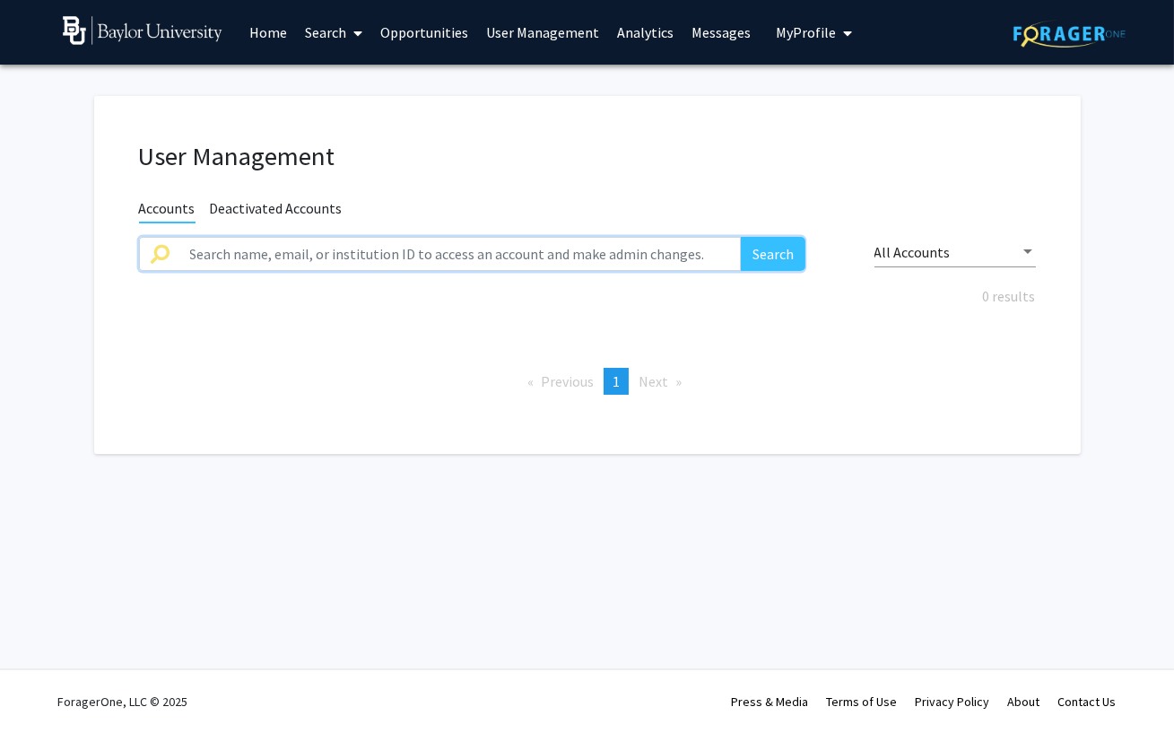
click at [273, 254] on input "text" at bounding box center [460, 254] width 562 height 34
type input "[PERSON_NAME]"
click at [741, 237] on button "Search" at bounding box center [773, 254] width 65 height 34
click at [788, 266] on button "Search" at bounding box center [773, 254] width 65 height 34
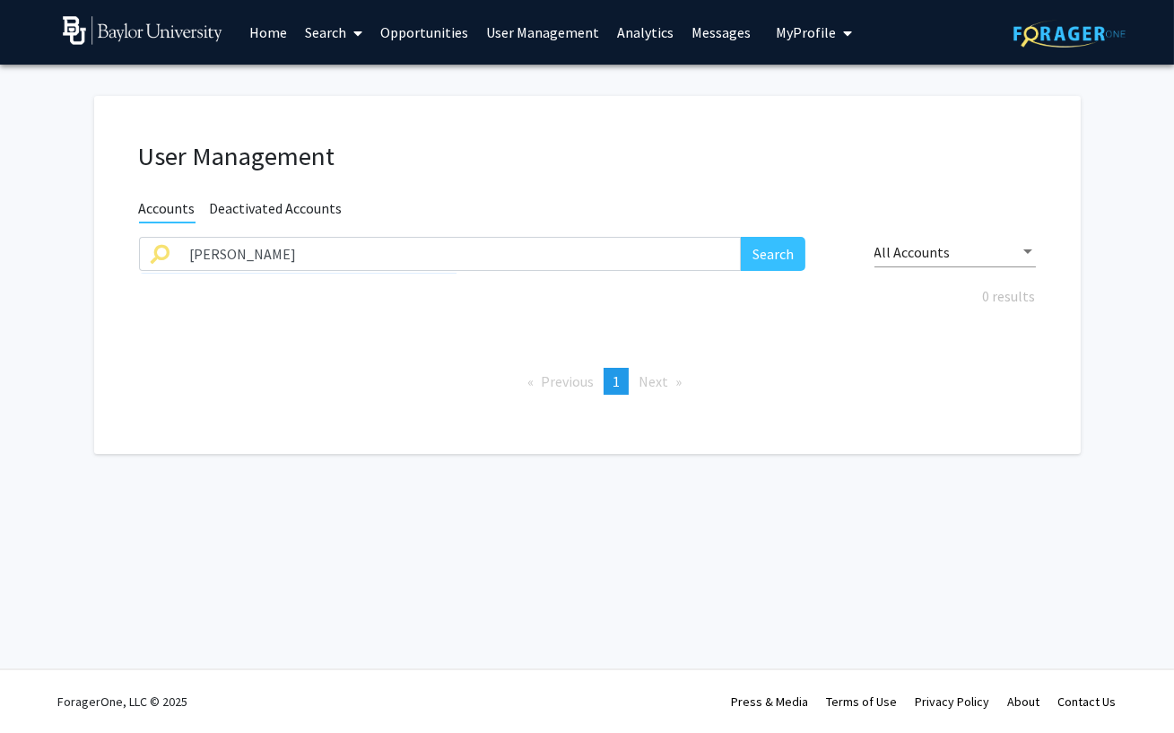
click at [811, 29] on span "My Profile" at bounding box center [806, 32] width 60 height 18
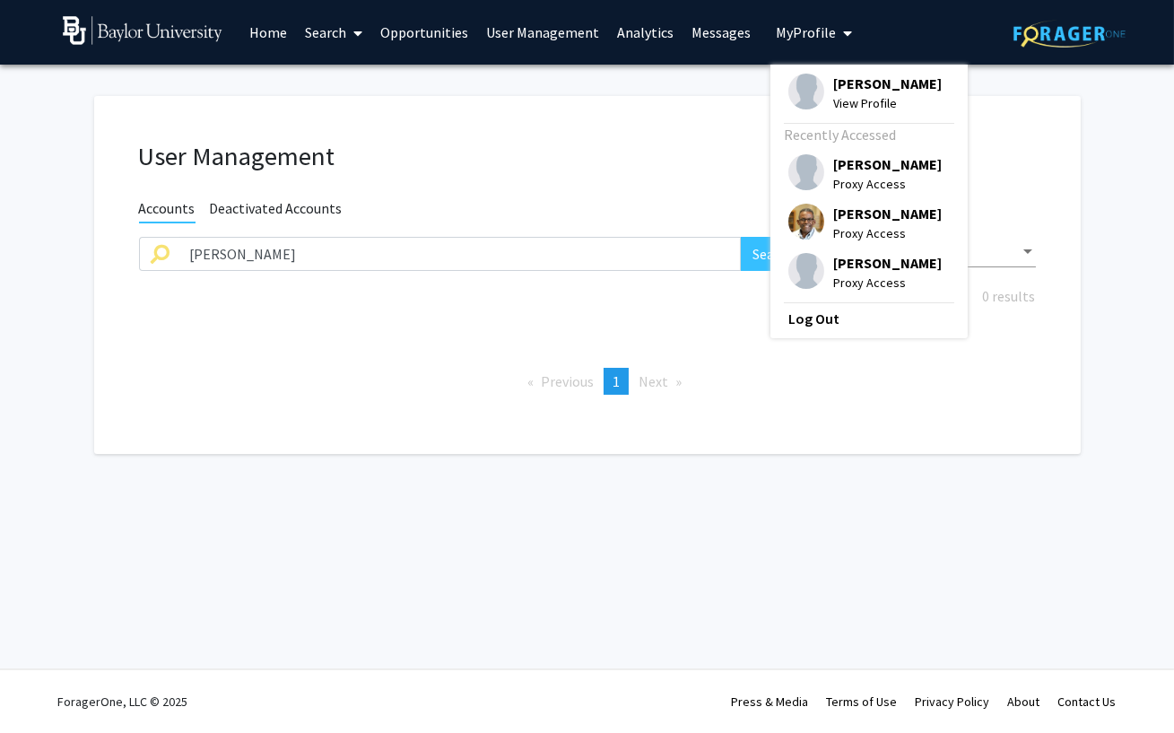
click at [839, 164] on span "[PERSON_NAME]" at bounding box center [887, 164] width 109 height 20
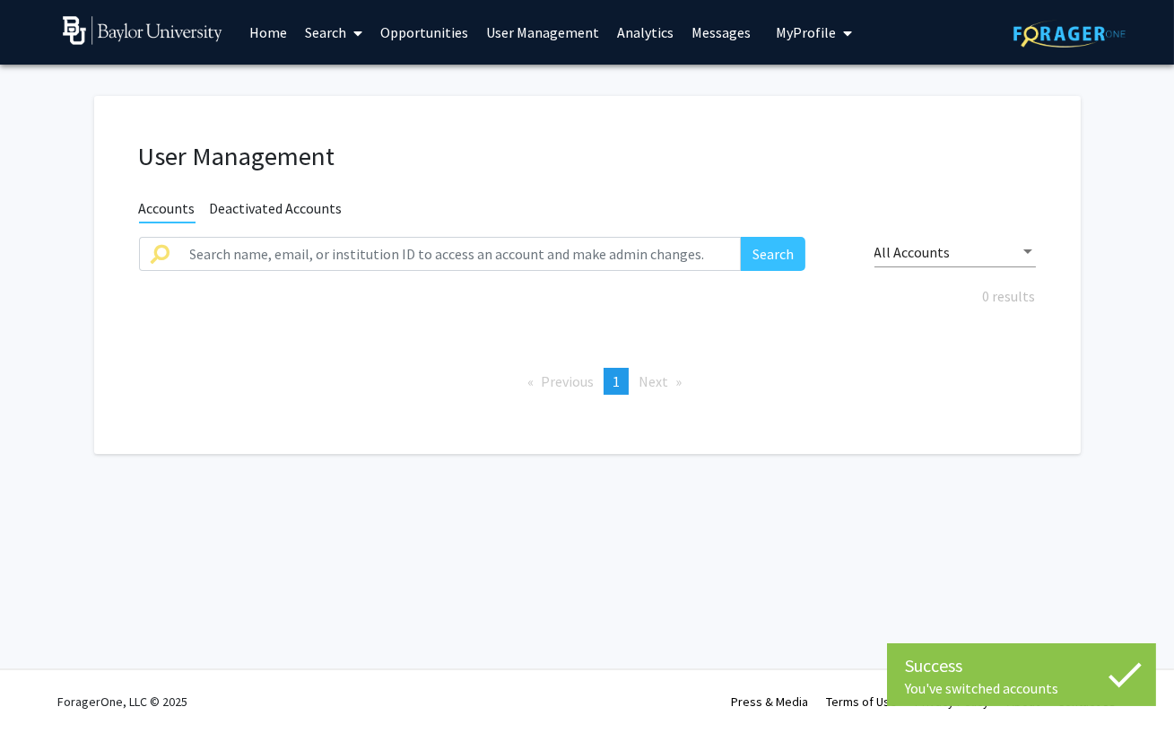
click at [814, 34] on span "My Profile" at bounding box center [806, 32] width 60 height 18
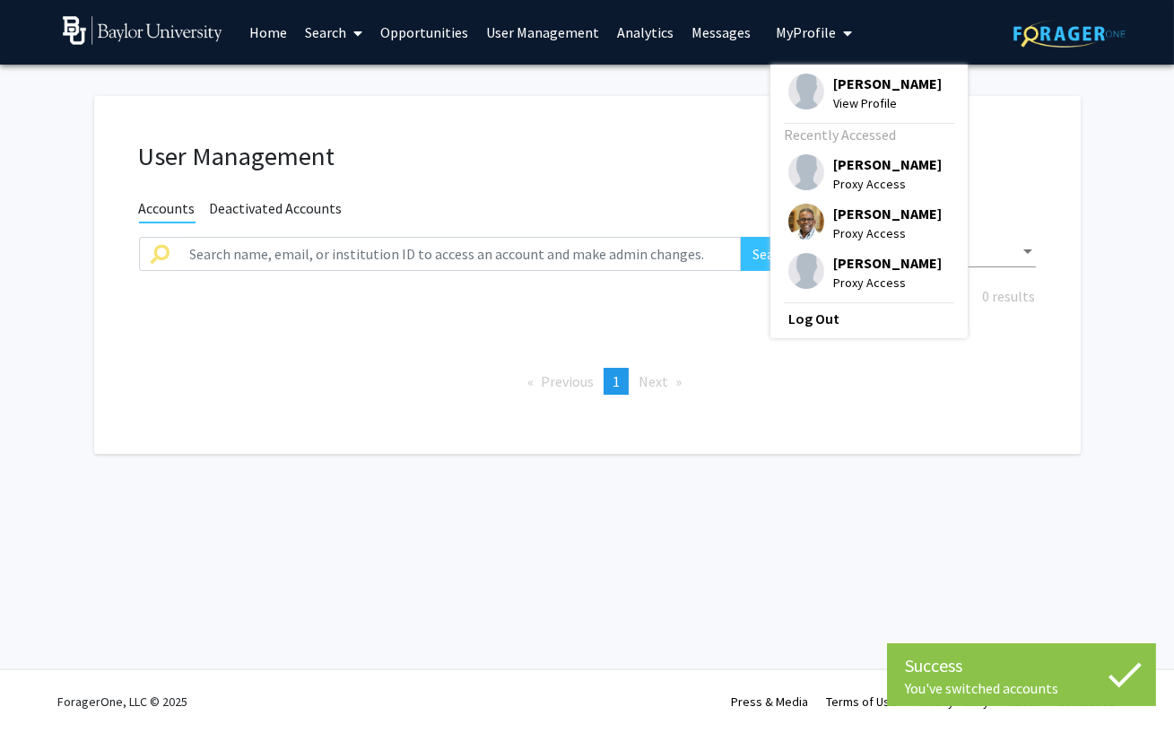
click at [856, 172] on span "[PERSON_NAME]" at bounding box center [887, 164] width 109 height 20
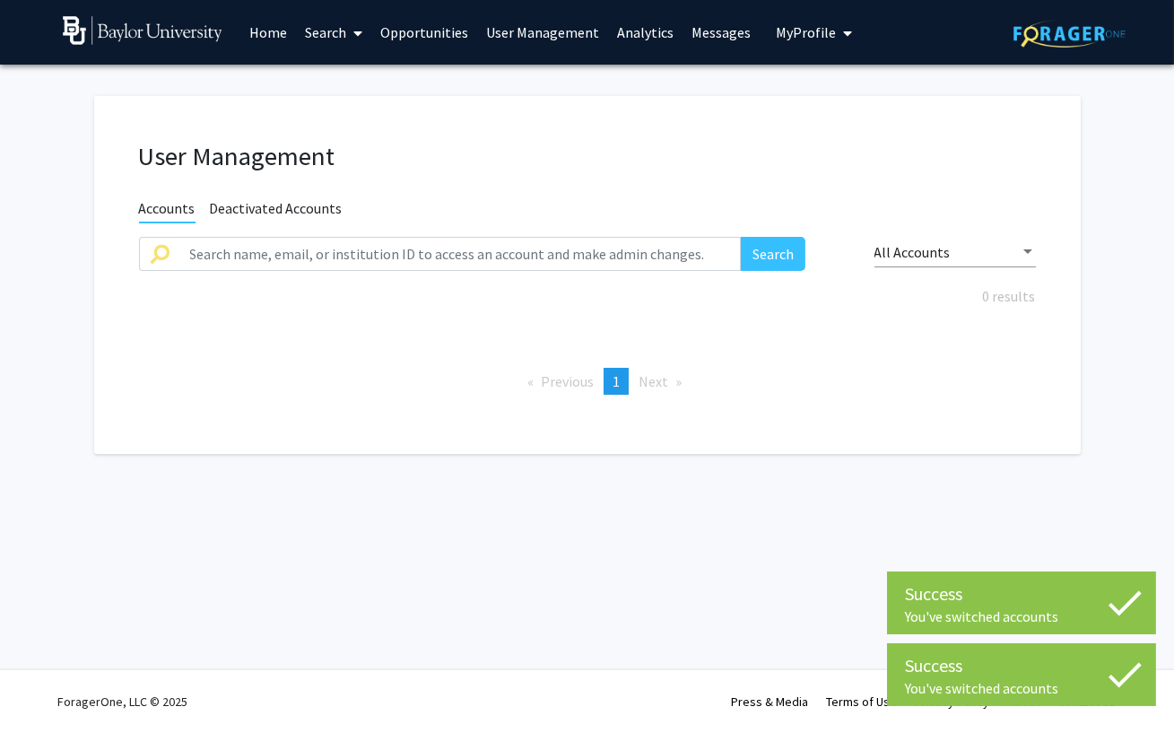
click at [324, 27] on link "Search" at bounding box center [333, 32] width 75 height 63
click at [383, 28] on link "Opportunities" at bounding box center [424, 32] width 106 height 63
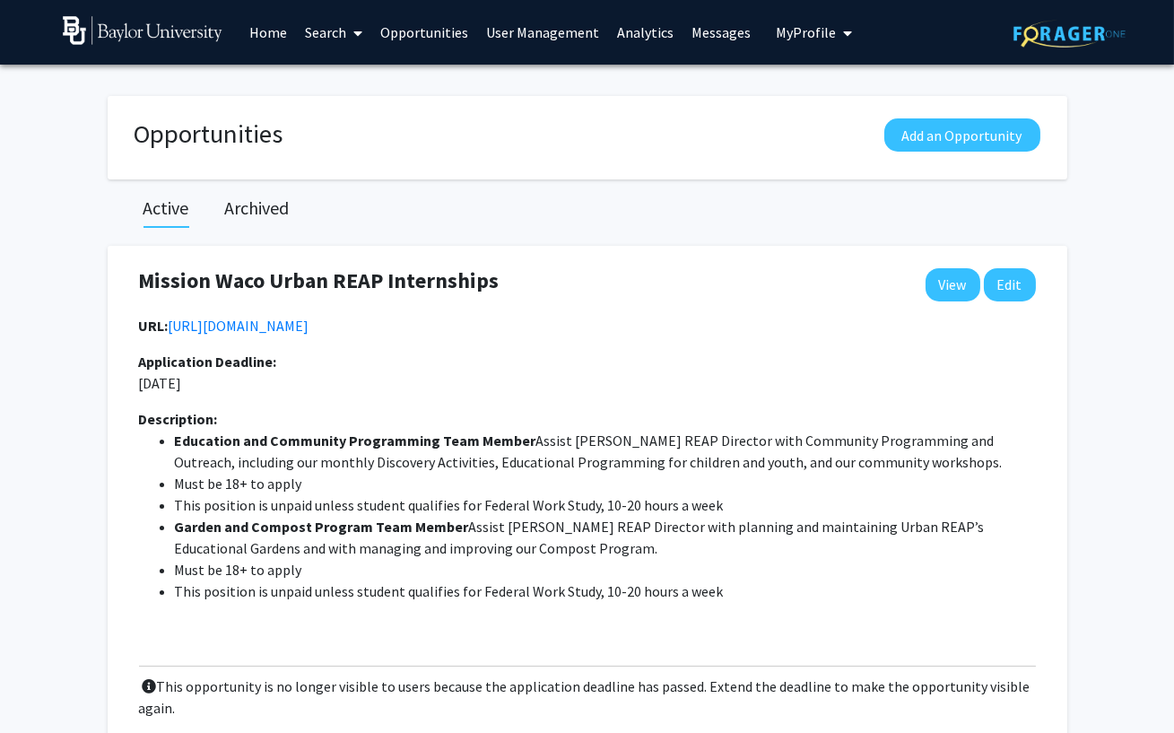
click at [66, 201] on div "Opportunities Add an Opportunity Active Archived Mission Waco Urban REAP Intern…" at bounding box center [587, 467] width 1174 height 768
click at [197, 65] on div "You've switched accounts Skip navigation Home Search Opportunities User Managem…" at bounding box center [587, 452] width 1174 height 904
click at [197, 57] on link at bounding box center [152, 32] width 179 height 63
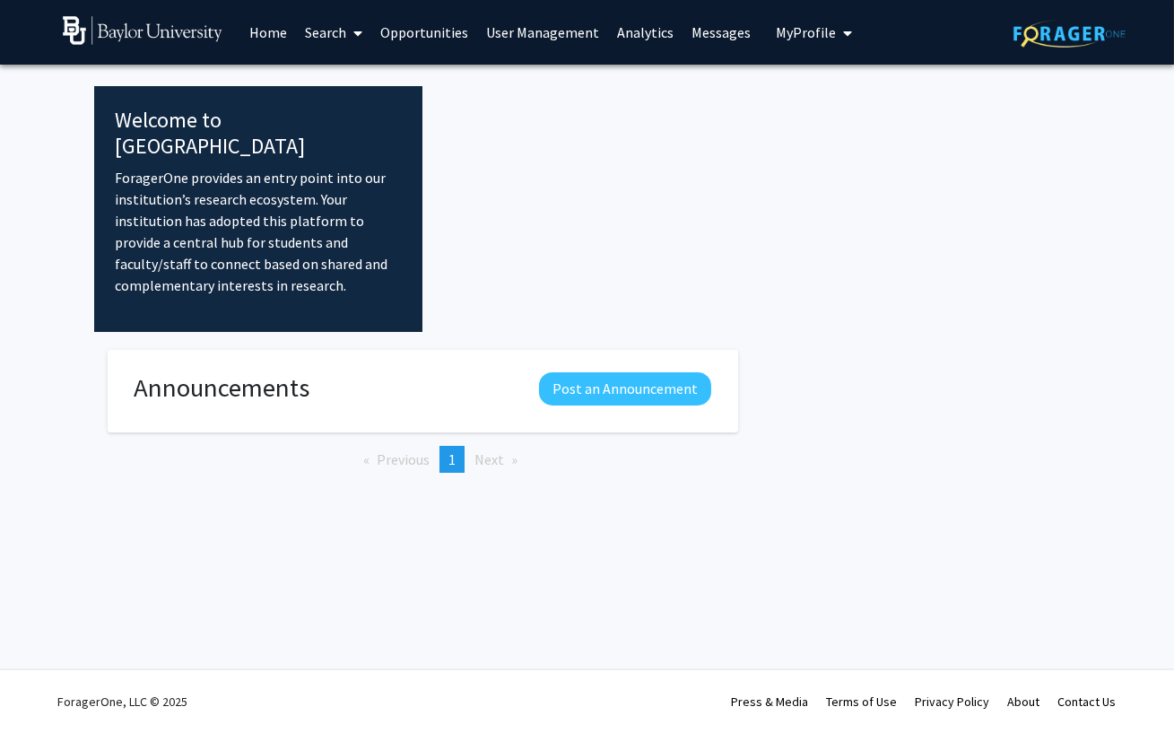
click at [821, 26] on span "My Profile" at bounding box center [806, 32] width 60 height 18
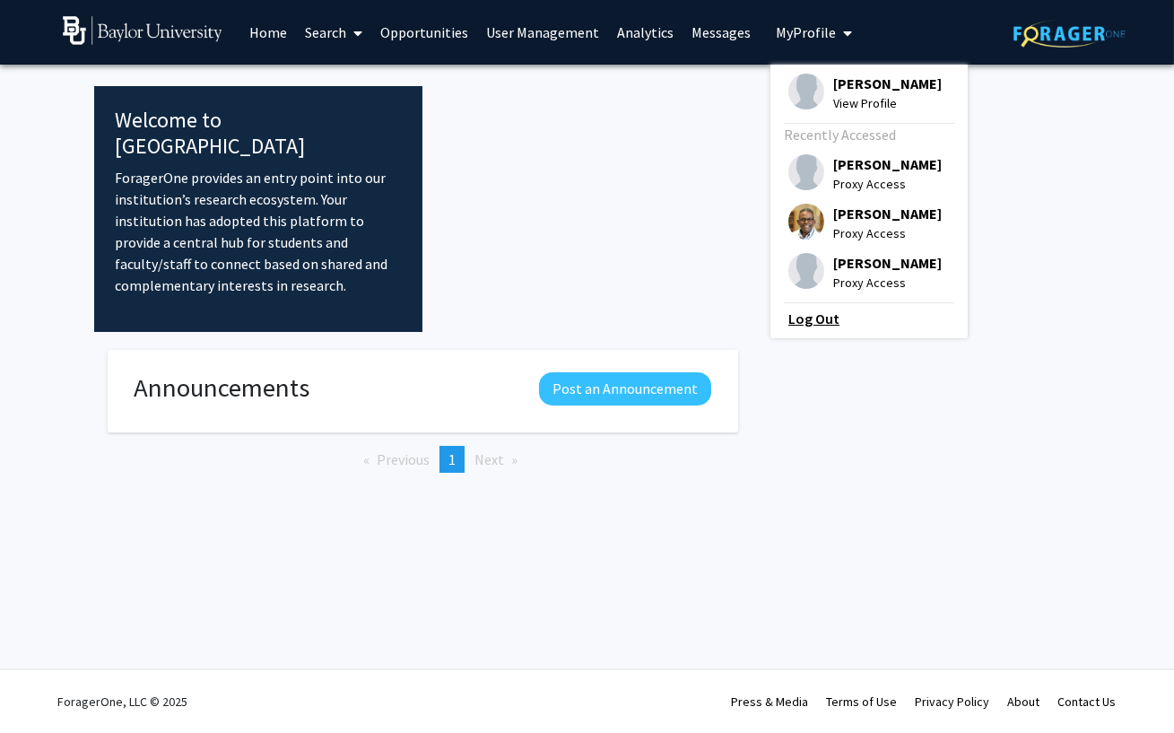
click at [823, 325] on link "Log Out" at bounding box center [869, 319] width 161 height 22
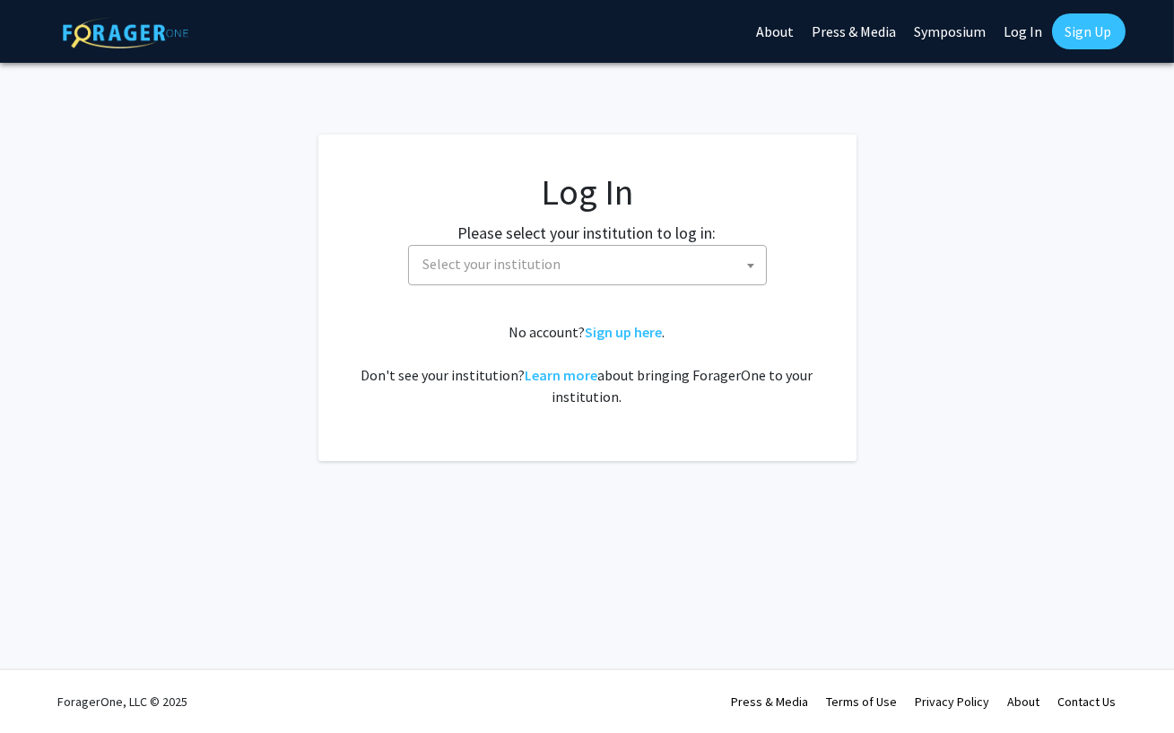
click at [554, 284] on body "Skip navigation About Press & Media Symposium Log In Sign Up Complete your prof…" at bounding box center [587, 366] width 1174 height 733
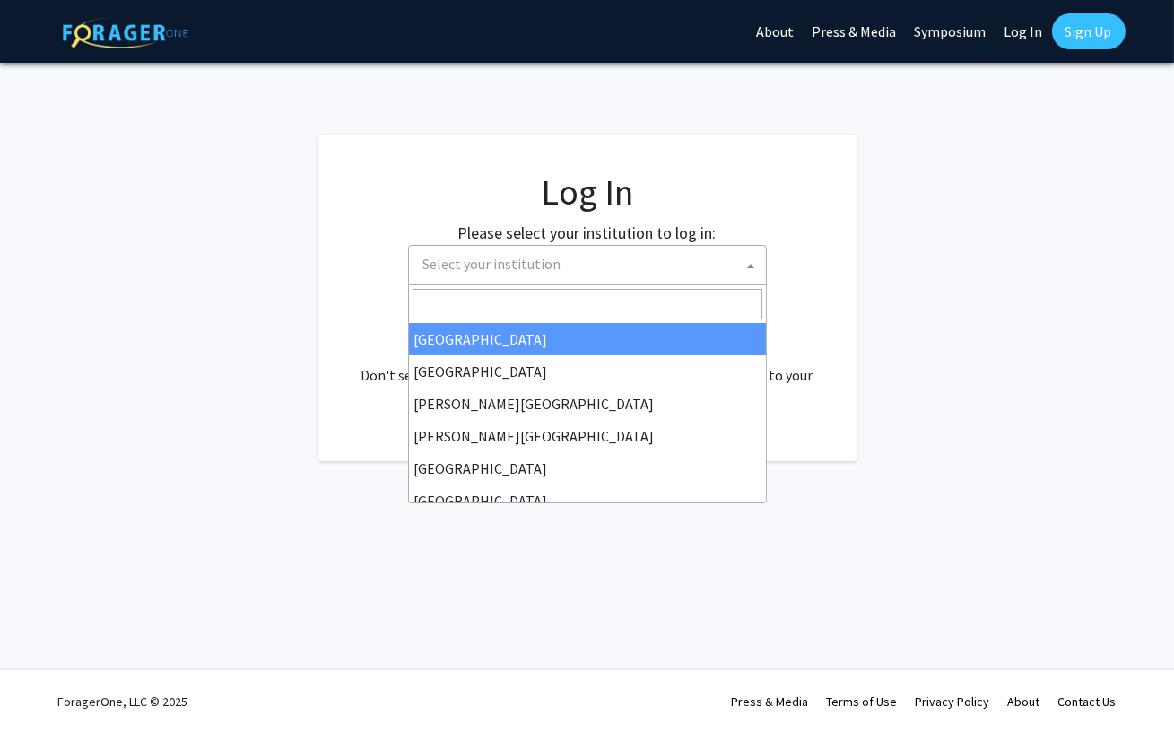
select select "34"
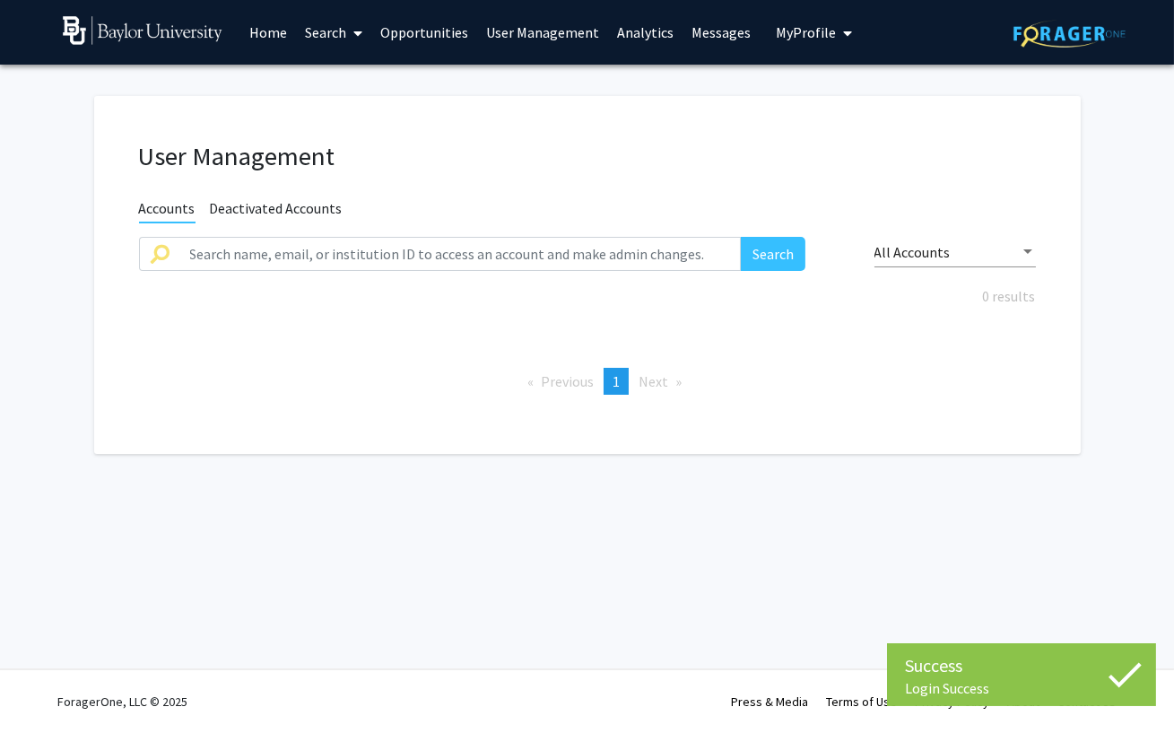
click at [803, 39] on span "My Profile" at bounding box center [806, 32] width 60 height 18
click at [379, 233] on div "User Management Accounts Deactivated Accounts Search All Accounts 0 results Pre…" at bounding box center [587, 275] width 987 height 358
click at [366, 240] on input "text" at bounding box center [460, 254] width 562 height 34
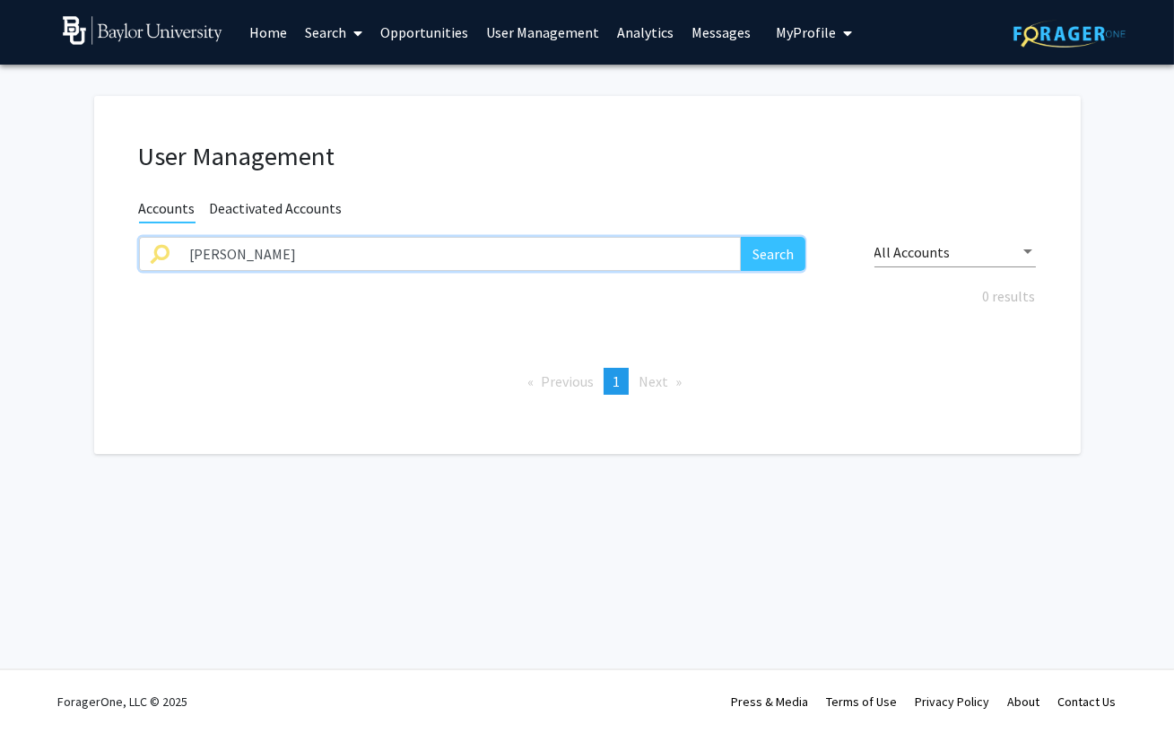
type input "[PERSON_NAME]"
click at [741, 237] on button "Search" at bounding box center [773, 254] width 65 height 34
click at [275, 213] on span "Deactivated Accounts" at bounding box center [276, 210] width 133 height 22
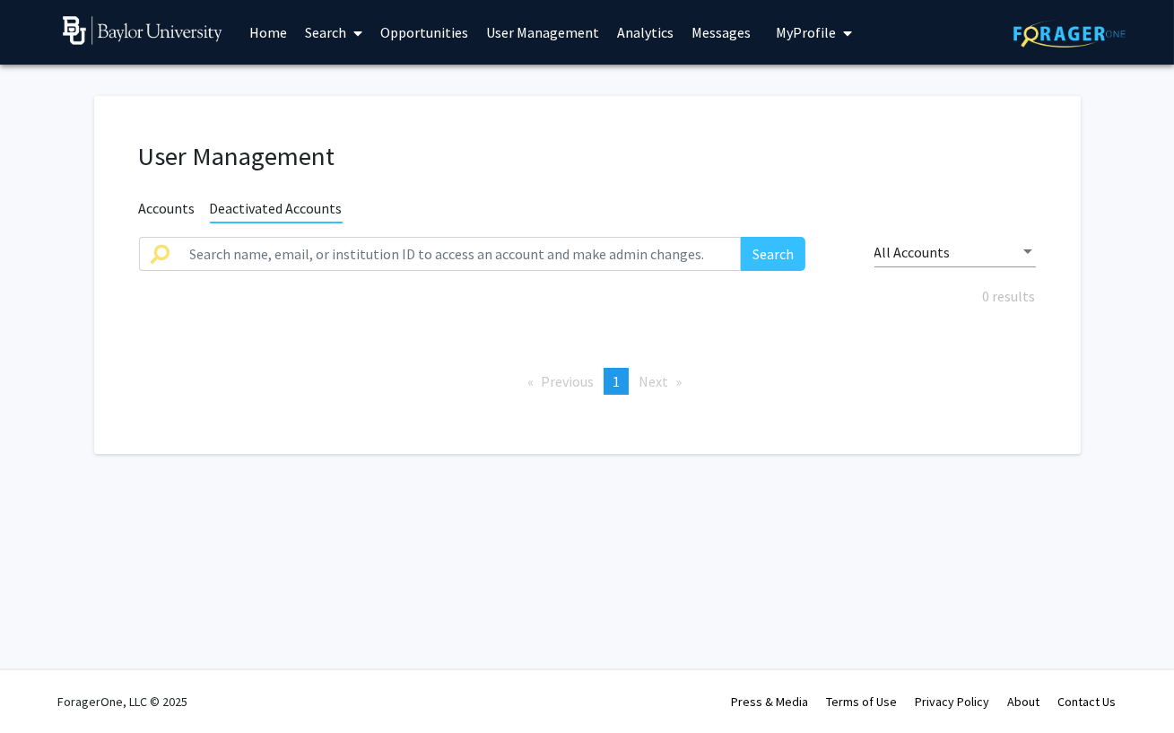
click at [158, 208] on span "Accounts" at bounding box center [167, 210] width 57 height 22
click at [526, 24] on link "User Management" at bounding box center [542, 32] width 131 height 63
click at [536, 20] on link "User Management" at bounding box center [542, 32] width 131 height 63
click at [411, 35] on link "Opportunities" at bounding box center [424, 32] width 106 height 63
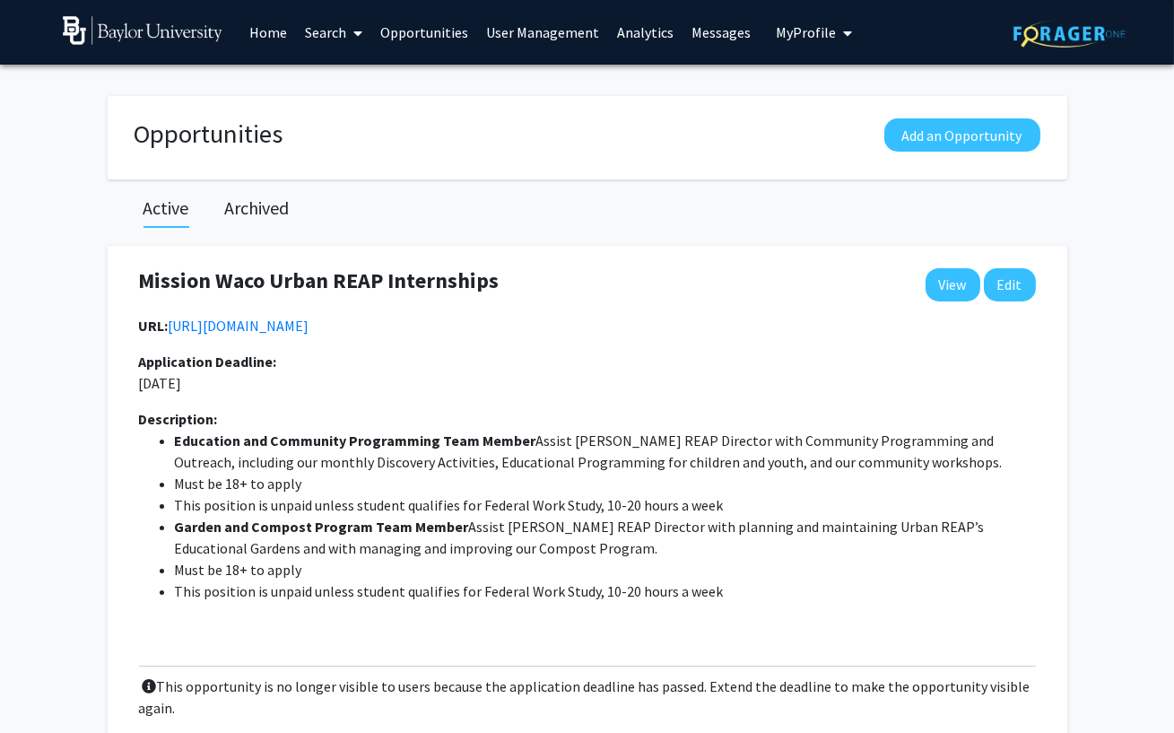
click at [351, 36] on span at bounding box center [354, 33] width 16 height 63
click at [341, 72] on span "Faculty/Staff" at bounding box center [362, 83] width 132 height 36
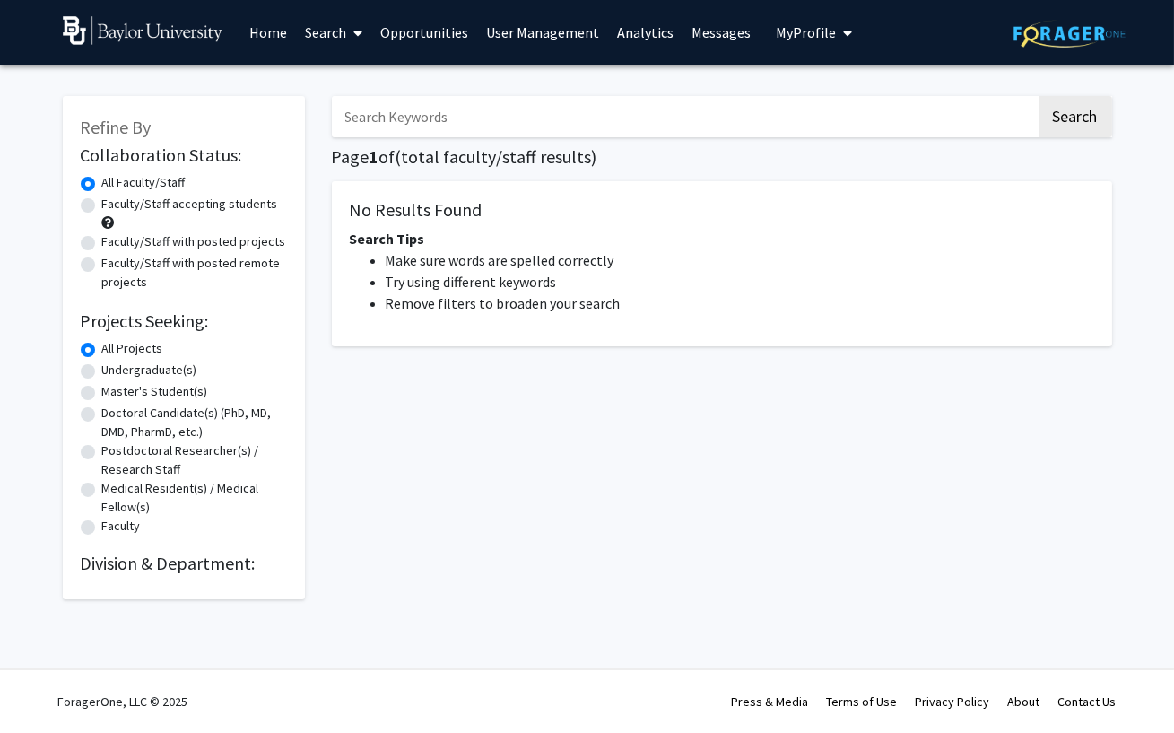
click at [343, 36] on link "Search" at bounding box center [333, 32] width 75 height 63
click at [348, 127] on span "Students" at bounding box center [350, 118] width 109 height 36
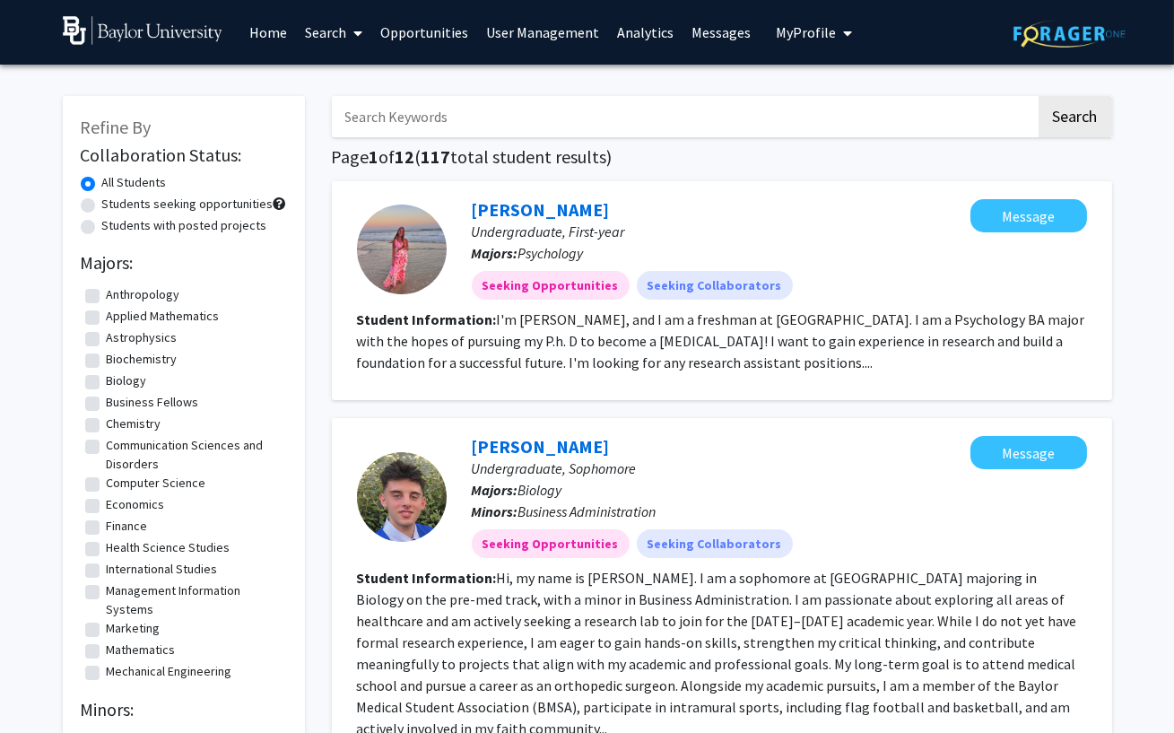
click at [303, 28] on link "Search" at bounding box center [333, 32] width 75 height 63
click at [324, 69] on span "Faculty/Staff" at bounding box center [362, 83] width 132 height 36
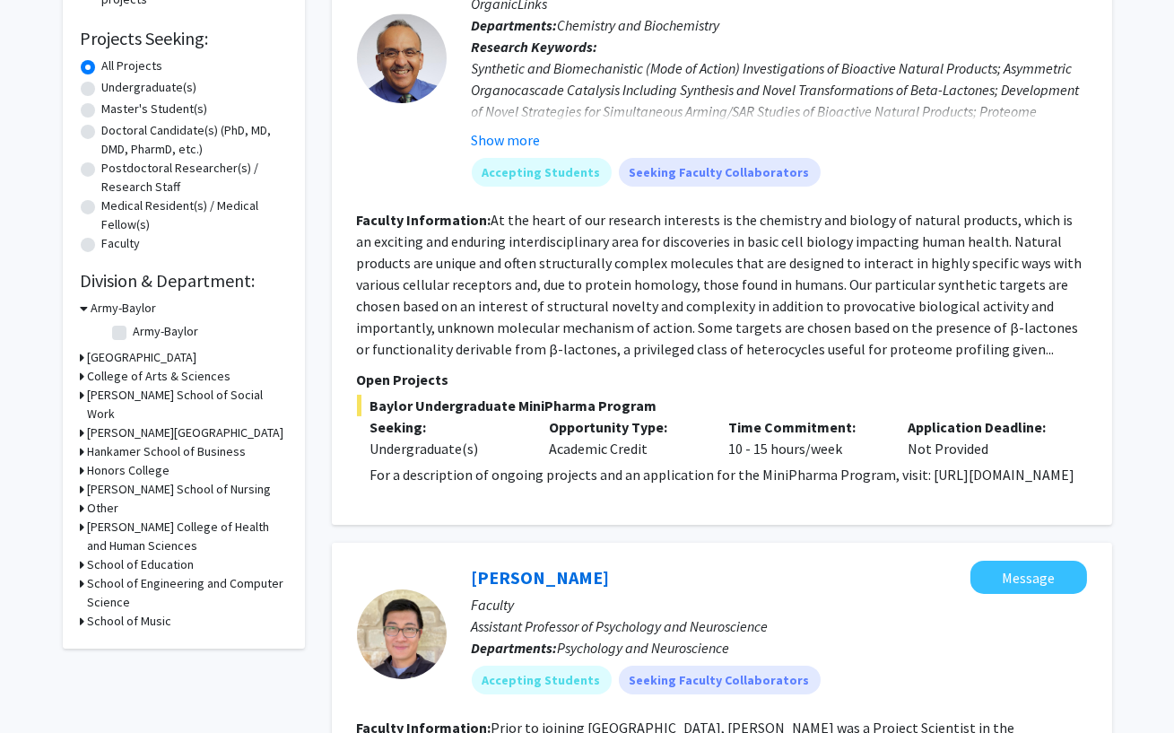
scroll to position [287, 0]
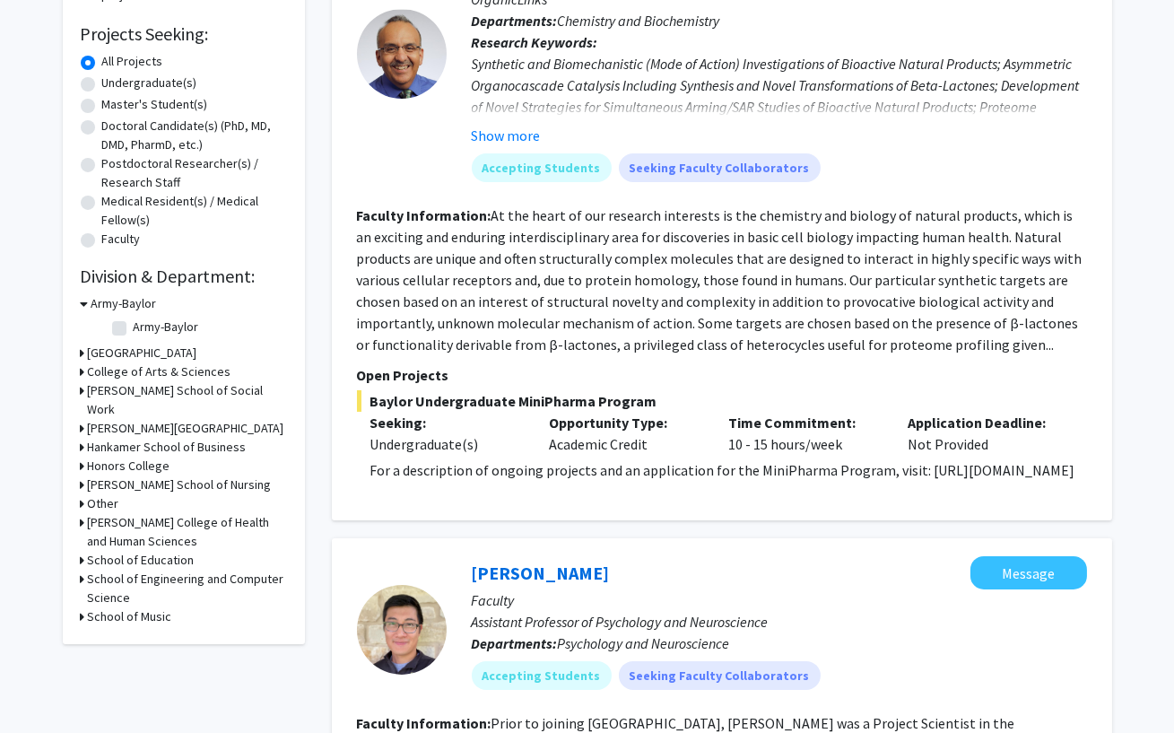
click at [120, 92] on div "Undergraduate(s)" at bounding box center [184, 85] width 206 height 22
click at [117, 79] on label "Undergraduate(s)" at bounding box center [149, 83] width 95 height 19
click at [114, 79] on input "Undergraduate(s)" at bounding box center [108, 80] width 12 height 12
radio input "true"
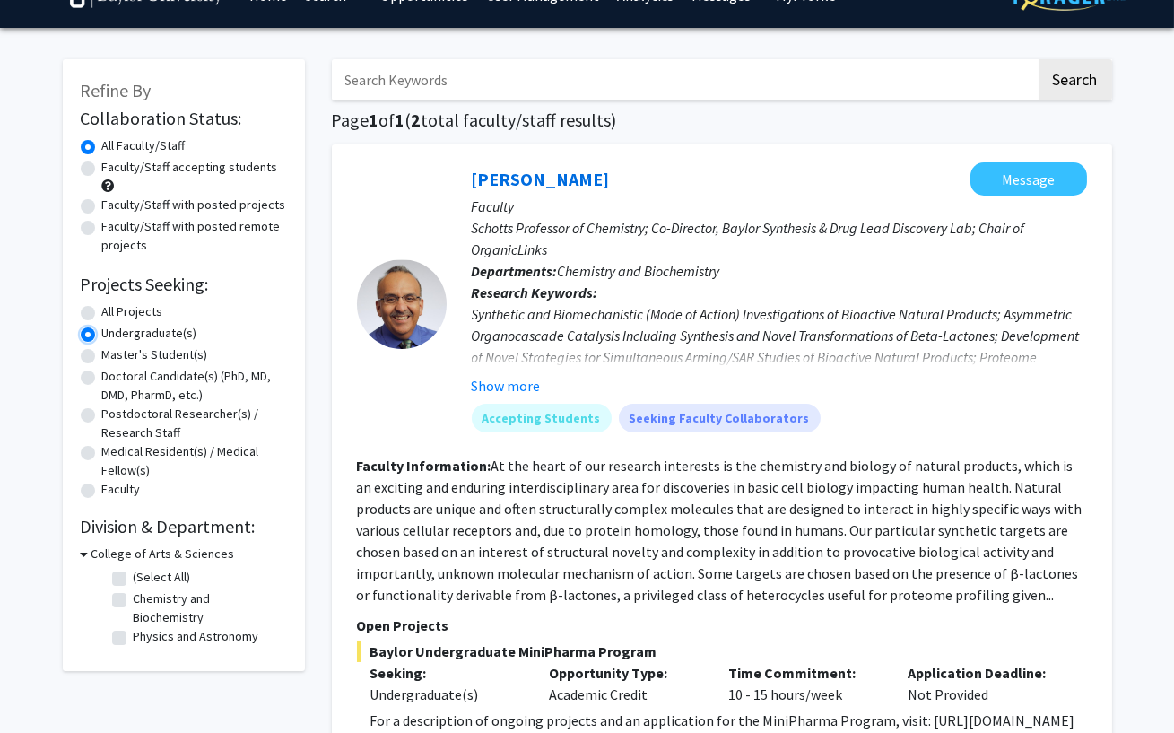
scroll to position [47, 0]
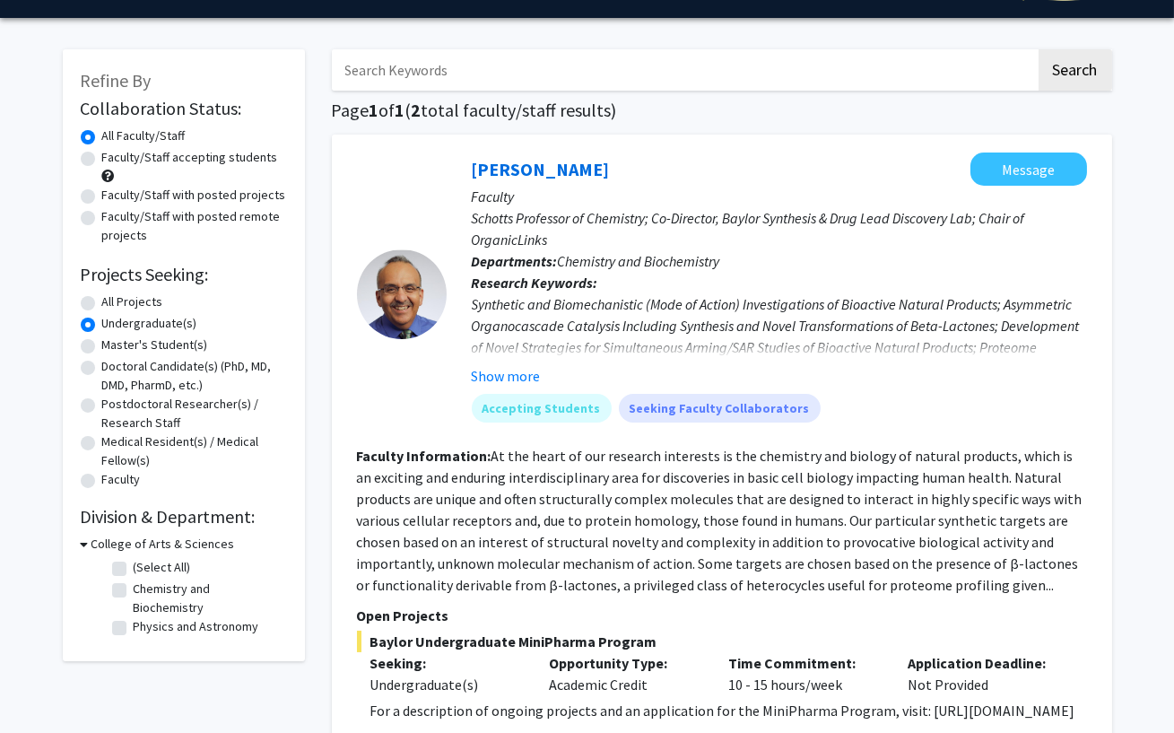
click at [151, 558] on label "(Select All)" at bounding box center [162, 567] width 57 height 19
click at [145, 558] on input "(Select All)" at bounding box center [140, 564] width 12 height 12
checkbox input "true"
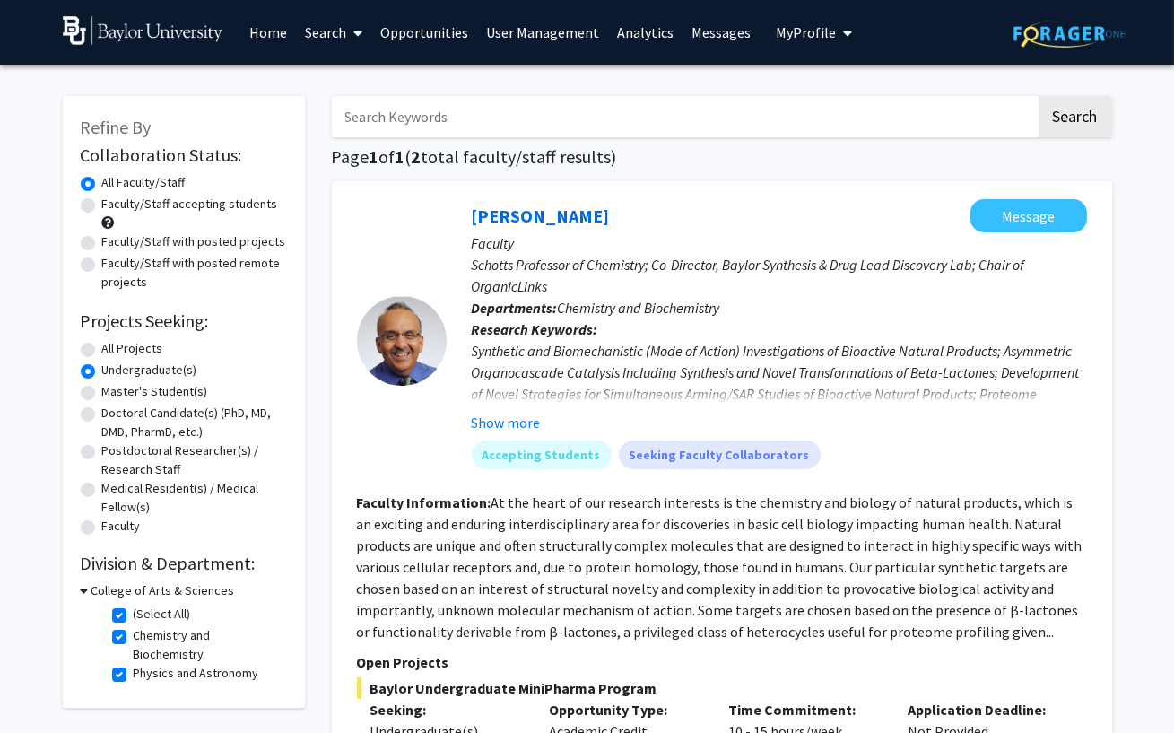
click at [103, 347] on label "All Projects" at bounding box center [132, 348] width 61 height 19
click at [103, 347] on input "All Projects" at bounding box center [108, 345] width 12 height 12
radio input "true"
